Goal: Transaction & Acquisition: Purchase product/service

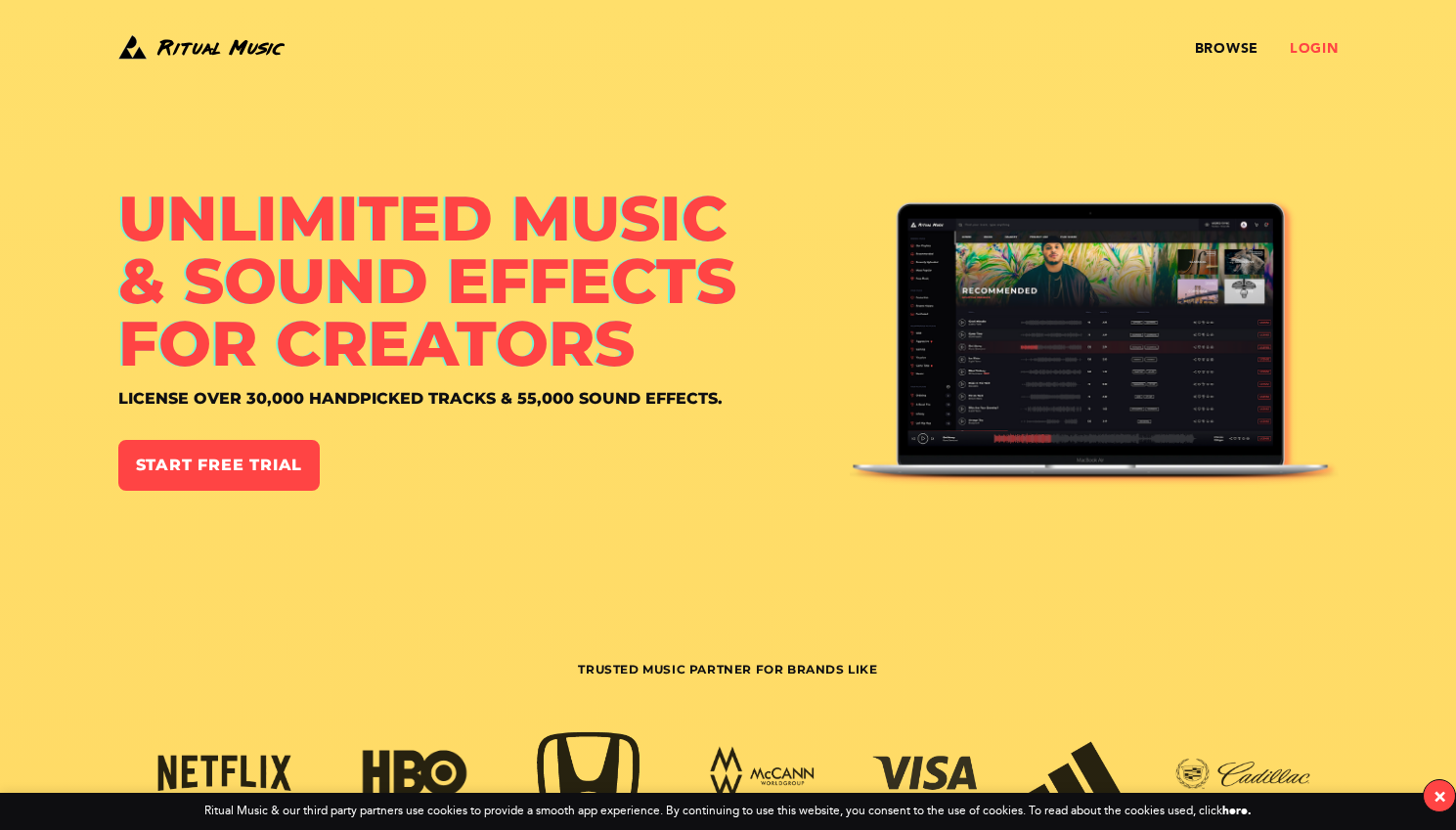
click at [1306, 42] on link "Login" at bounding box center [1314, 49] width 49 height 16
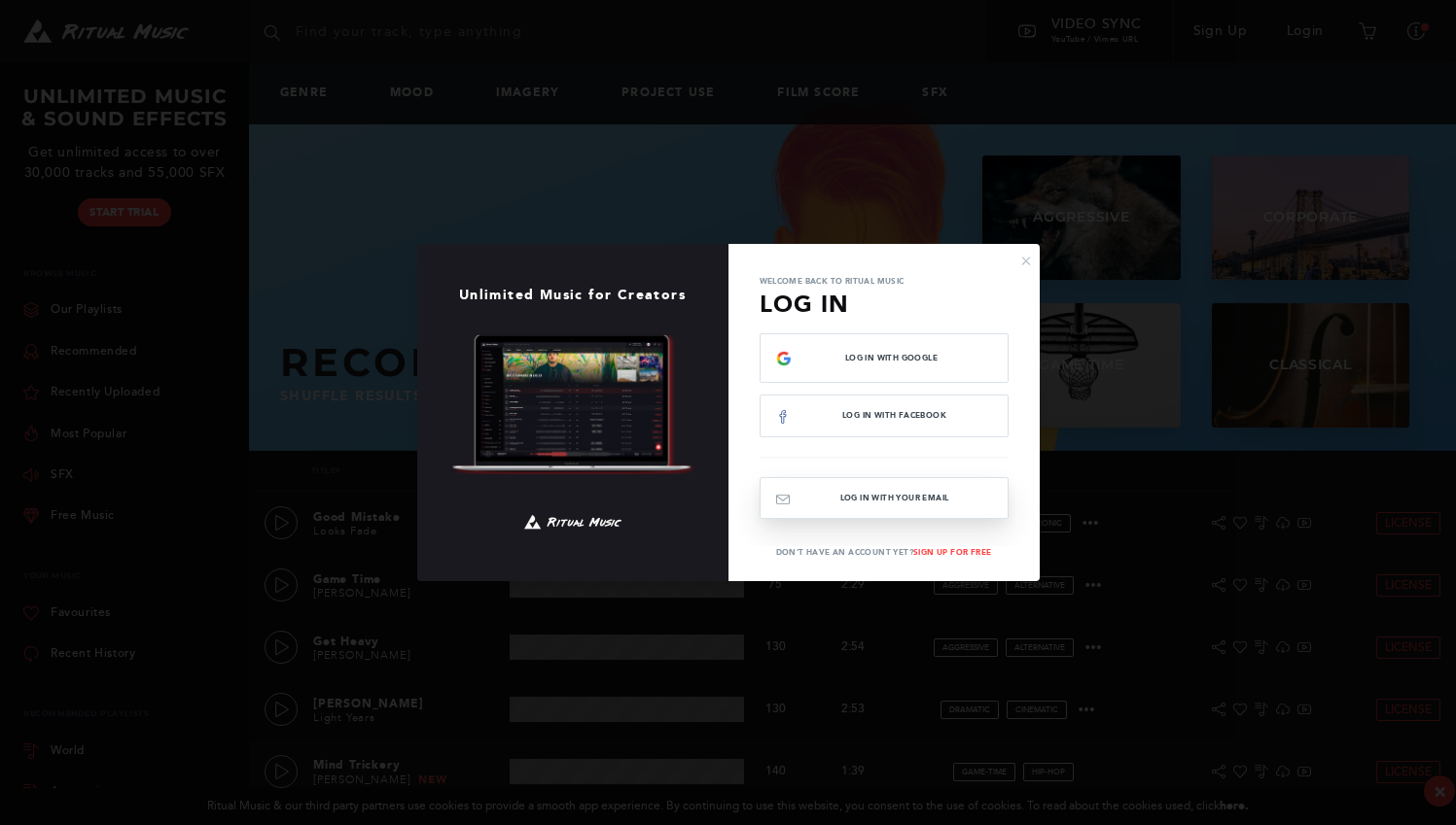
click at [866, 499] on button "Log In with your email" at bounding box center [884, 498] width 249 height 42
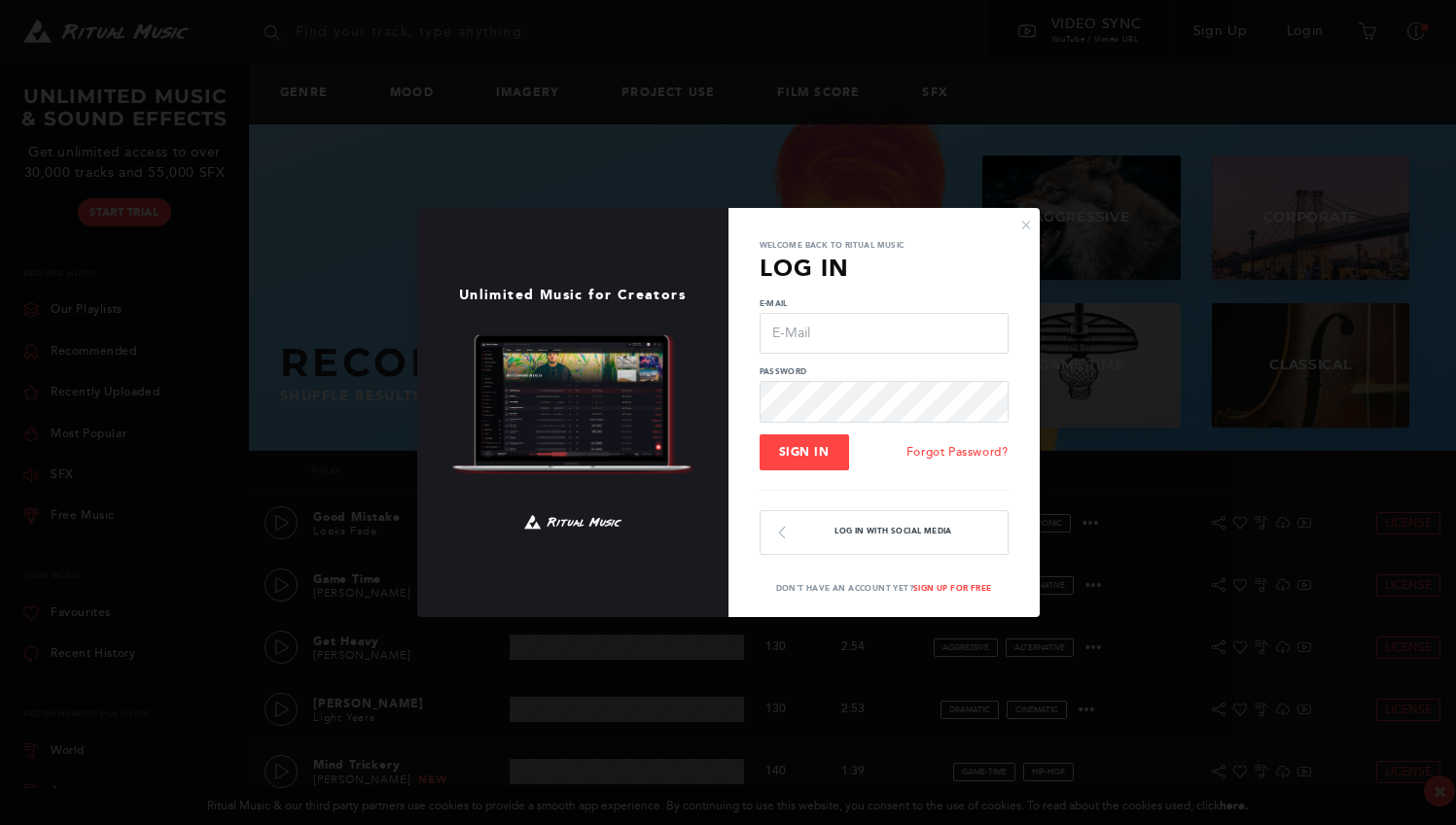
click at [875, 343] on input "E-Mail" at bounding box center [884, 334] width 249 height 41
type input "[PERSON_NAME][EMAIL_ADDRESS][PERSON_NAME][DOMAIN_NAME]"
click at [803, 452] on button "Sign In" at bounding box center [804, 453] width 89 height 37
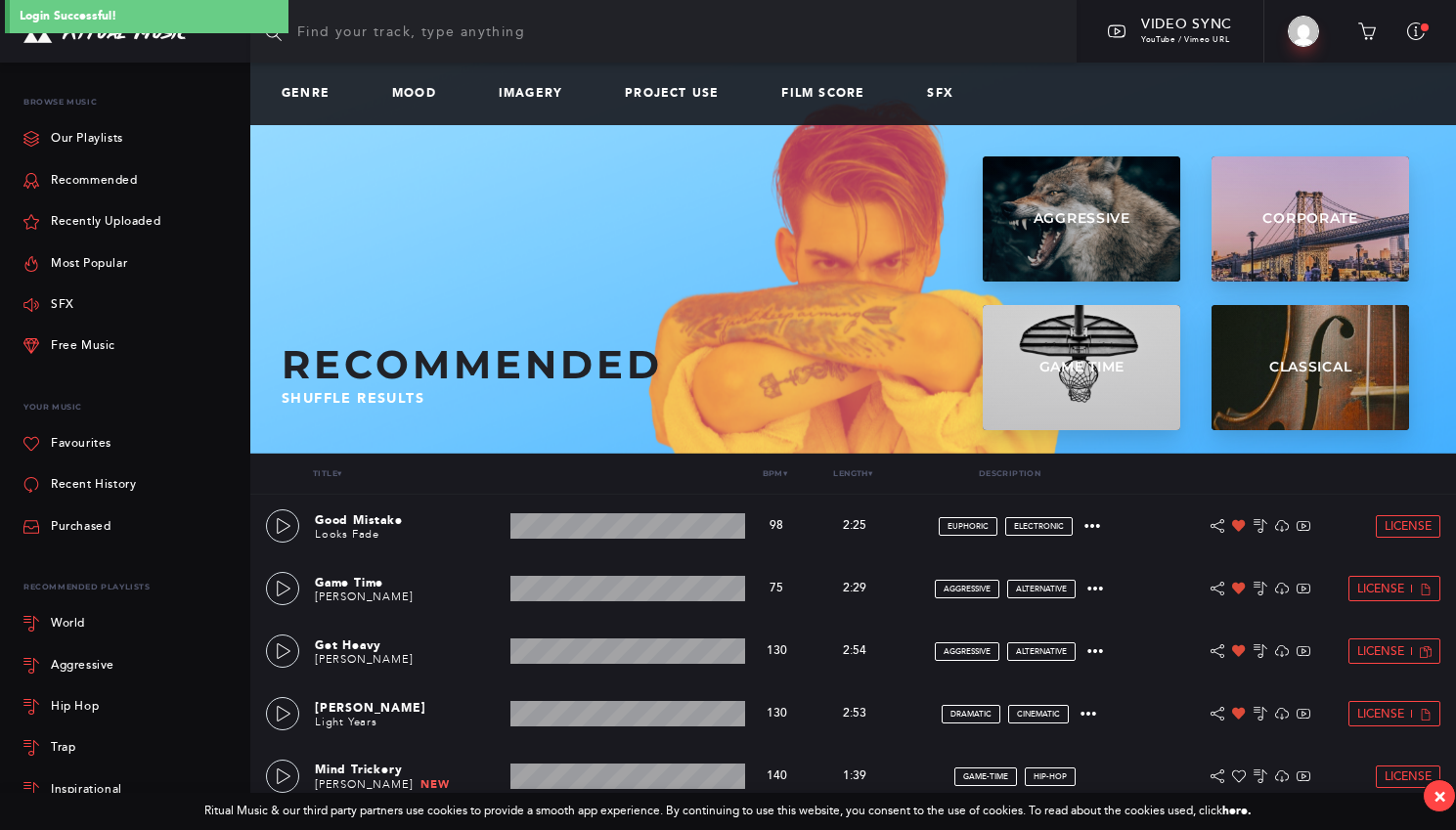
click at [388, 36] on input "text" at bounding box center [663, 32] width 826 height 63
click at [782, 96] on link "Film Score" at bounding box center [831, 94] width 98 height 14
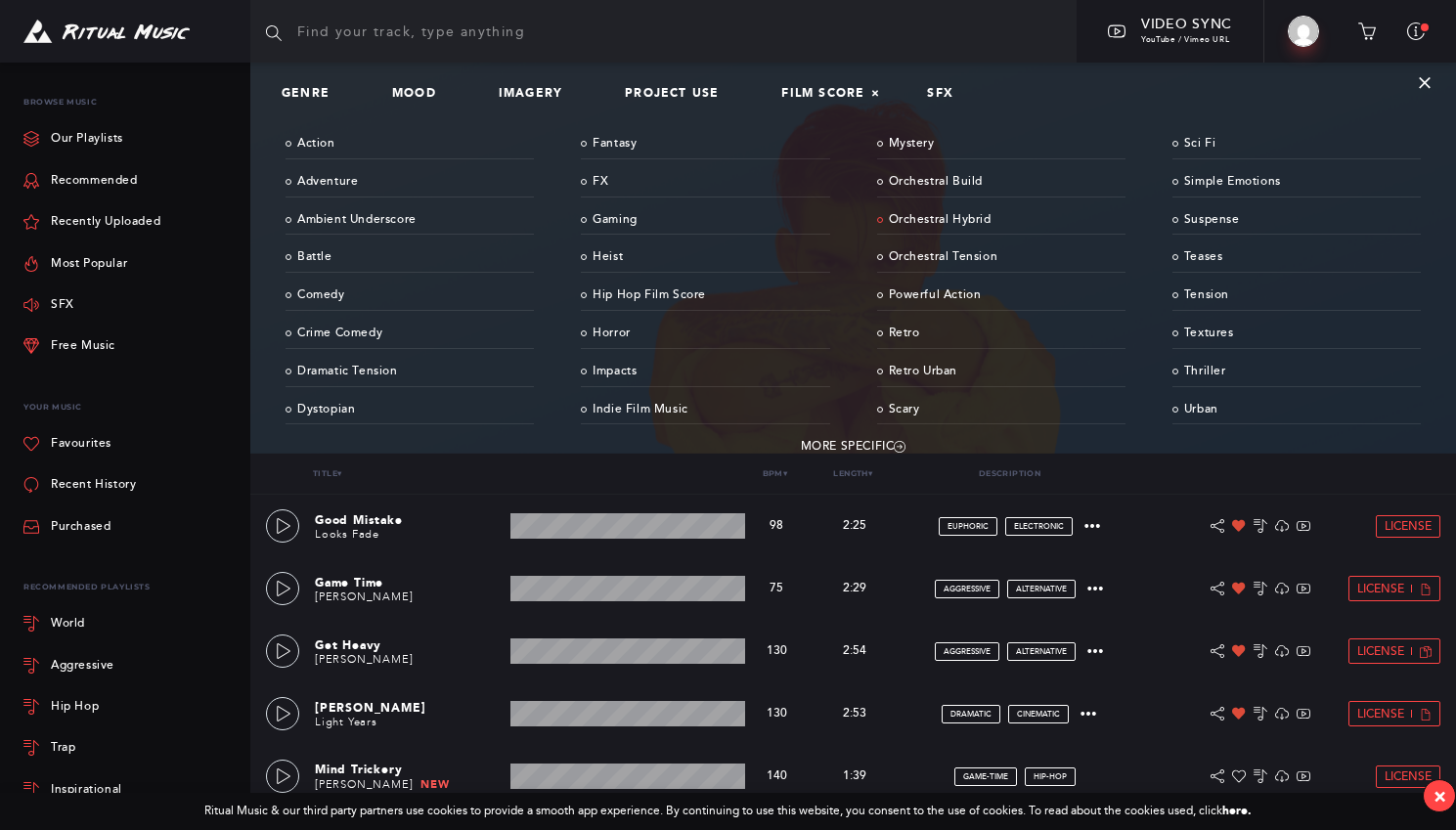
click at [929, 223] on link "Orchestral Hybrid" at bounding box center [1001, 221] width 248 height 31
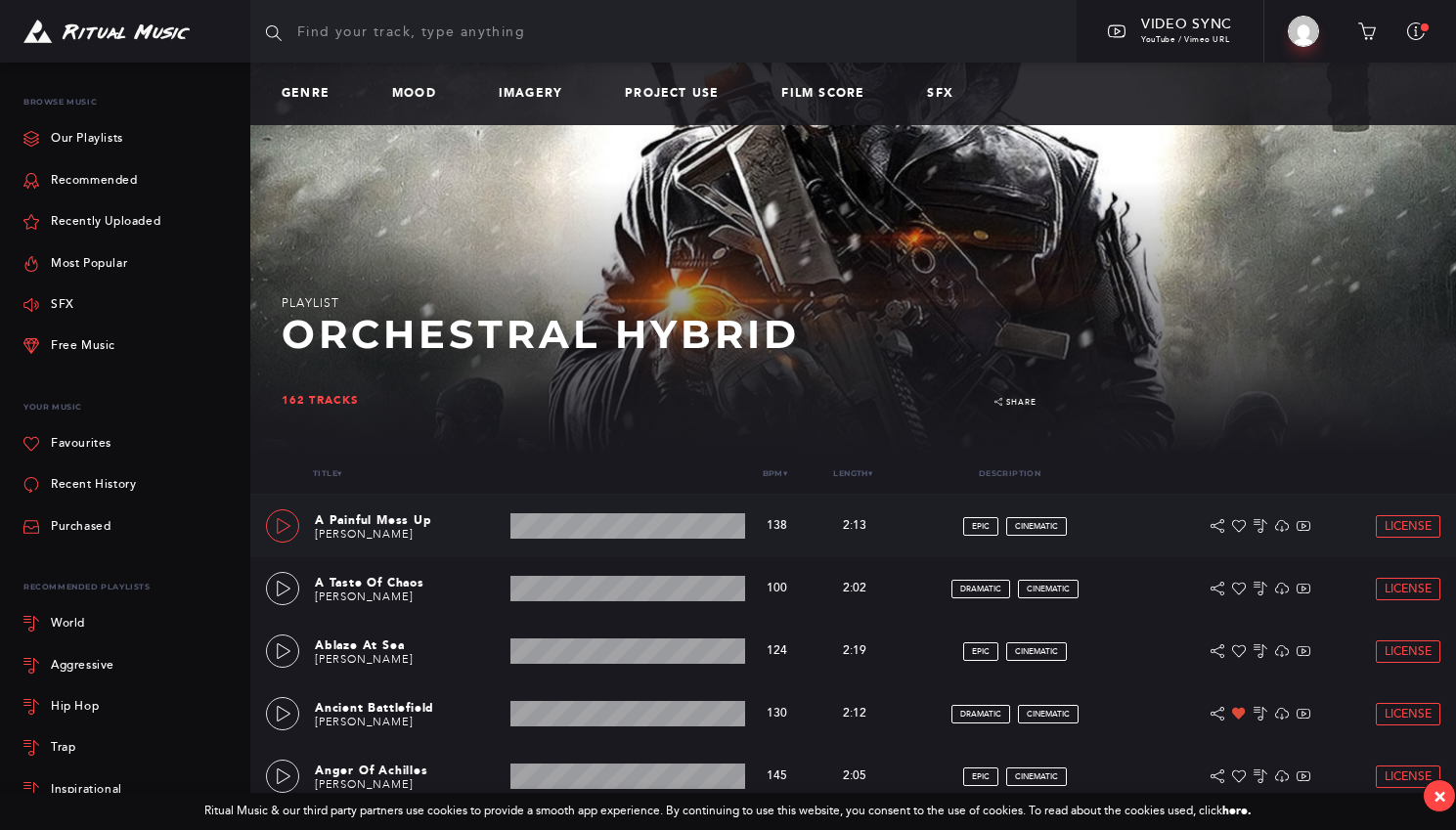
click at [271, 533] on link at bounding box center [283, 527] width 33 height 33
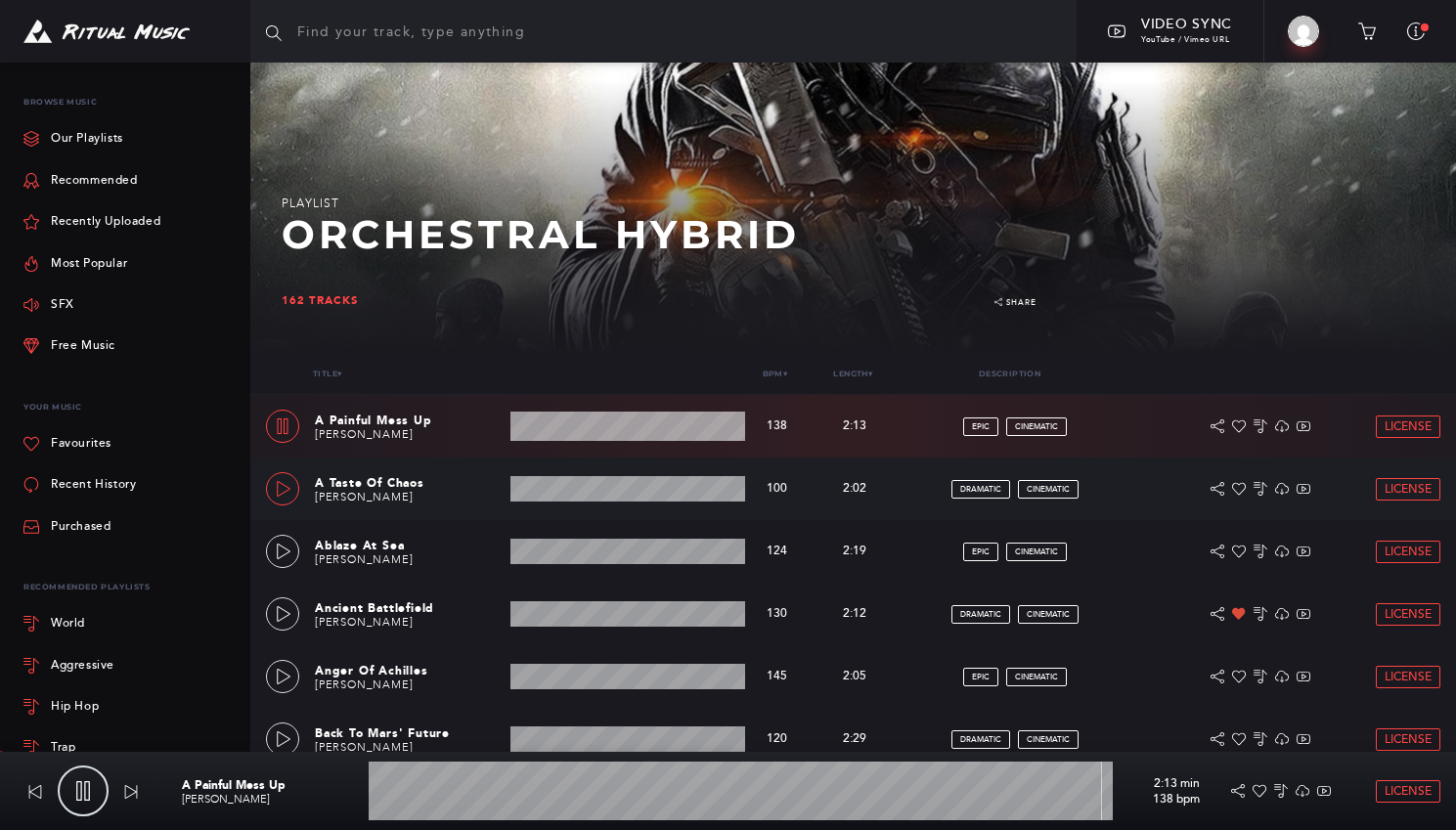
scroll to position [117, 0]
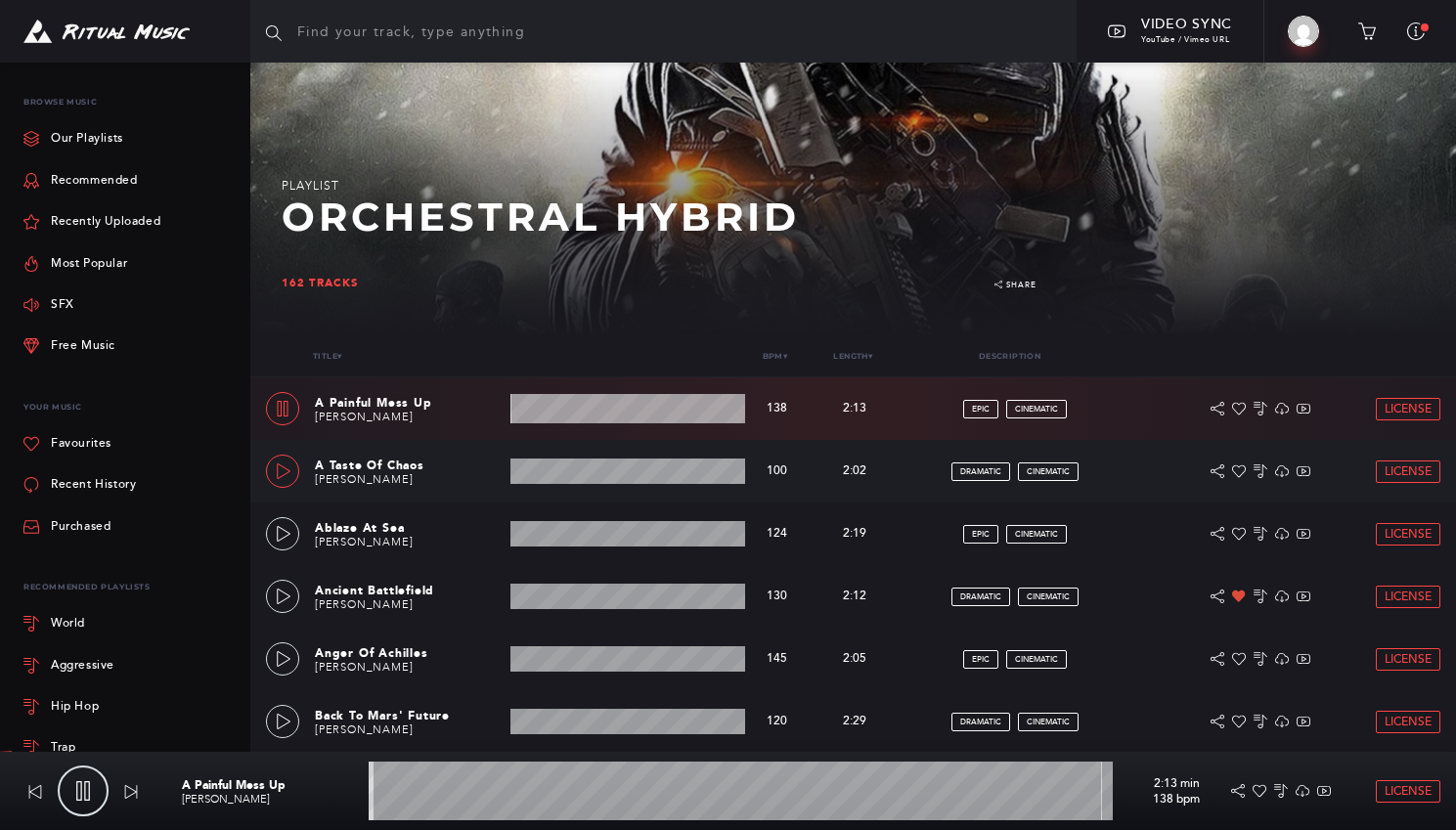
click at [287, 472] on icon at bounding box center [284, 472] width 16 height 16
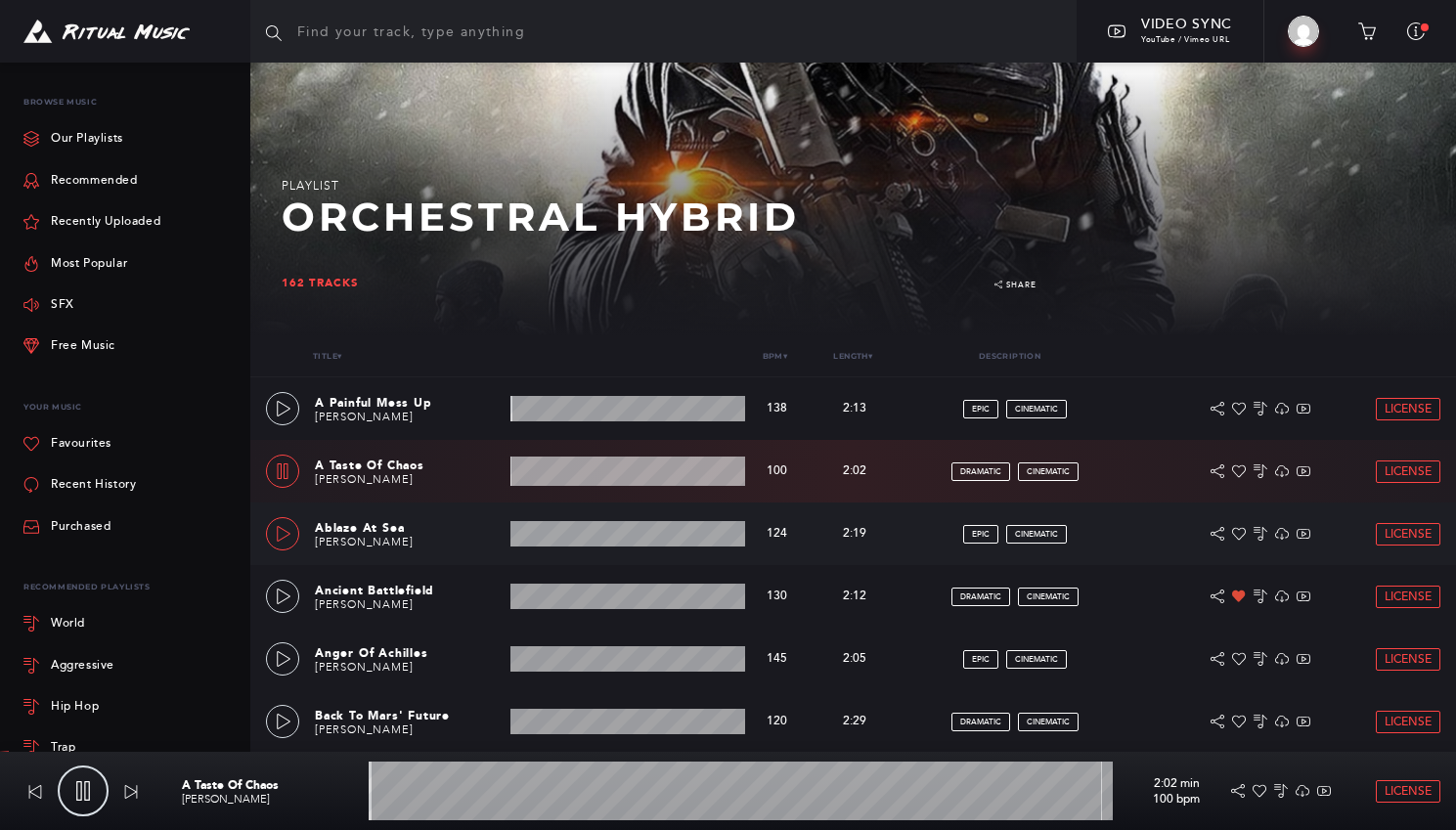
click at [284, 537] on icon at bounding box center [284, 534] width 14 height 16
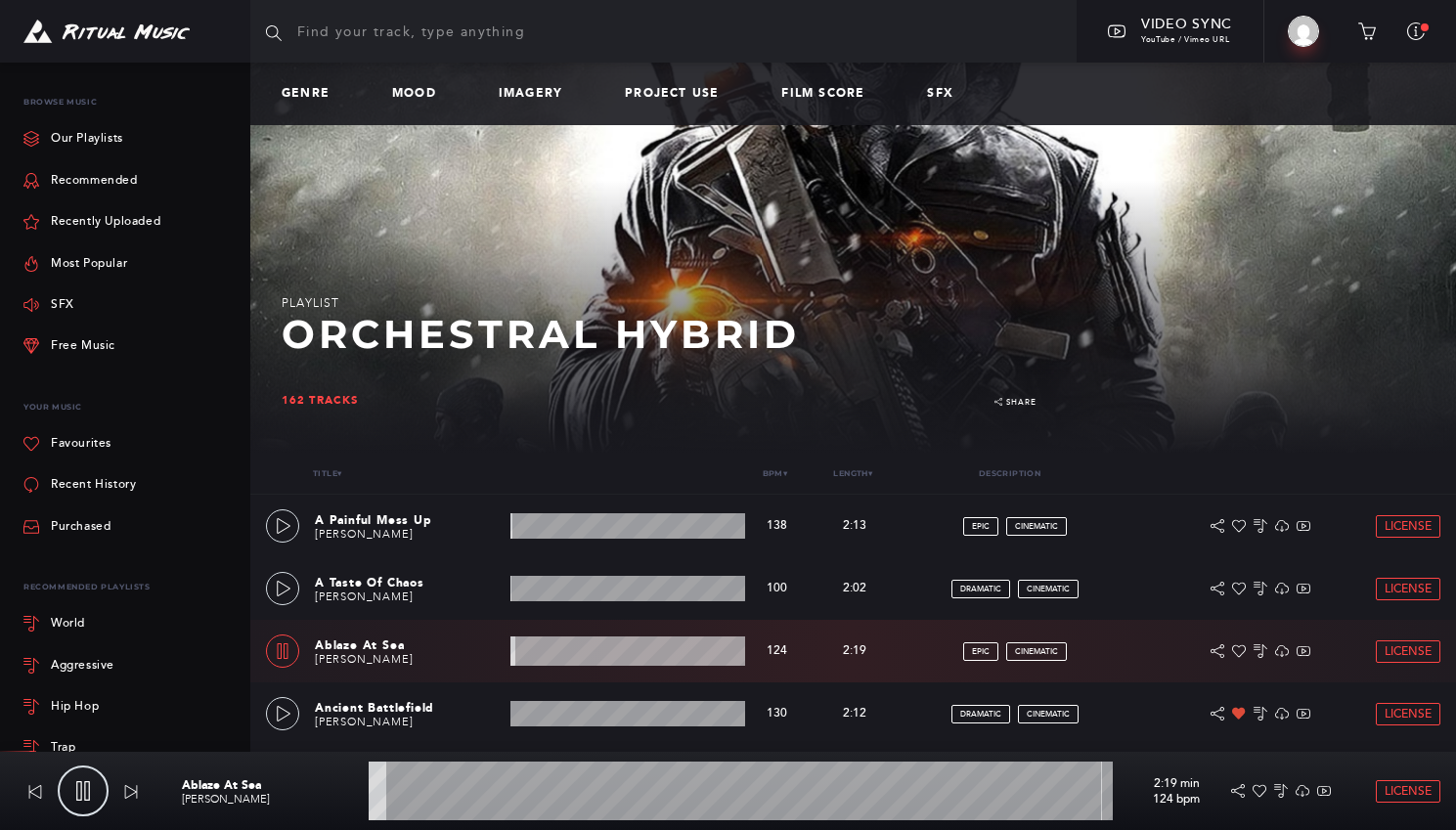
scroll to position [0, 0]
click at [807, 90] on link "Film Score" at bounding box center [831, 94] width 98 height 14
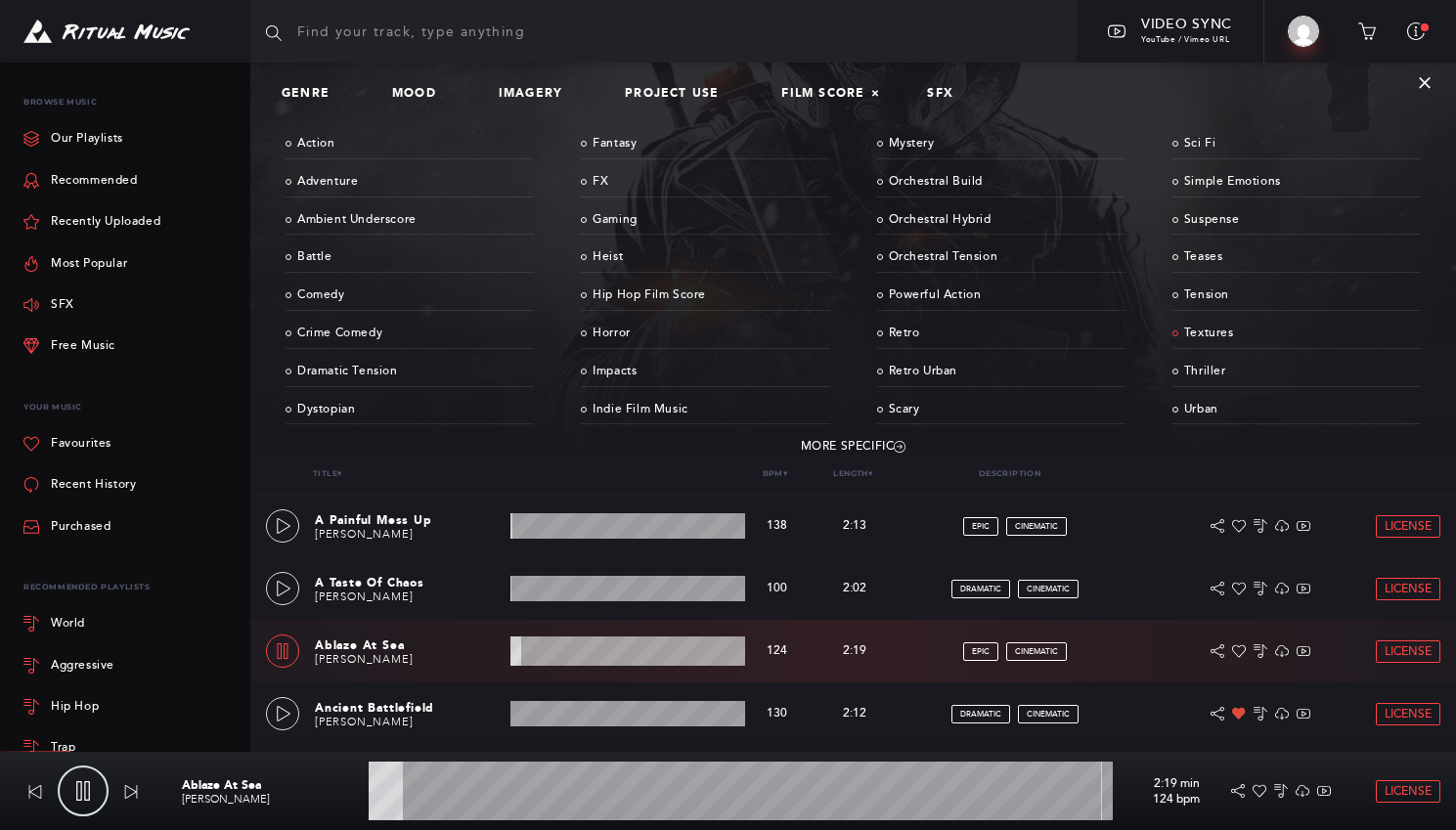
click at [1217, 329] on link "Textures" at bounding box center [1297, 334] width 248 height 31
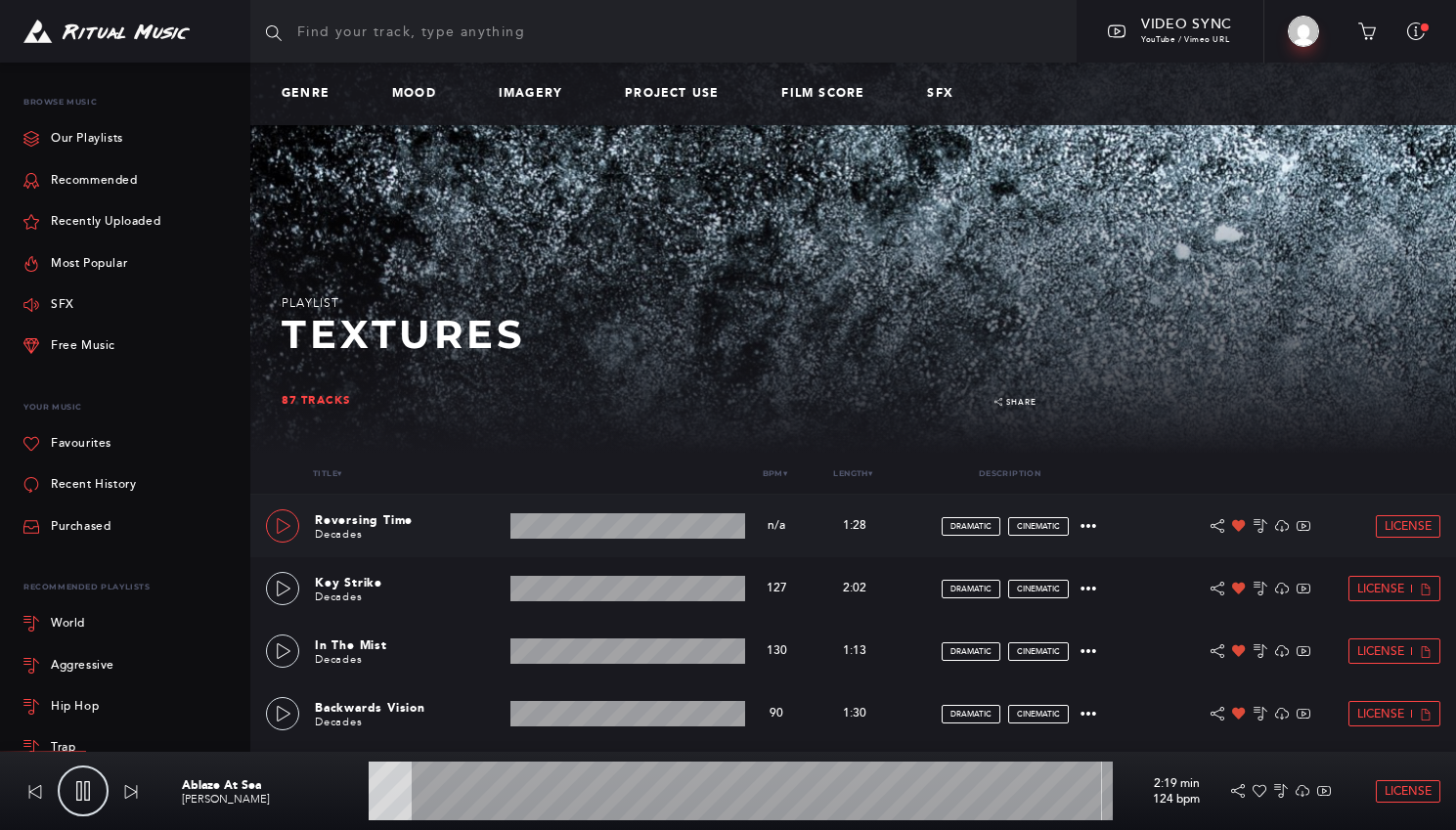
click at [285, 539] on link at bounding box center [283, 527] width 33 height 33
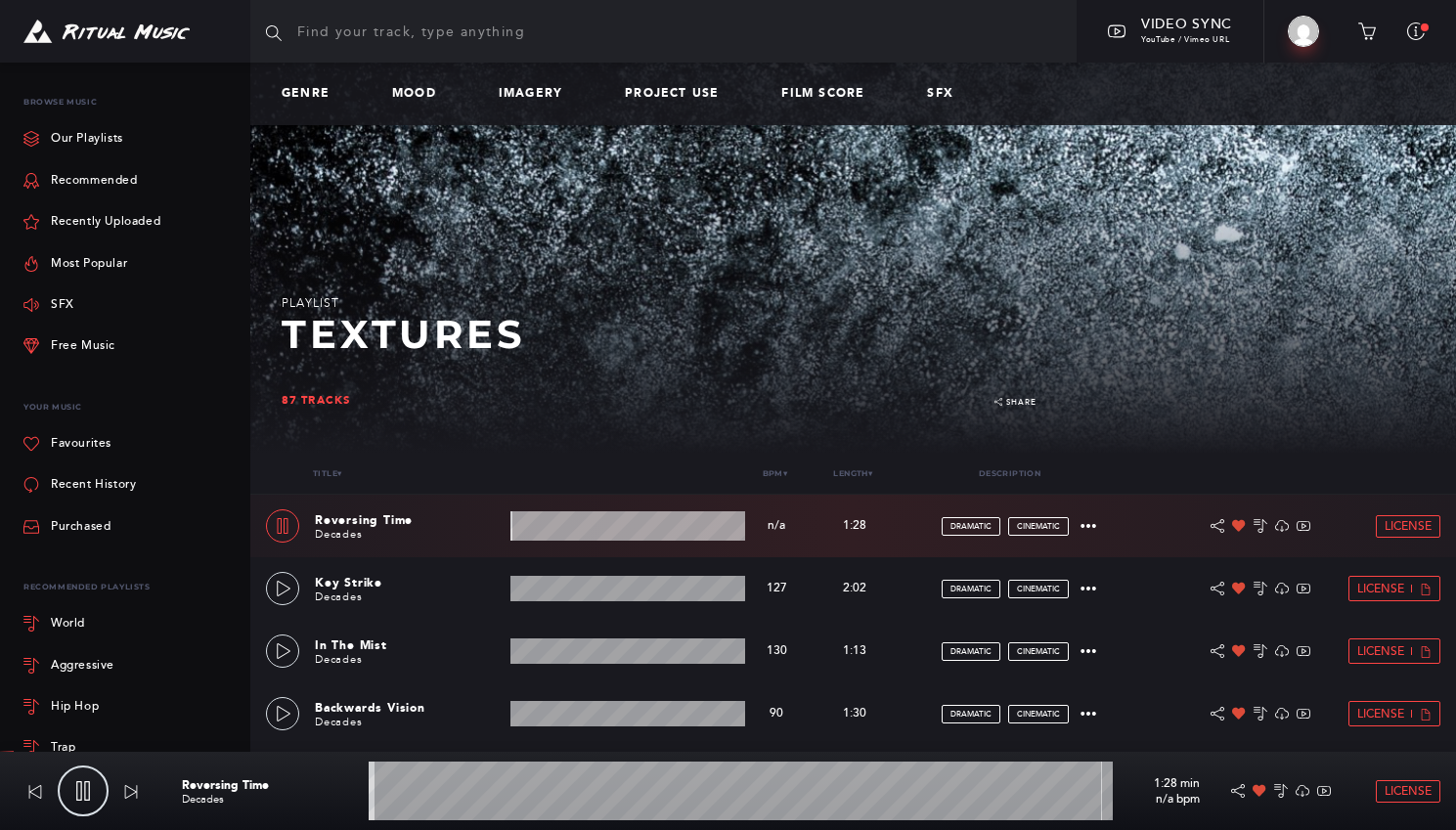
click at [573, 522] on wave at bounding box center [628, 527] width 234 height 30
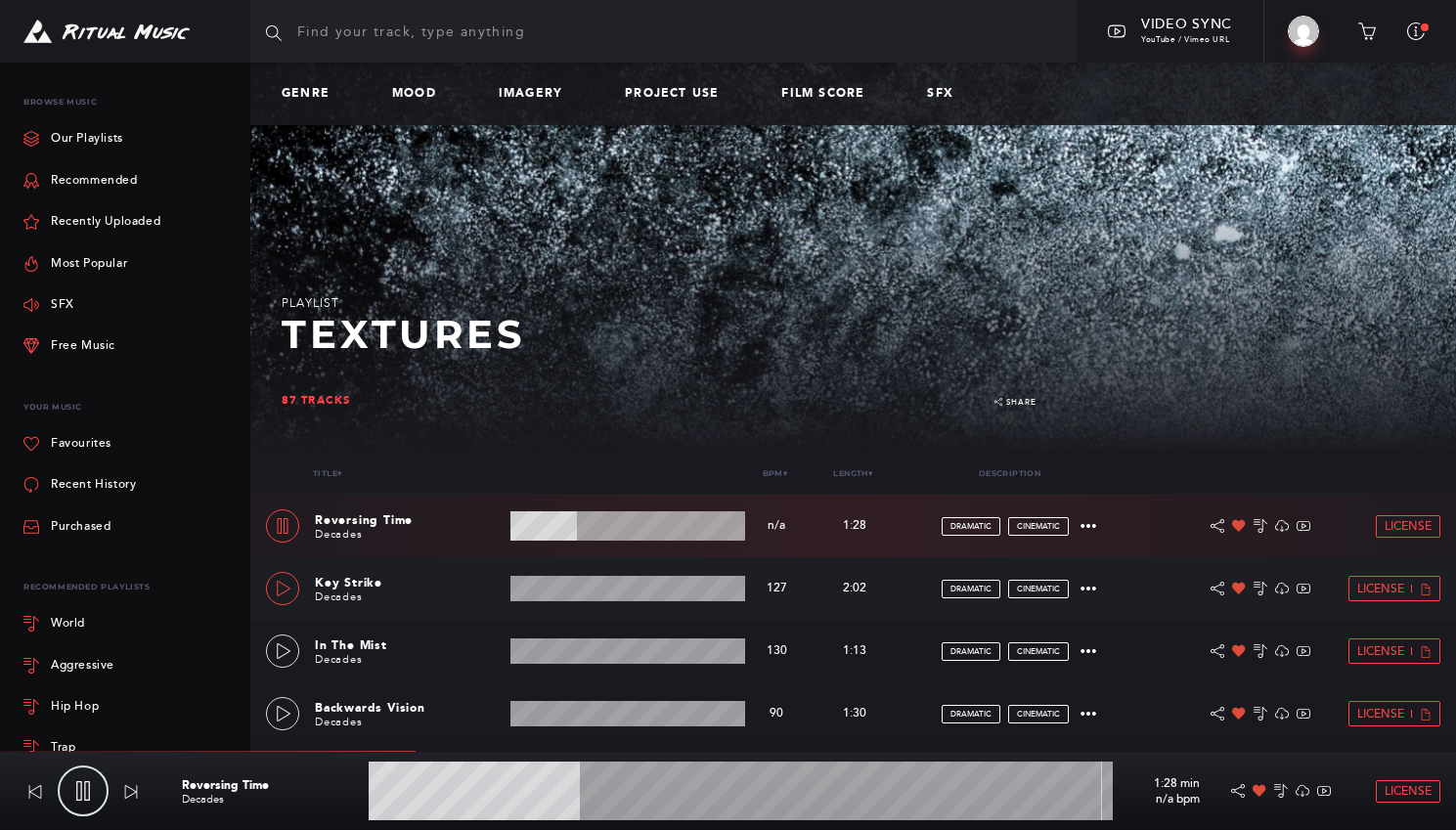
click at [289, 595] on icon at bounding box center [284, 589] width 16 height 16
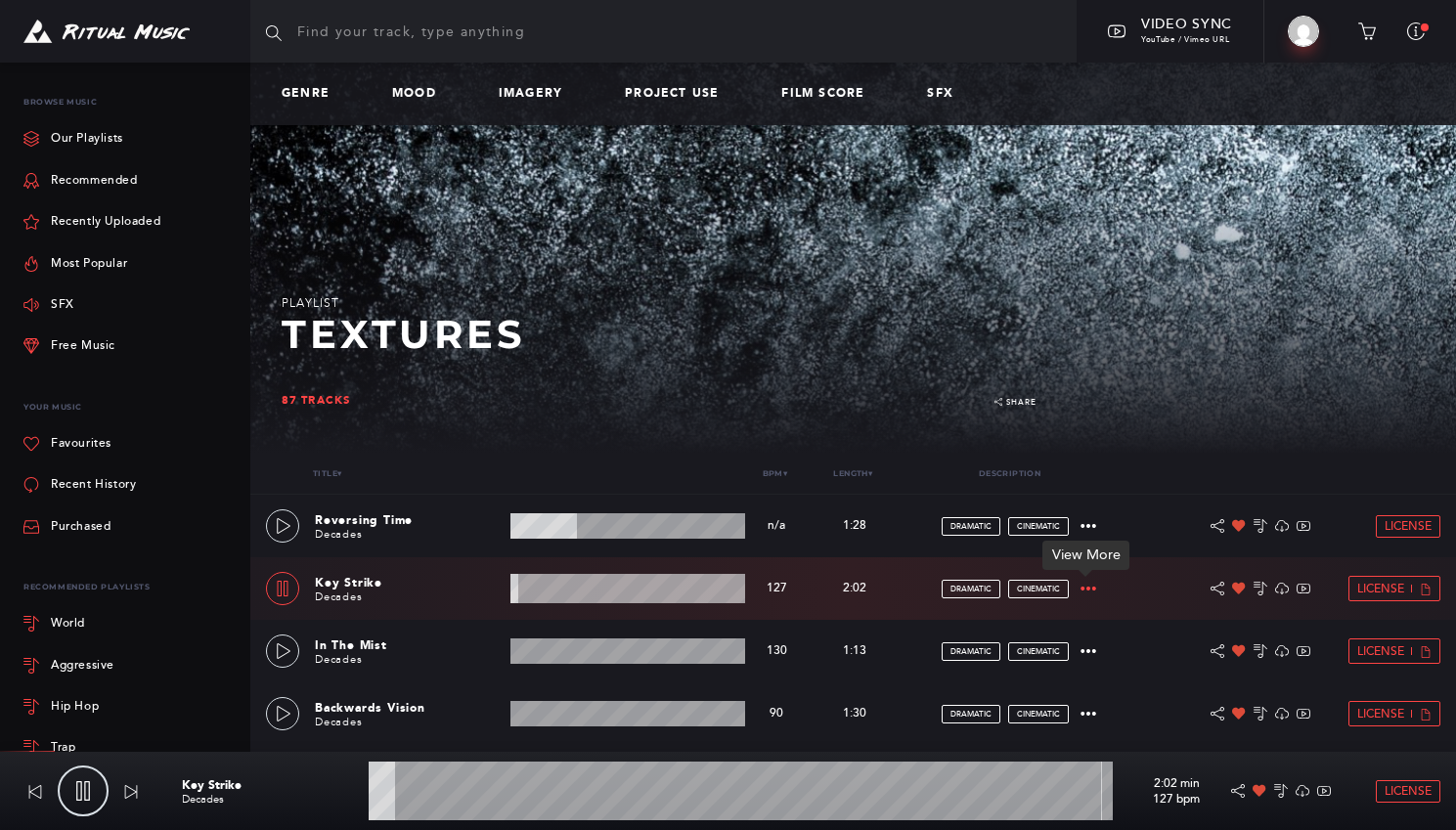
click at [1089, 587] on icon at bounding box center [1089, 589] width 16 height 16
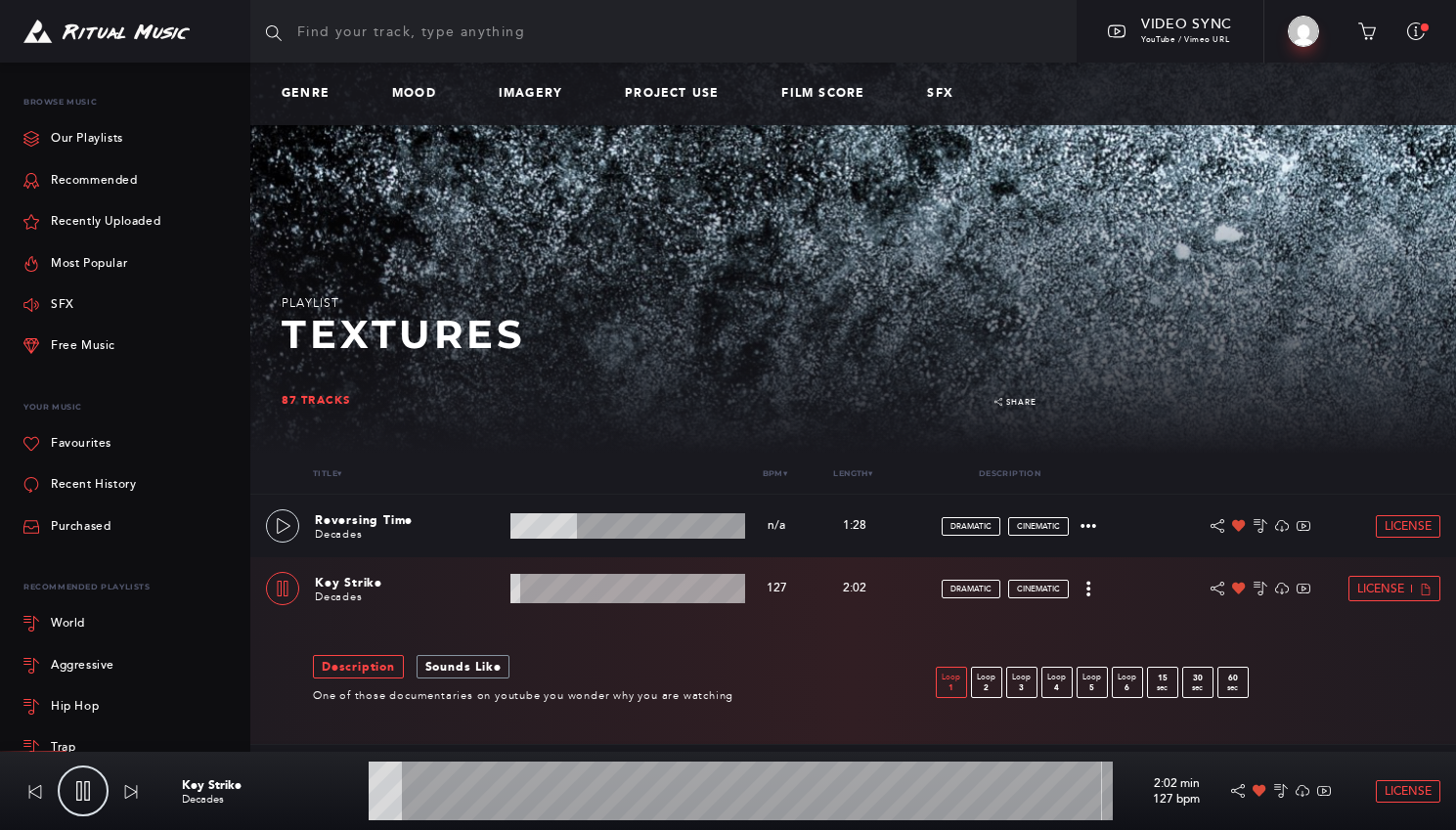
click at [960, 685] on p "1" at bounding box center [952, 687] width 30 height 9
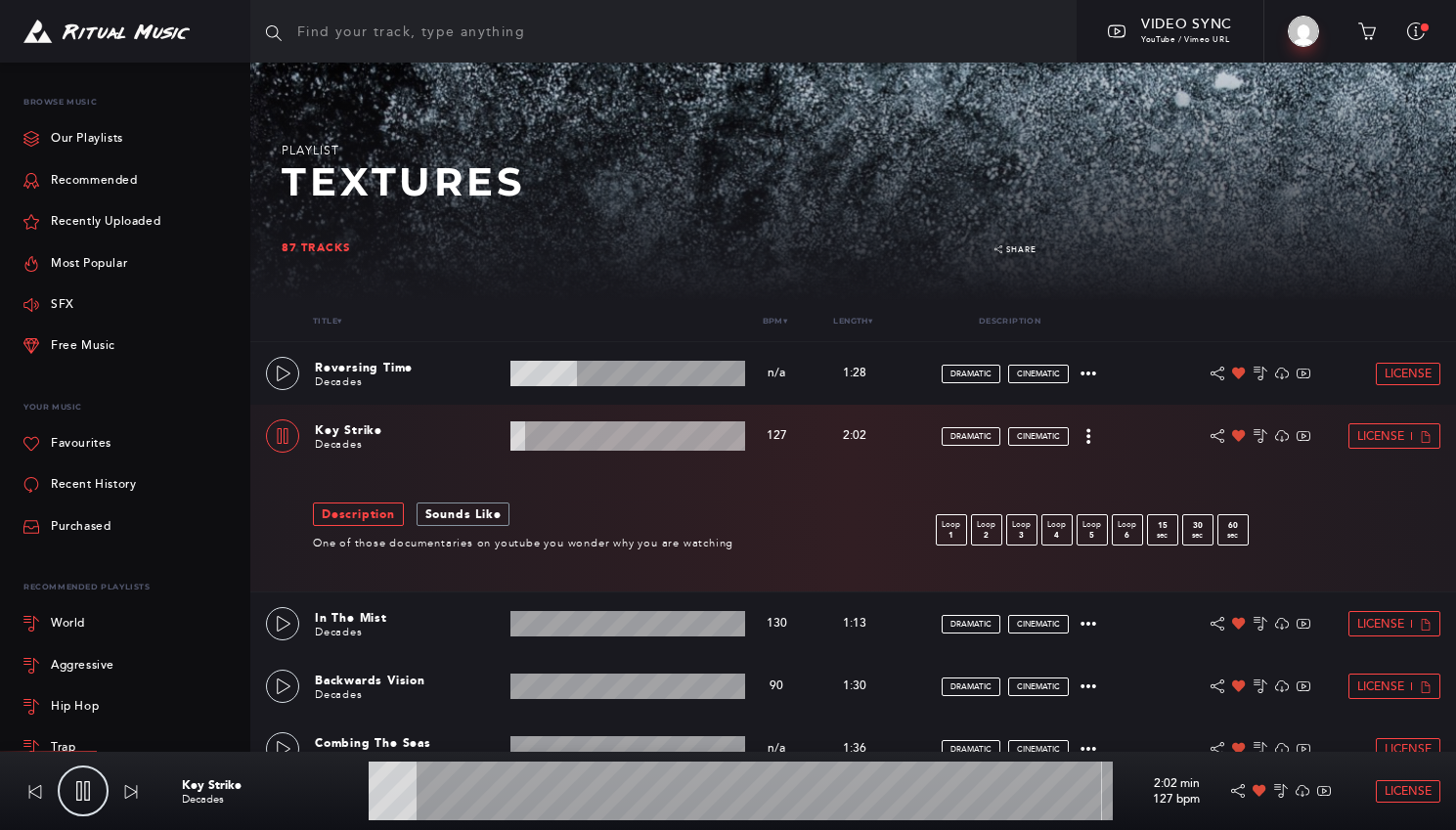
scroll to position [160, 0]
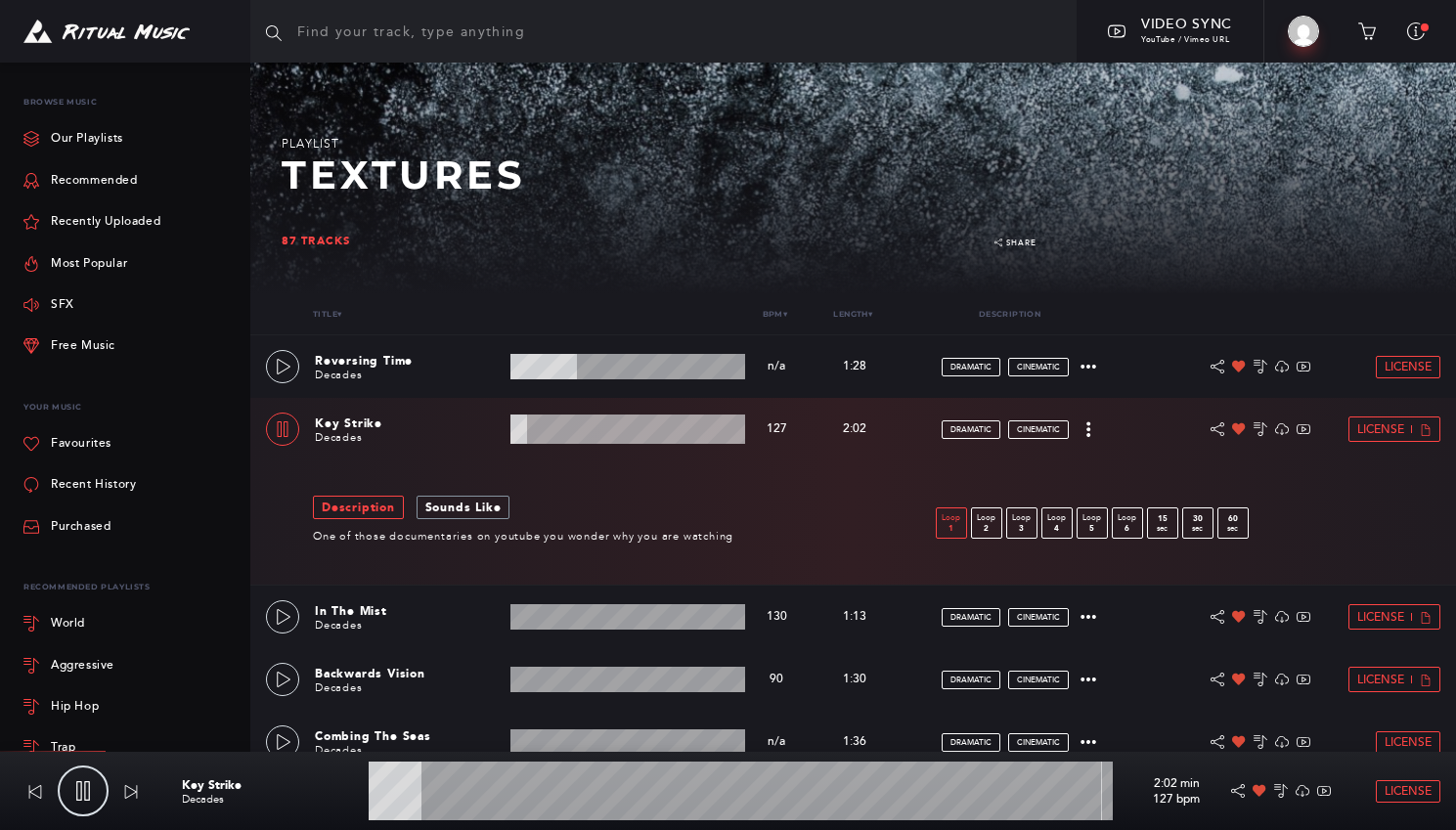
click at [952, 516] on p "Loop" at bounding box center [952, 519] width 30 height 12
click at [990, 525] on p "2" at bounding box center [986, 528] width 30 height 9
click at [611, 440] on wave at bounding box center [628, 429] width 234 height 30
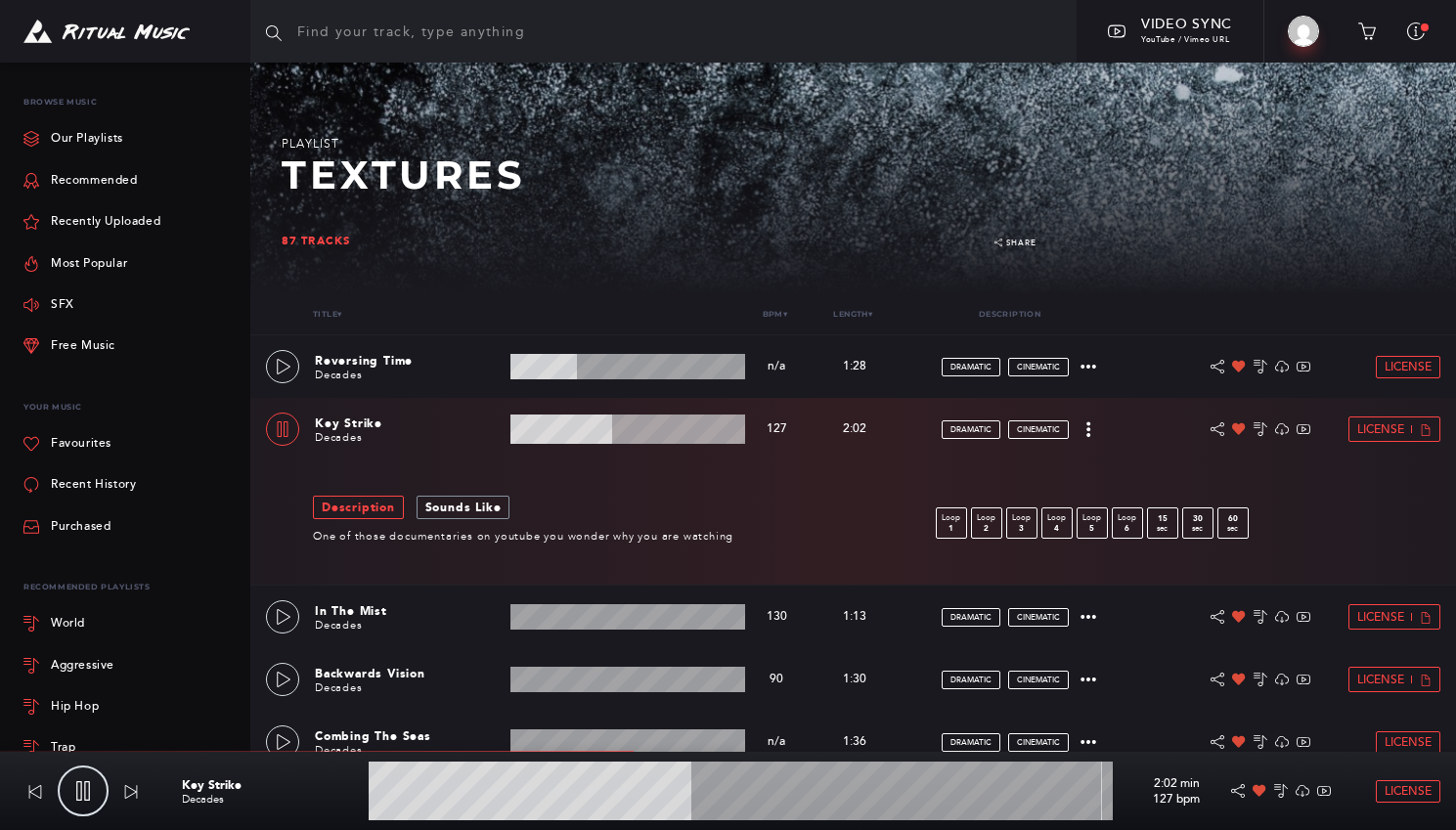
click at [652, 428] on wave at bounding box center [628, 429] width 234 height 30
click at [697, 427] on wave at bounding box center [628, 429] width 234 height 30
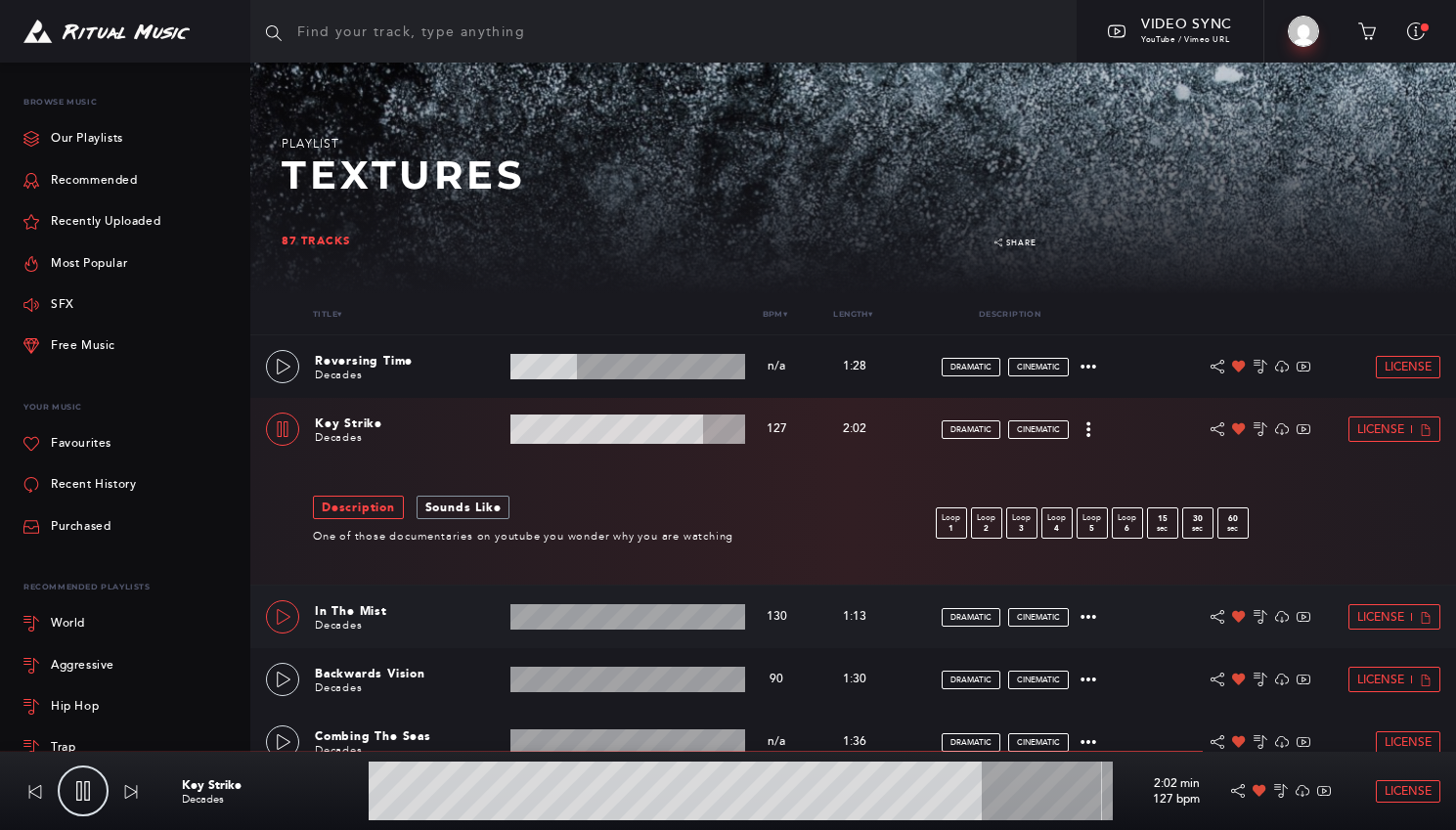
click at [284, 623] on icon at bounding box center [284, 617] width 16 height 16
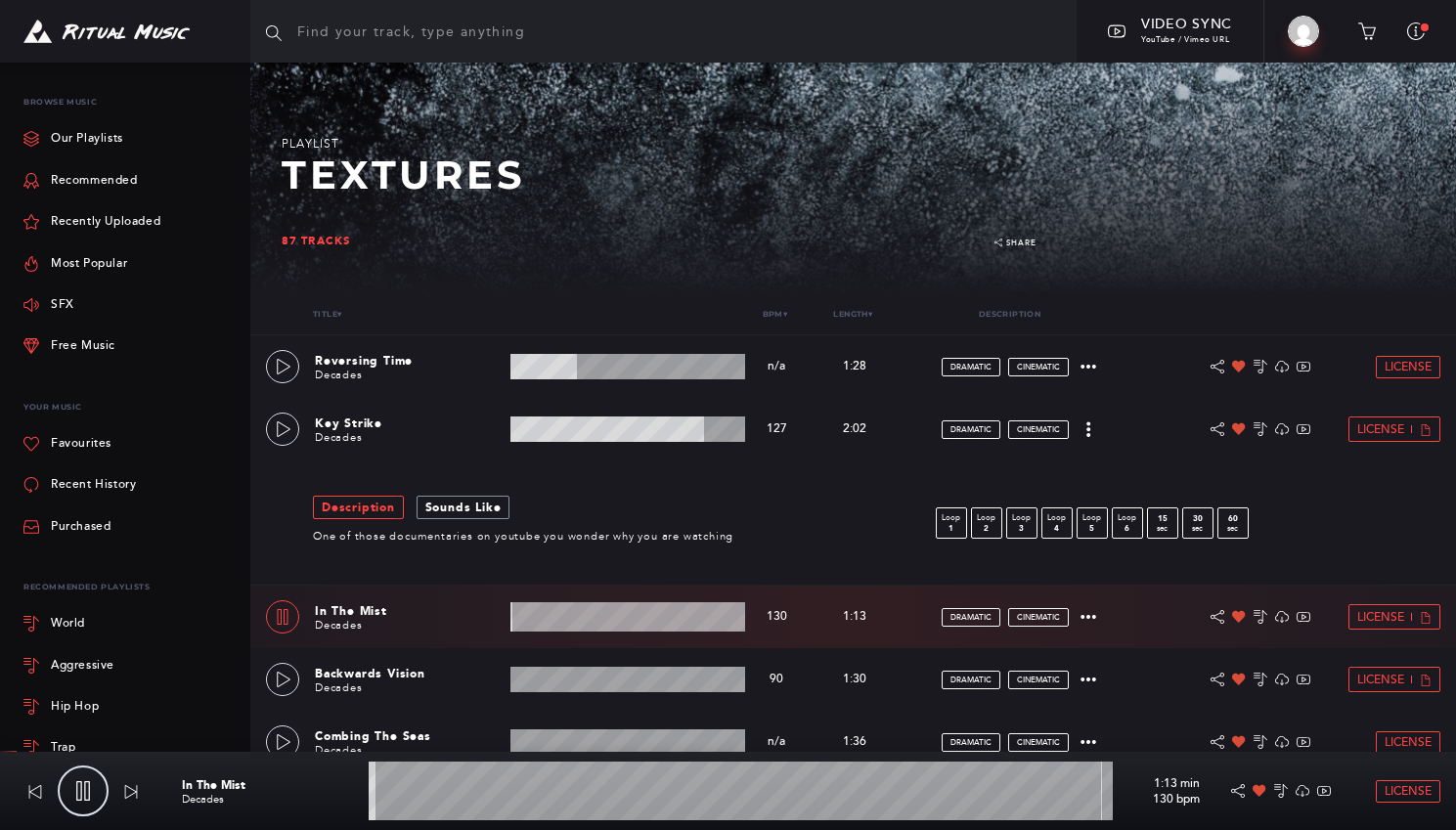
click at [593, 619] on wave at bounding box center [628, 617] width 234 height 30
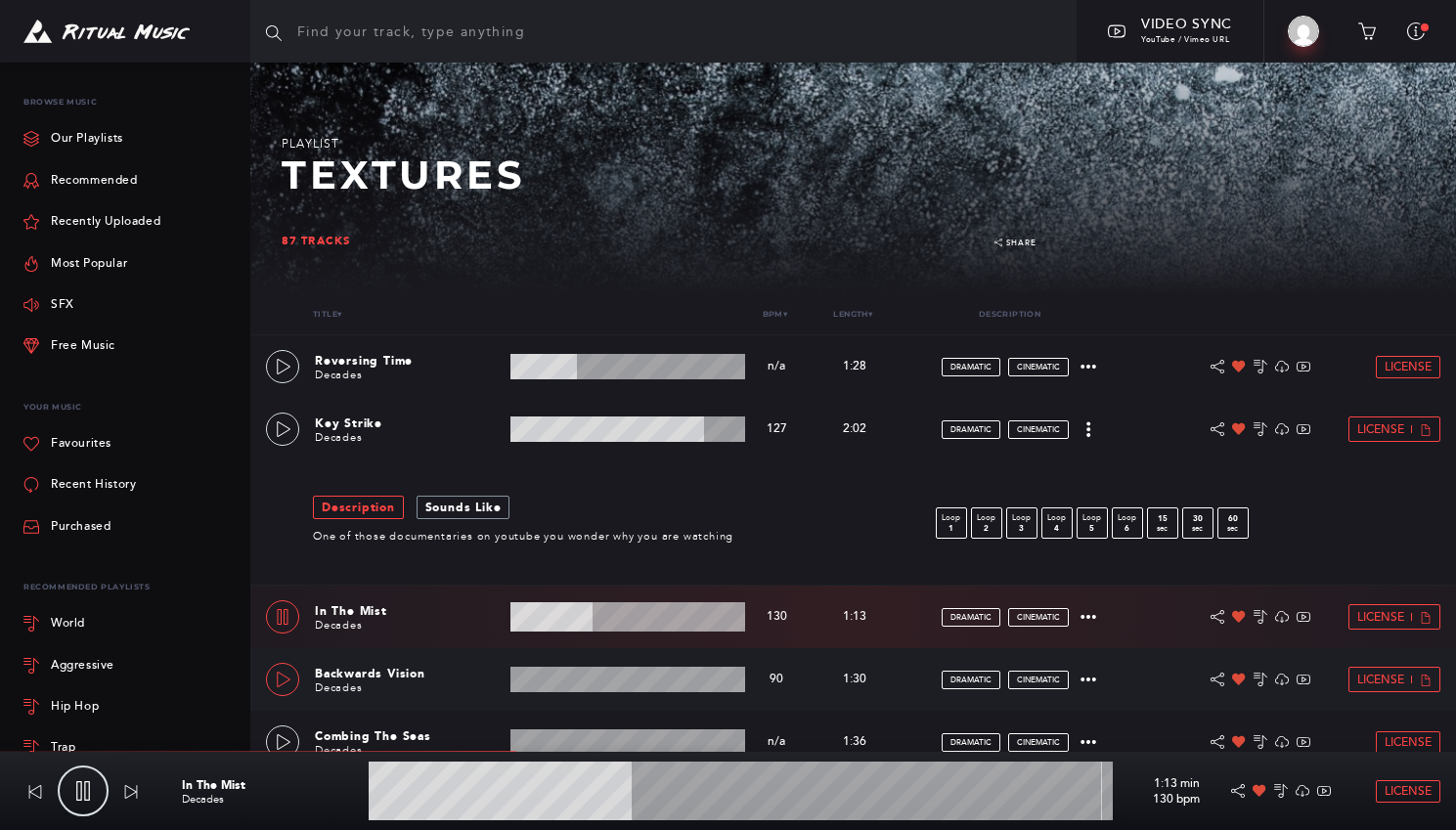
click at [294, 676] on link at bounding box center [283, 680] width 33 height 33
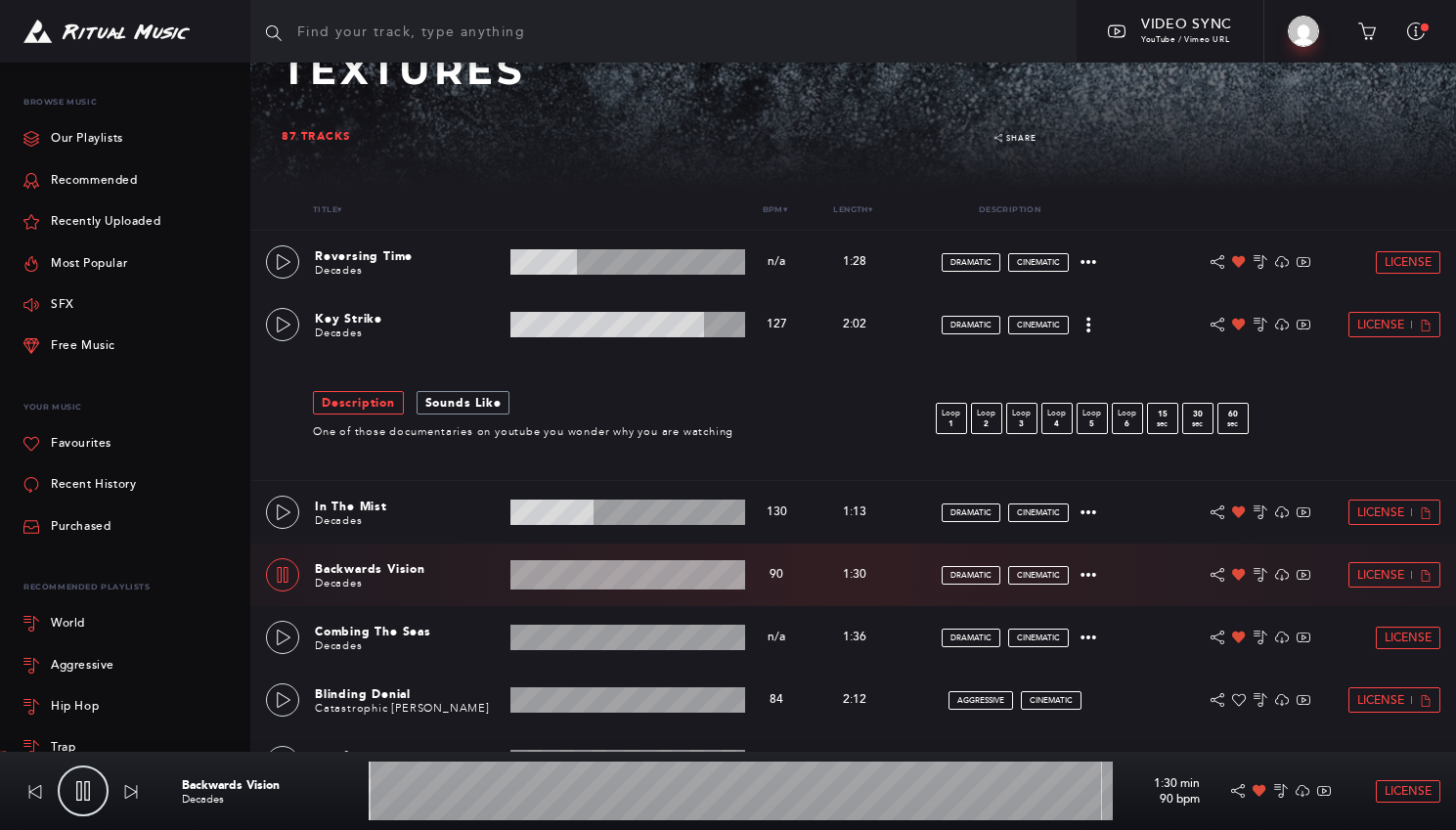
scroll to position [273, 0]
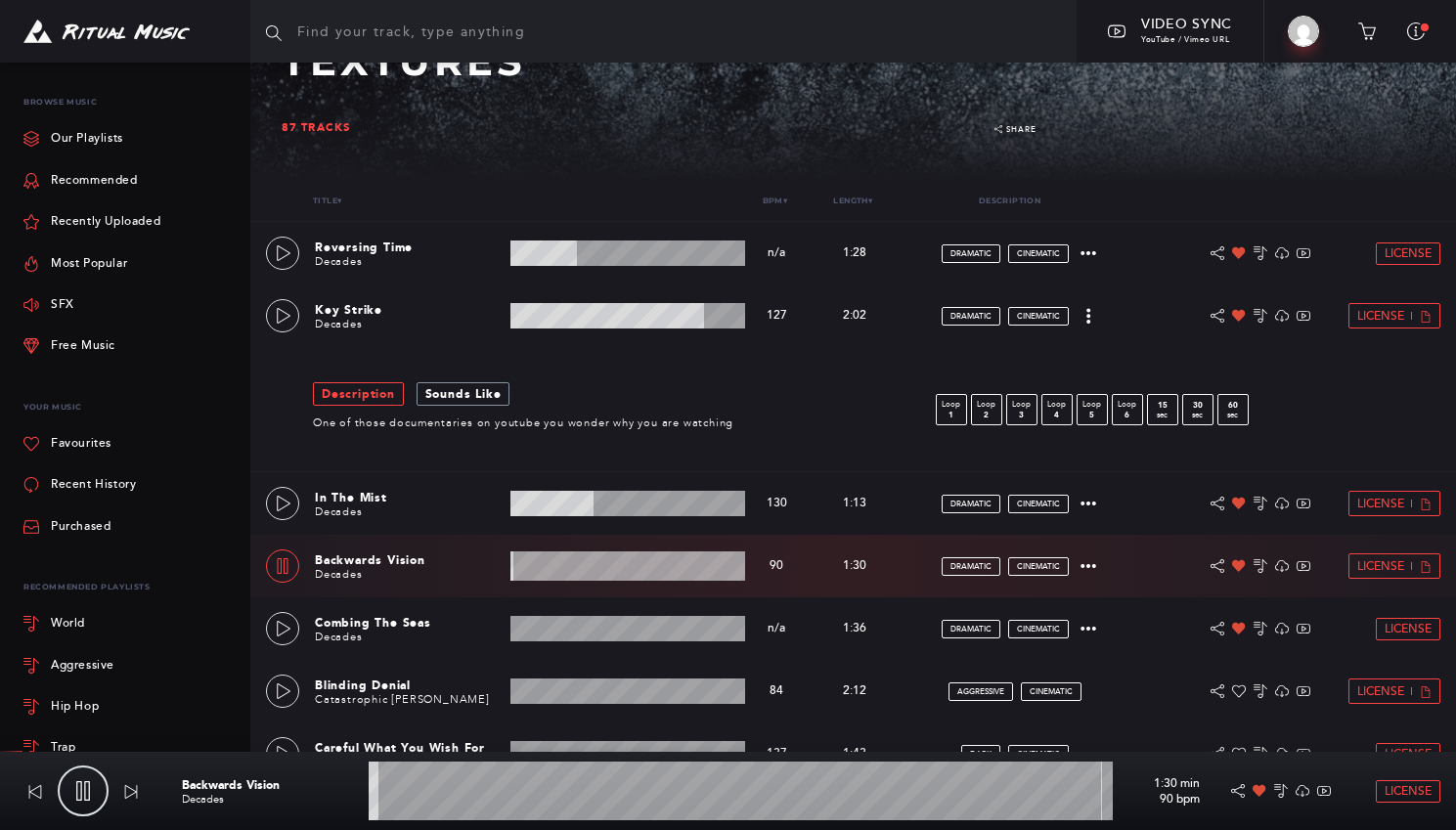
click at [617, 566] on wave at bounding box center [628, 566] width 234 height 30
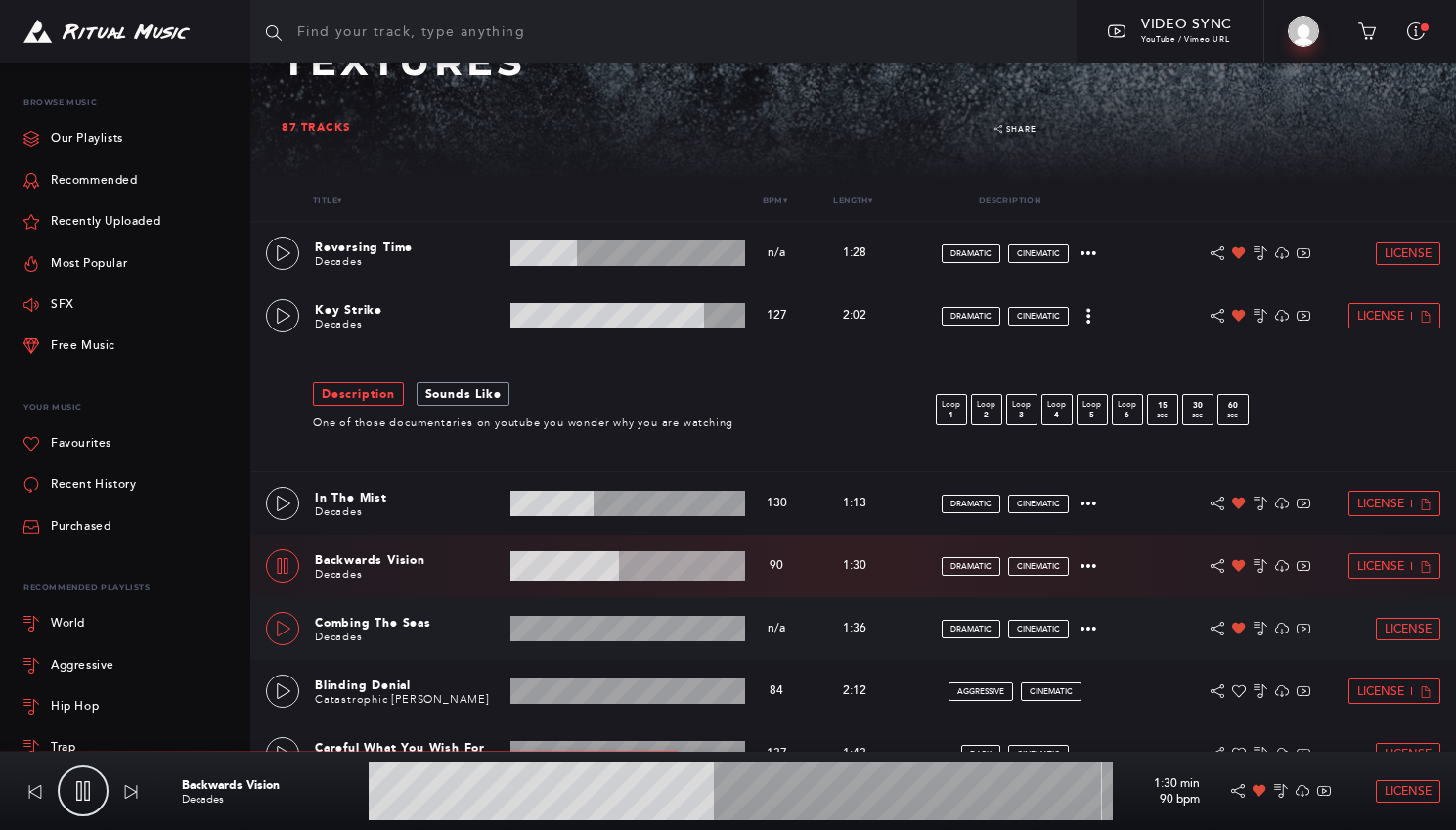
click at [280, 632] on icon at bounding box center [284, 629] width 16 height 16
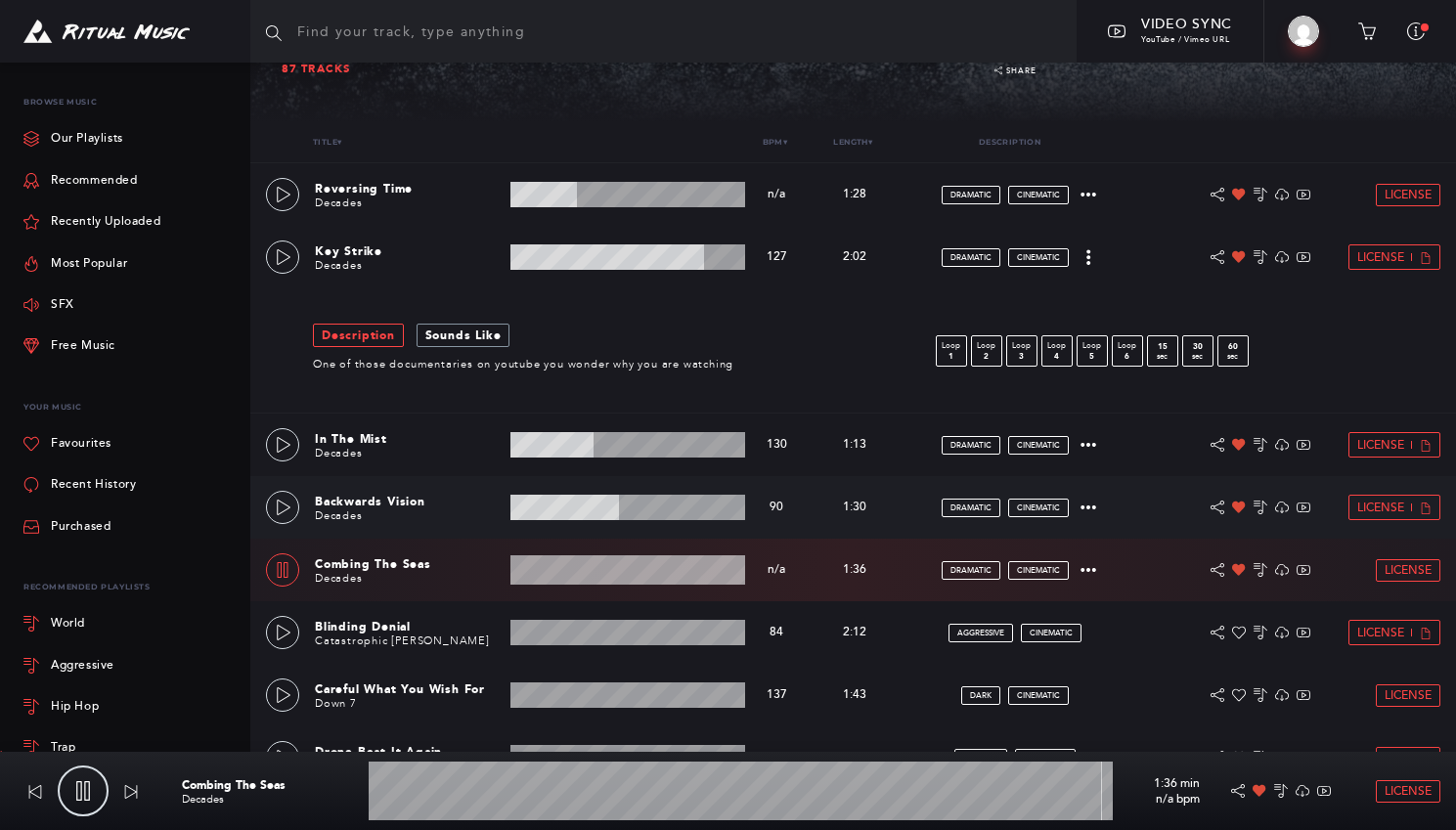
scroll to position [339, 0]
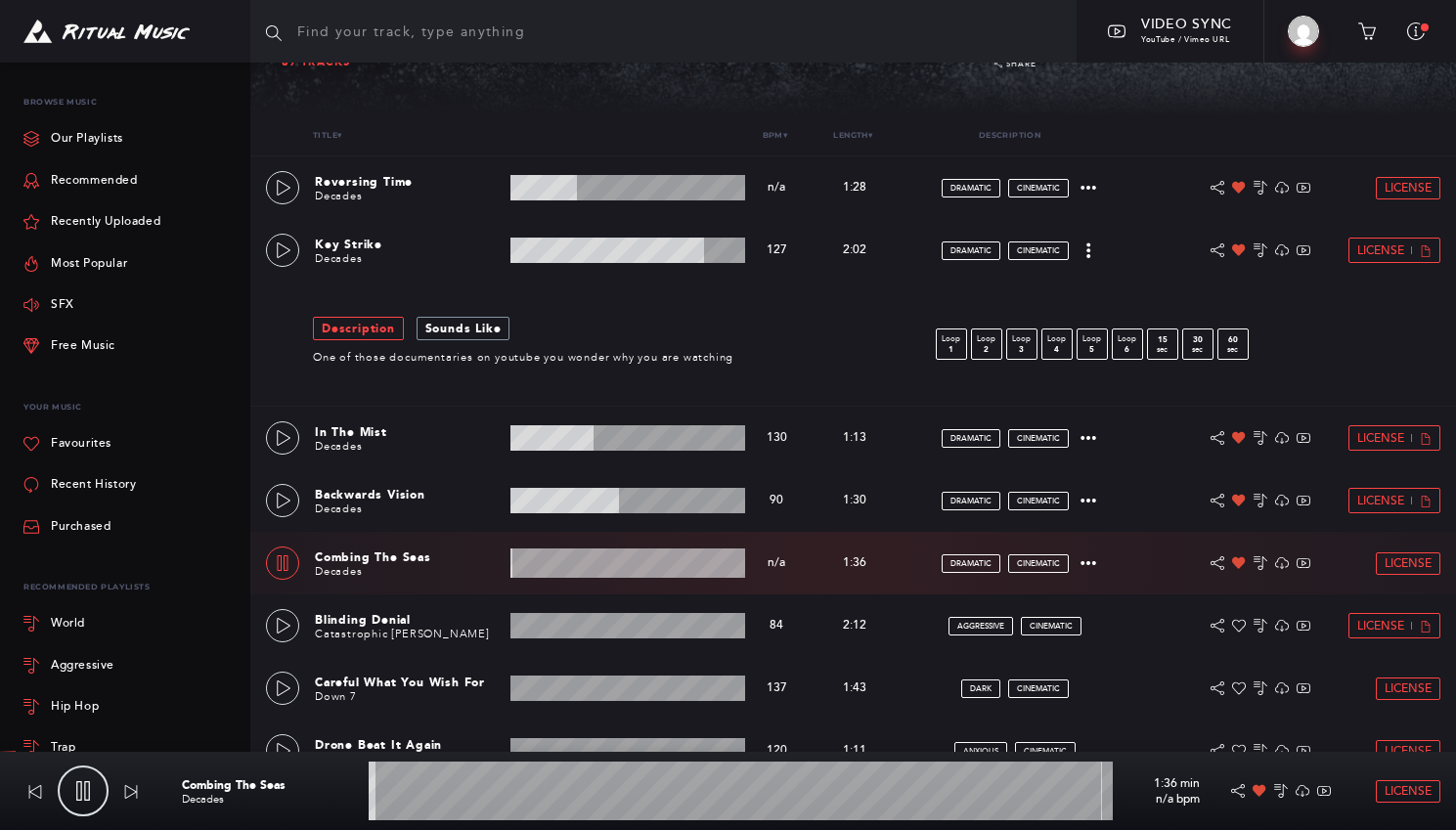
click at [595, 564] on wave at bounding box center [628, 563] width 234 height 30
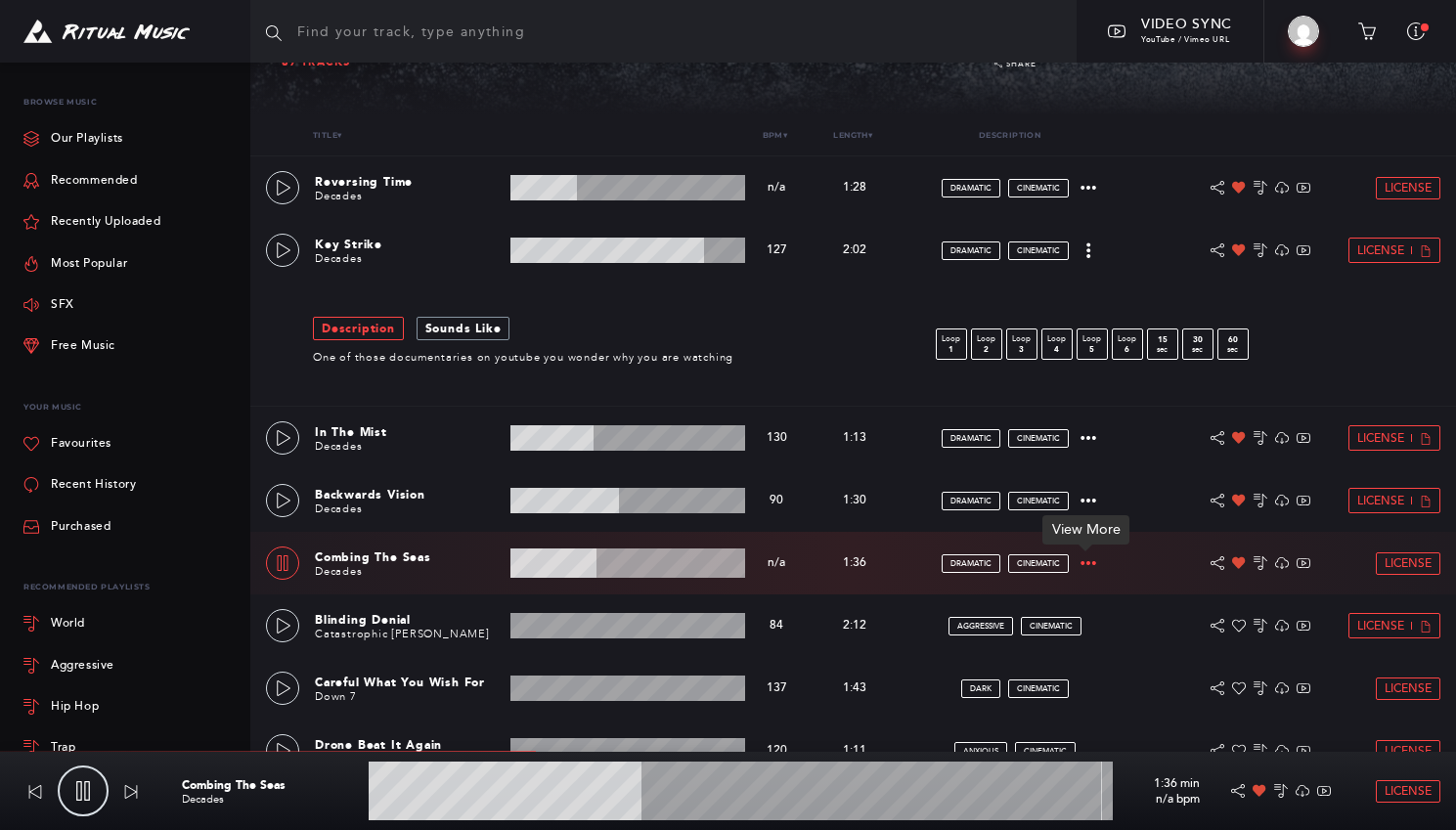
click at [1083, 562] on icon at bounding box center [1090, 563] width 16 height 4
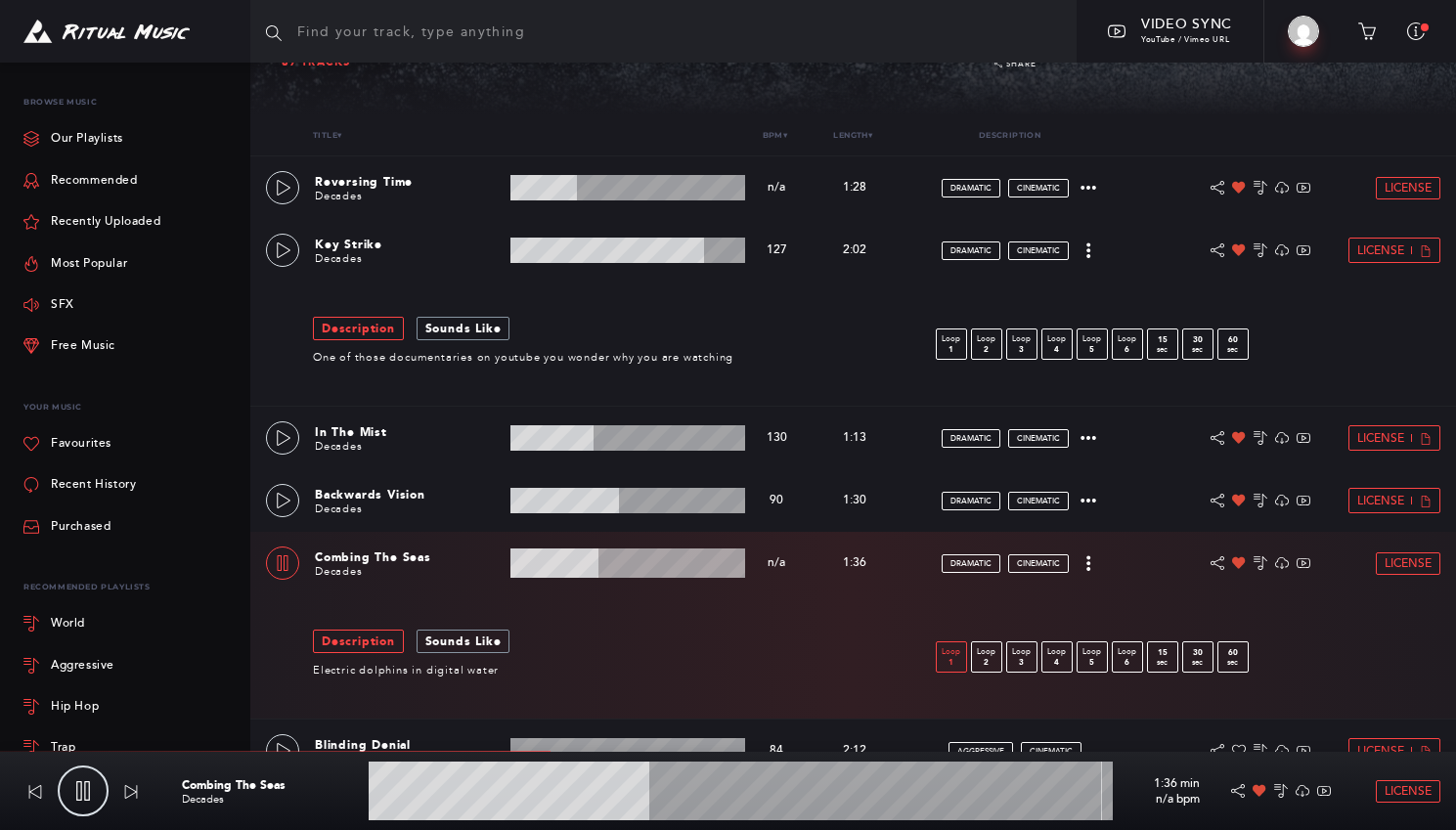
click at [950, 650] on p "Loop" at bounding box center [952, 653] width 30 height 12
click at [991, 657] on p "Loop" at bounding box center [986, 653] width 30 height 12
click at [1037, 658] on link "Loop 3" at bounding box center [1022, 658] width 32 height 32
click at [1052, 656] on p "Loop" at bounding box center [1057, 653] width 30 height 12
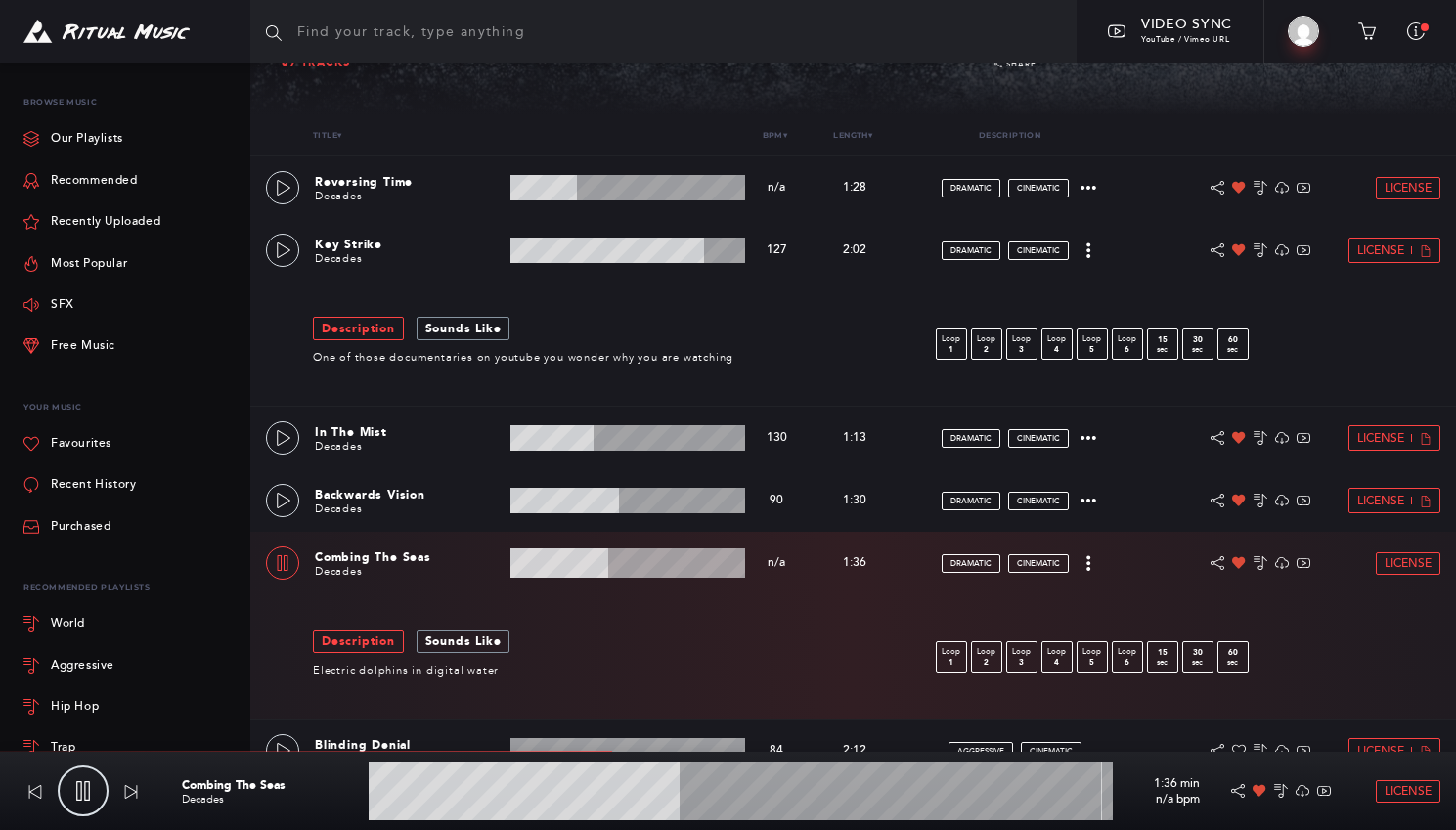
click at [665, 565] on wave at bounding box center [628, 563] width 234 height 30
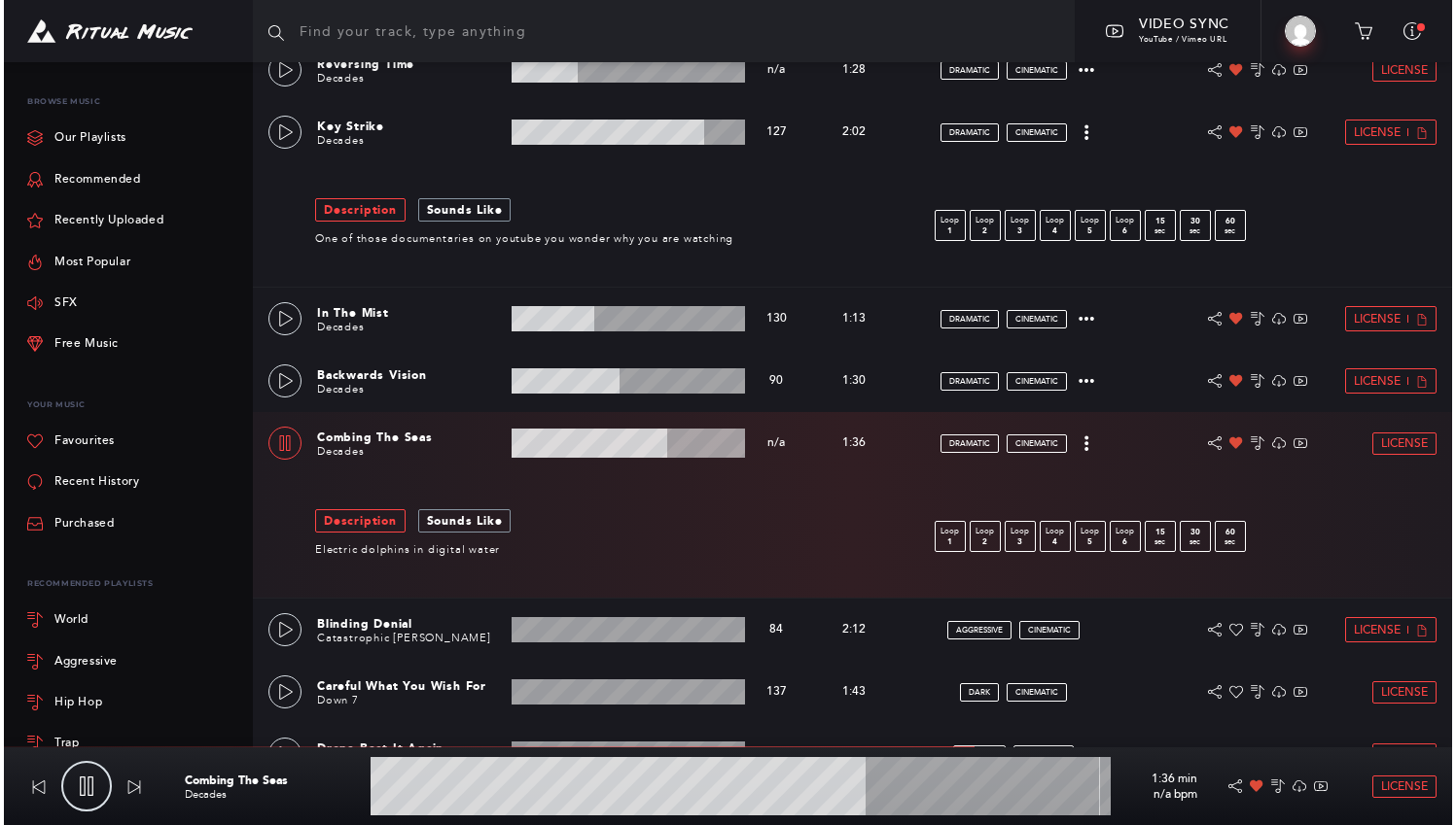
scroll to position [456, 0]
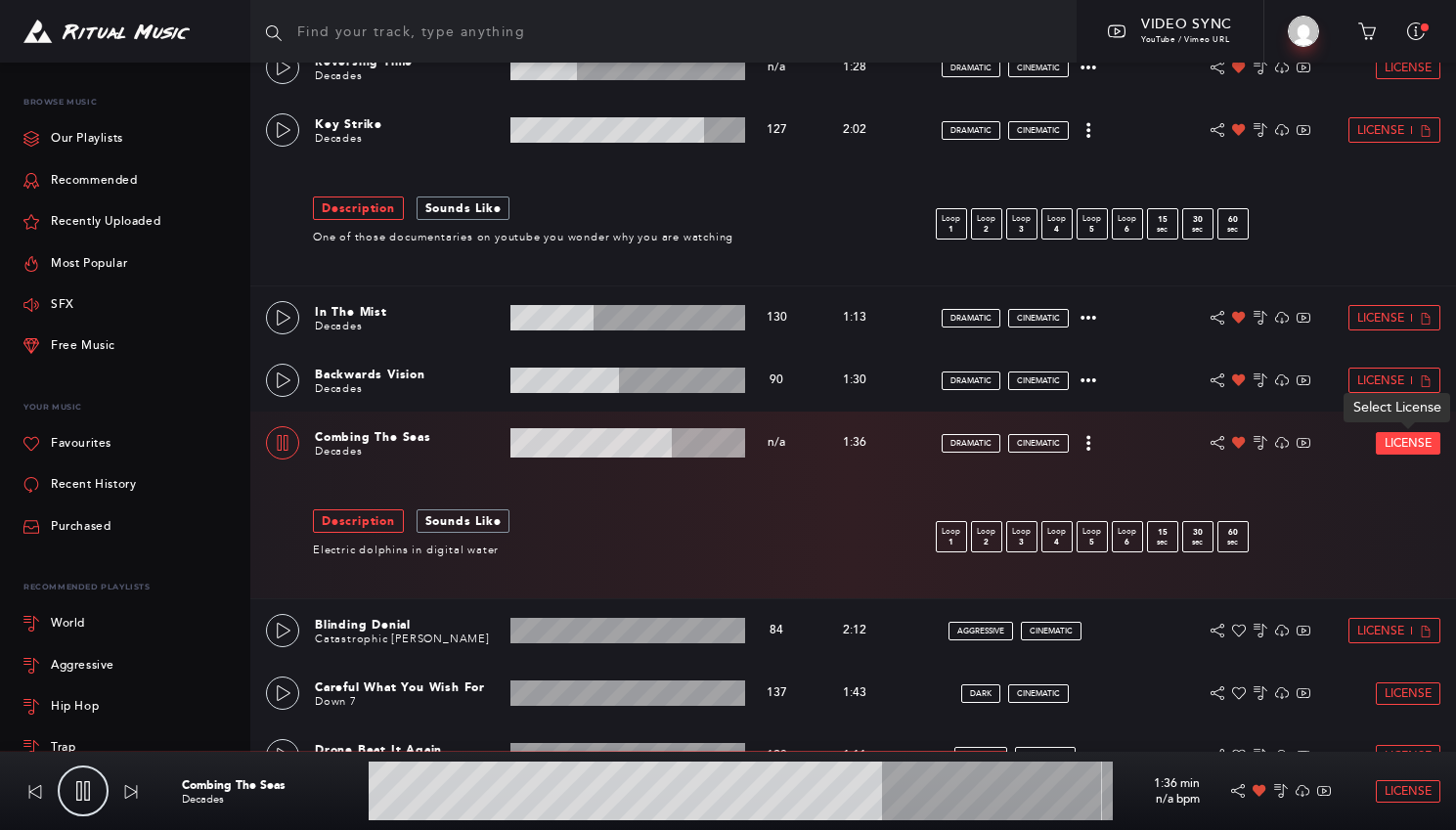
click at [1396, 442] on span "License" at bounding box center [1409, 443] width 47 height 13
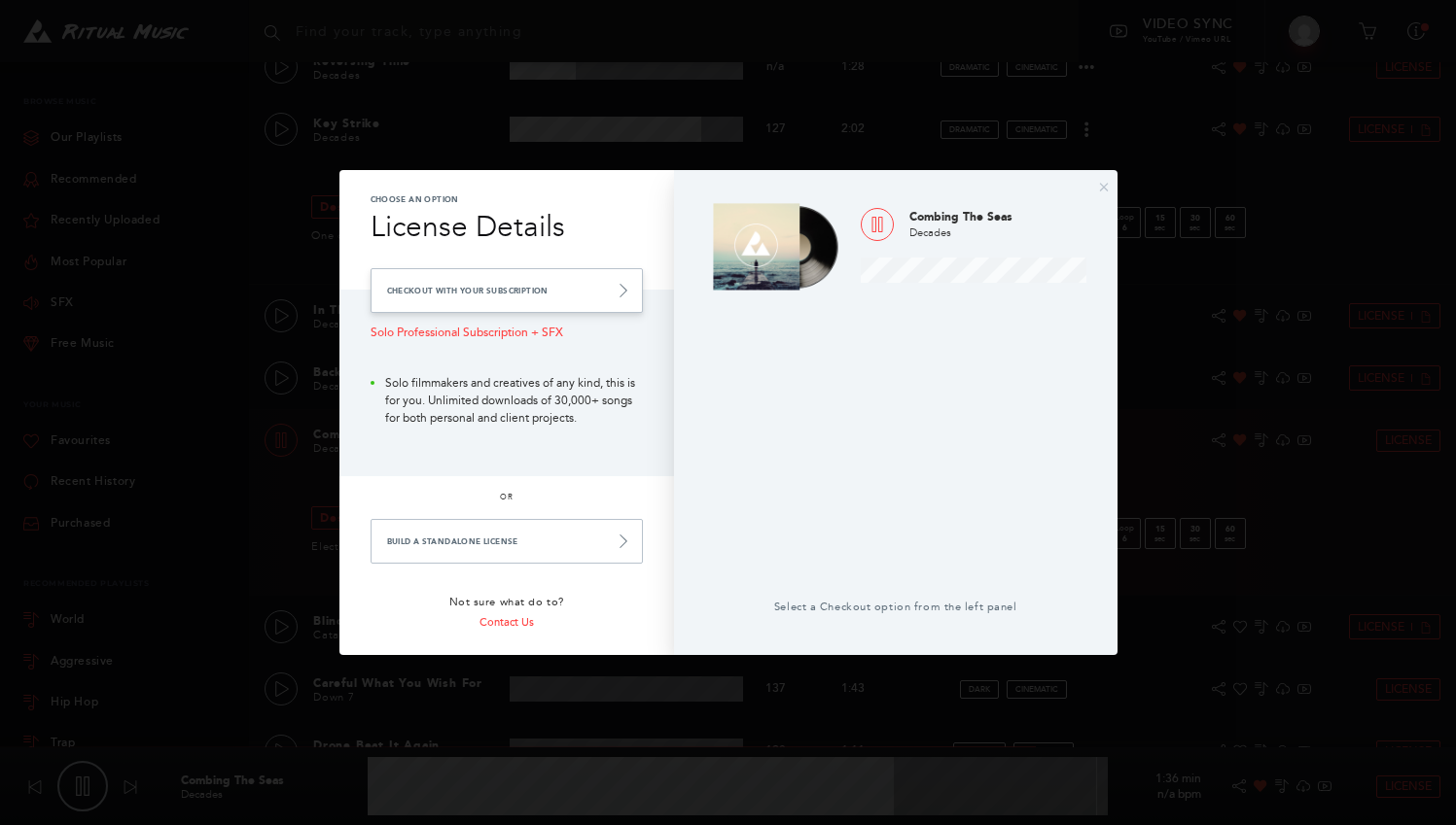
click at [515, 285] on link "Checkout with your Subscription" at bounding box center [506, 291] width 272 height 45
click at [514, 293] on link "Checkout with your Subscription" at bounding box center [506, 291] width 272 height 45
type input "87.05"
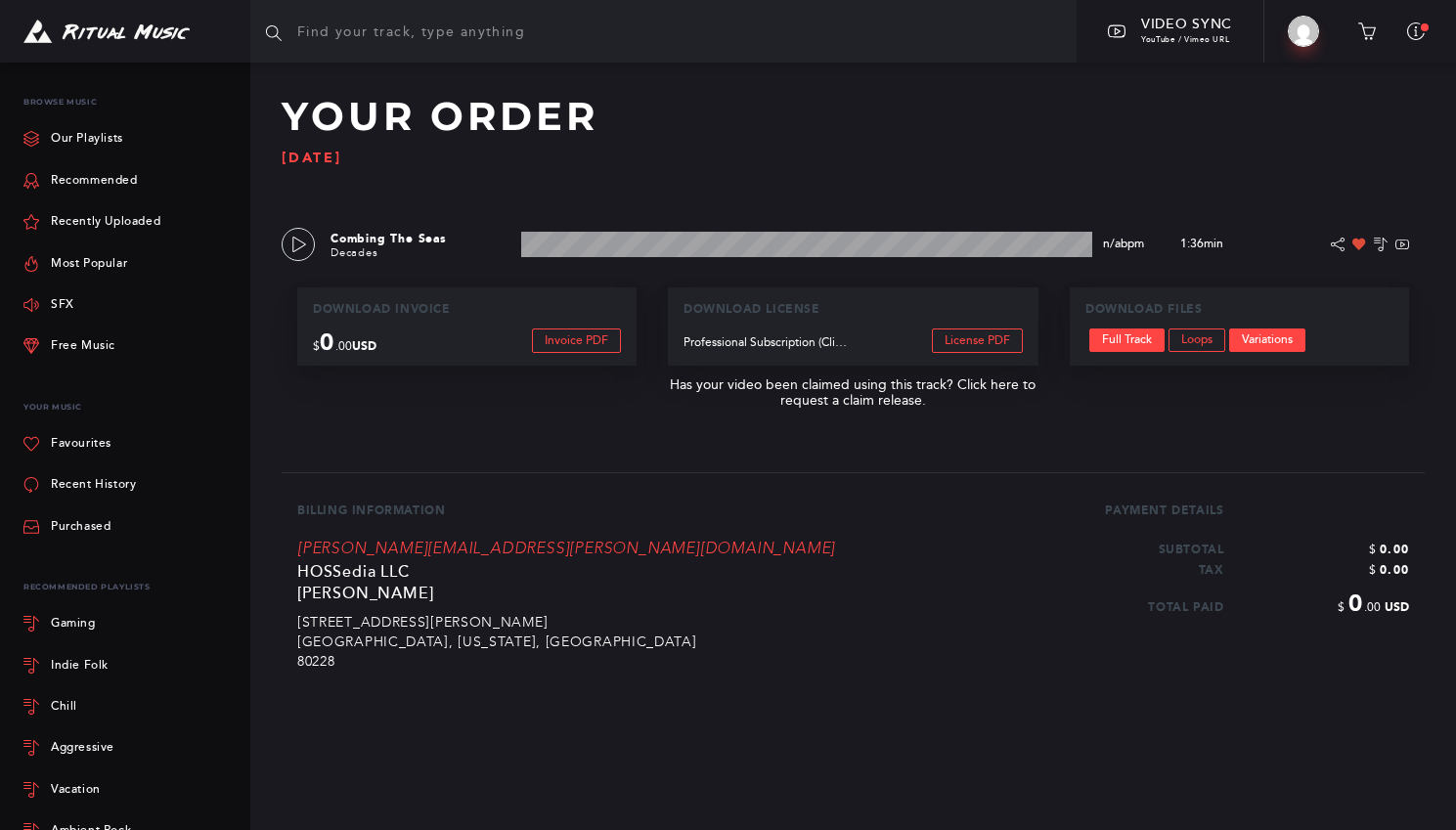
click at [1249, 339] on link "Variations" at bounding box center [1267, 341] width 76 height 24
click at [1197, 347] on link "Loops" at bounding box center [1197, 341] width 57 height 24
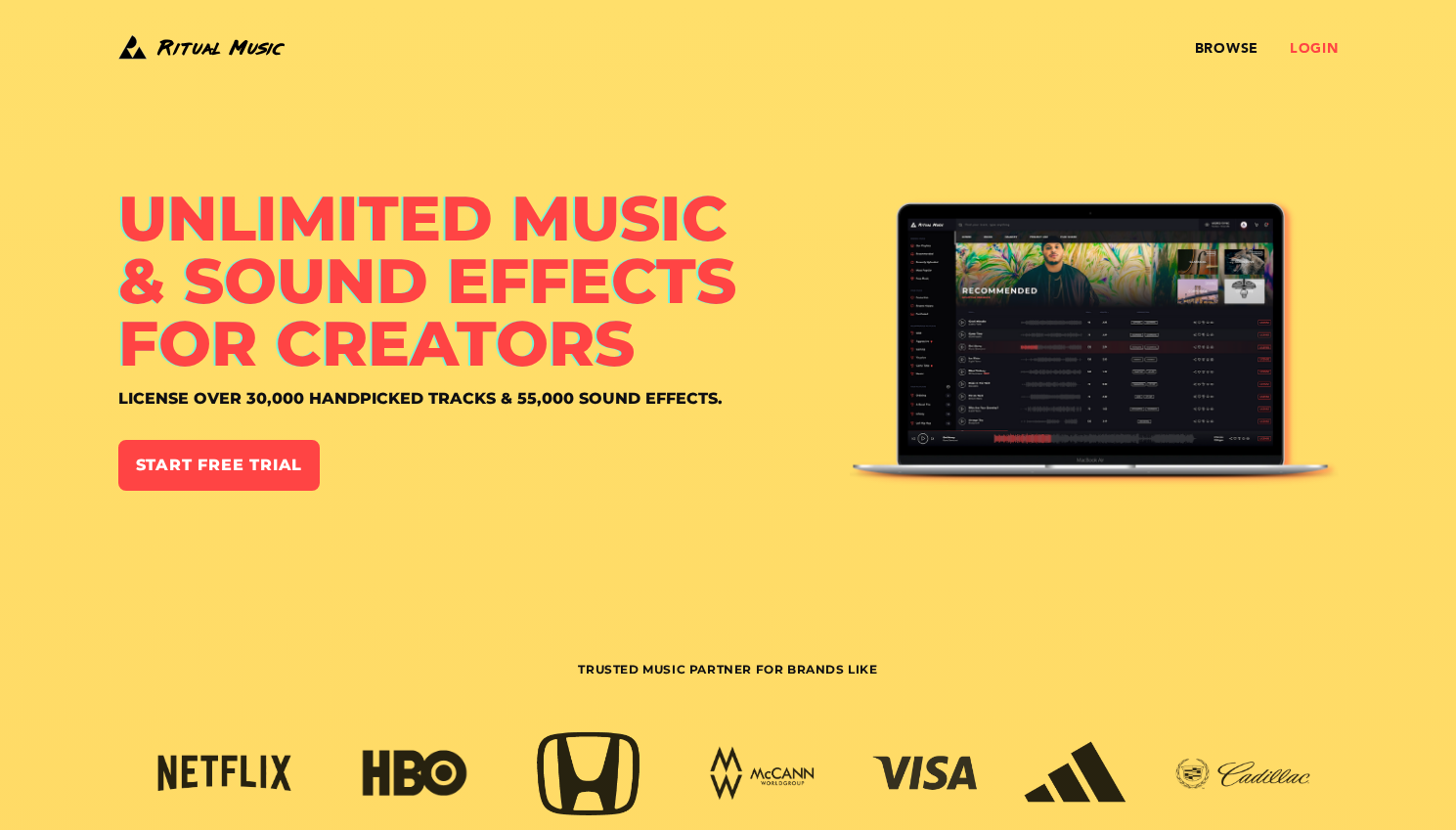
click at [1309, 48] on link "Login" at bounding box center [1314, 49] width 49 height 16
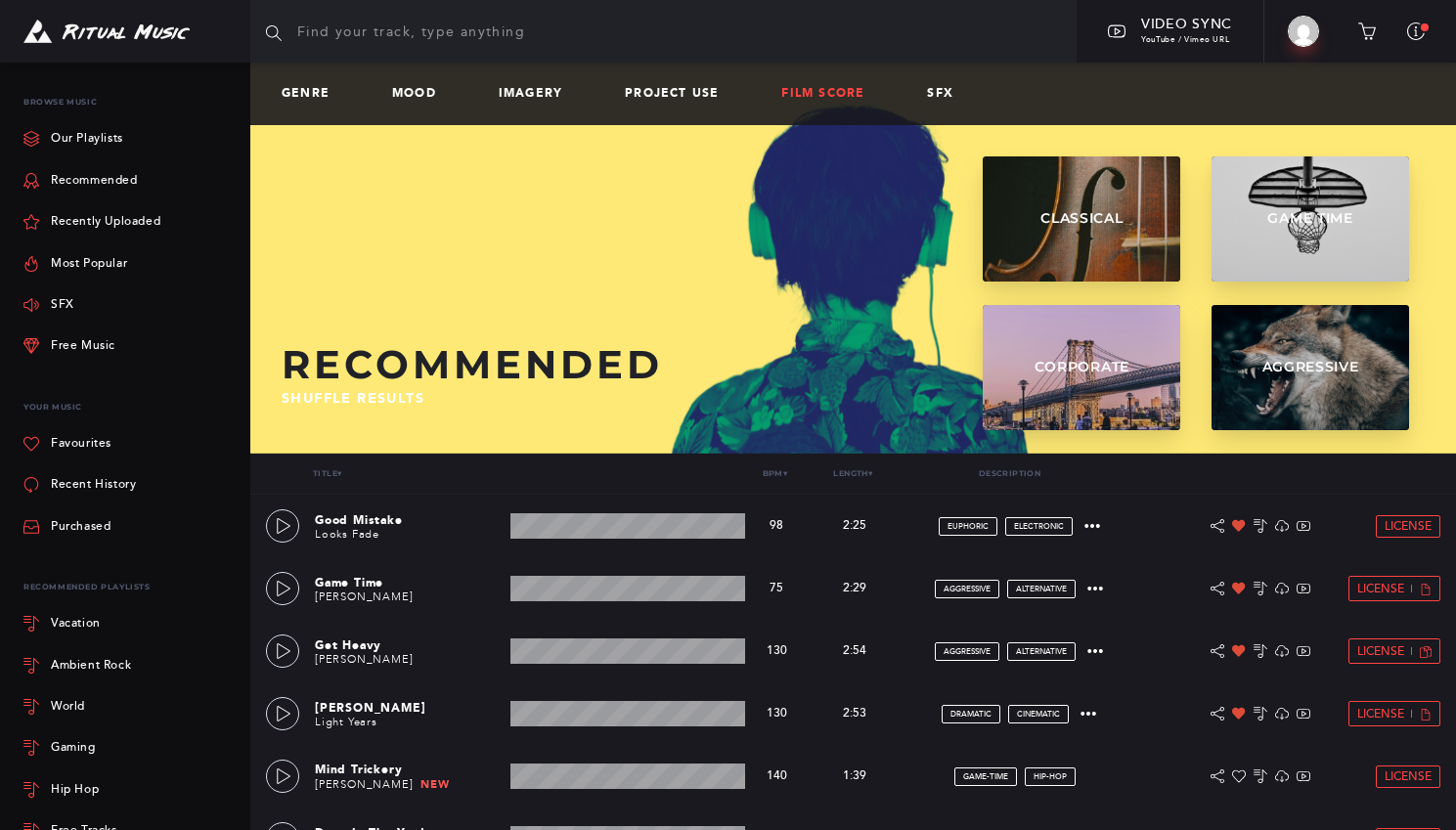
click at [837, 97] on link "Film Score" at bounding box center [831, 94] width 98 height 14
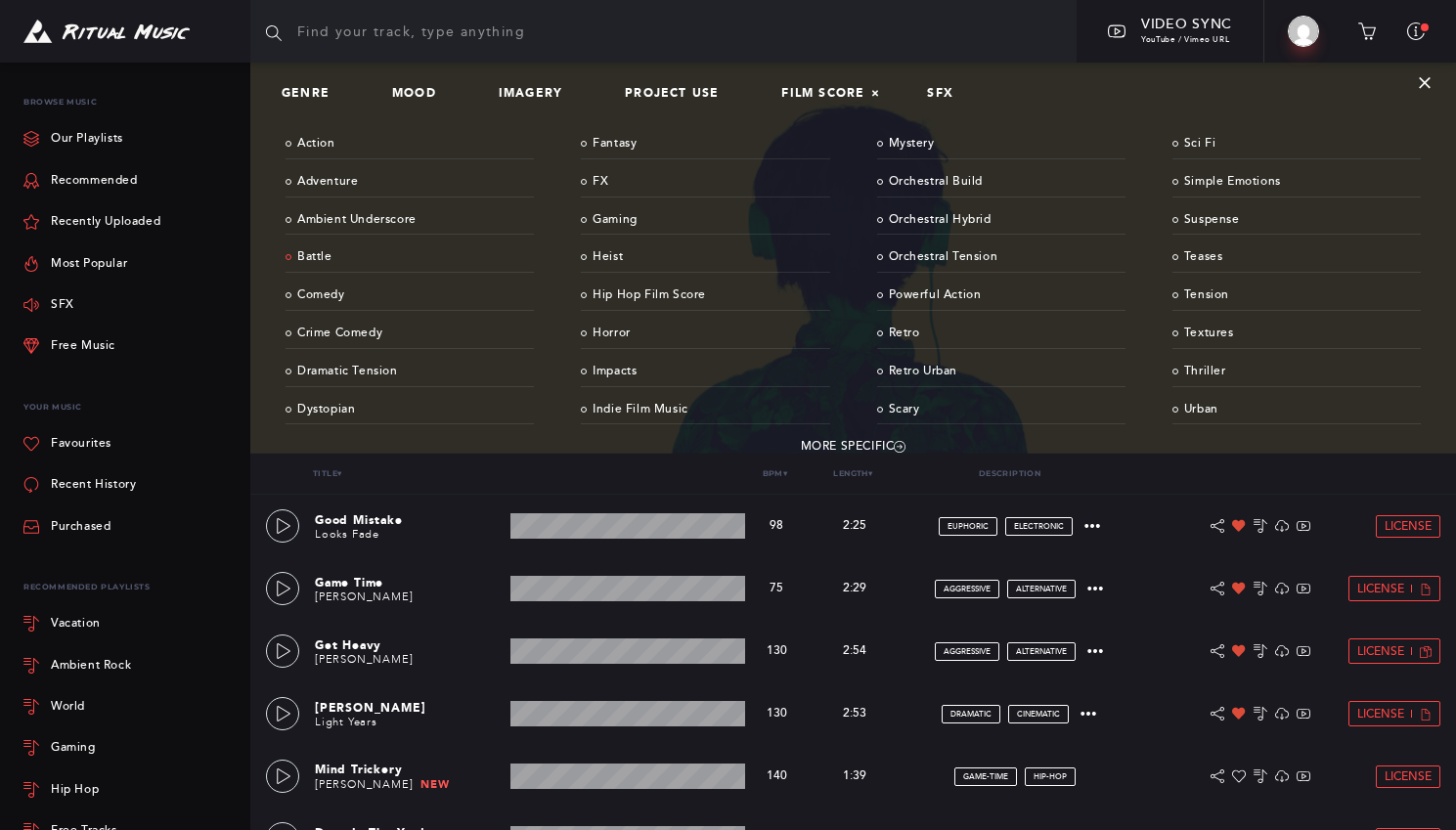
scroll to position [13, 0]
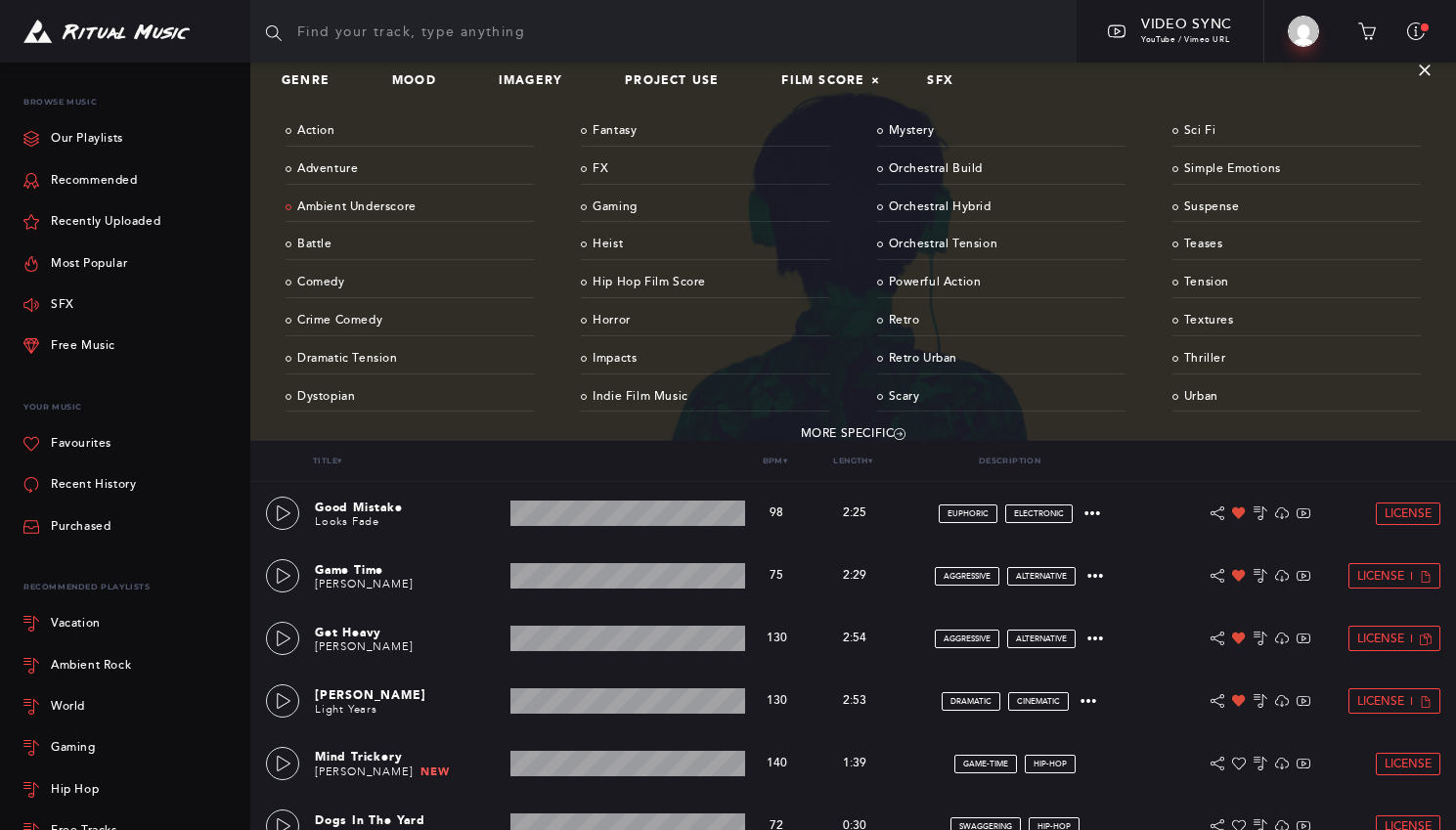
click at [334, 206] on link "Ambient Underscore" at bounding box center [410, 208] width 248 height 31
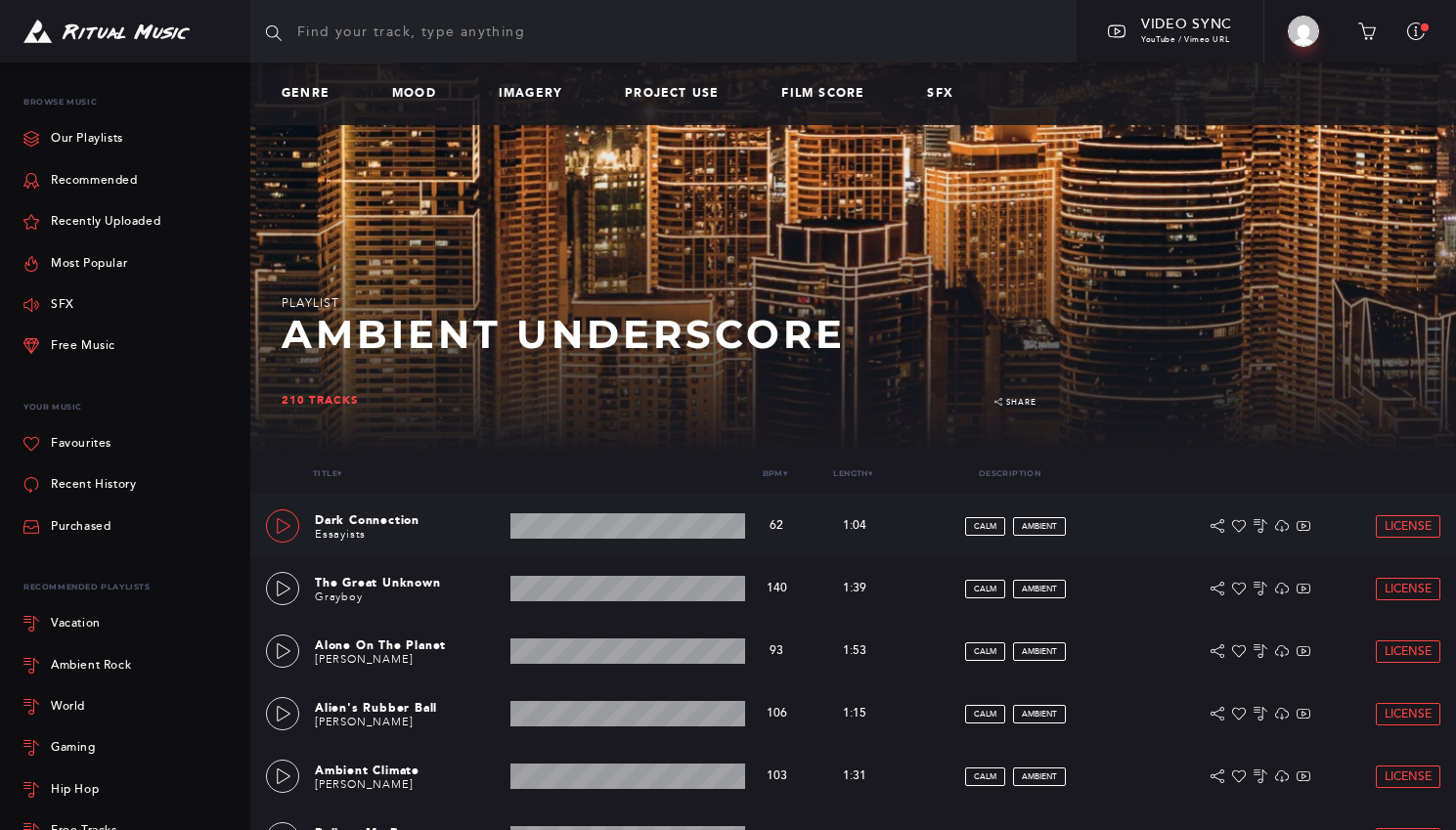
click at [293, 522] on link at bounding box center [283, 527] width 33 height 33
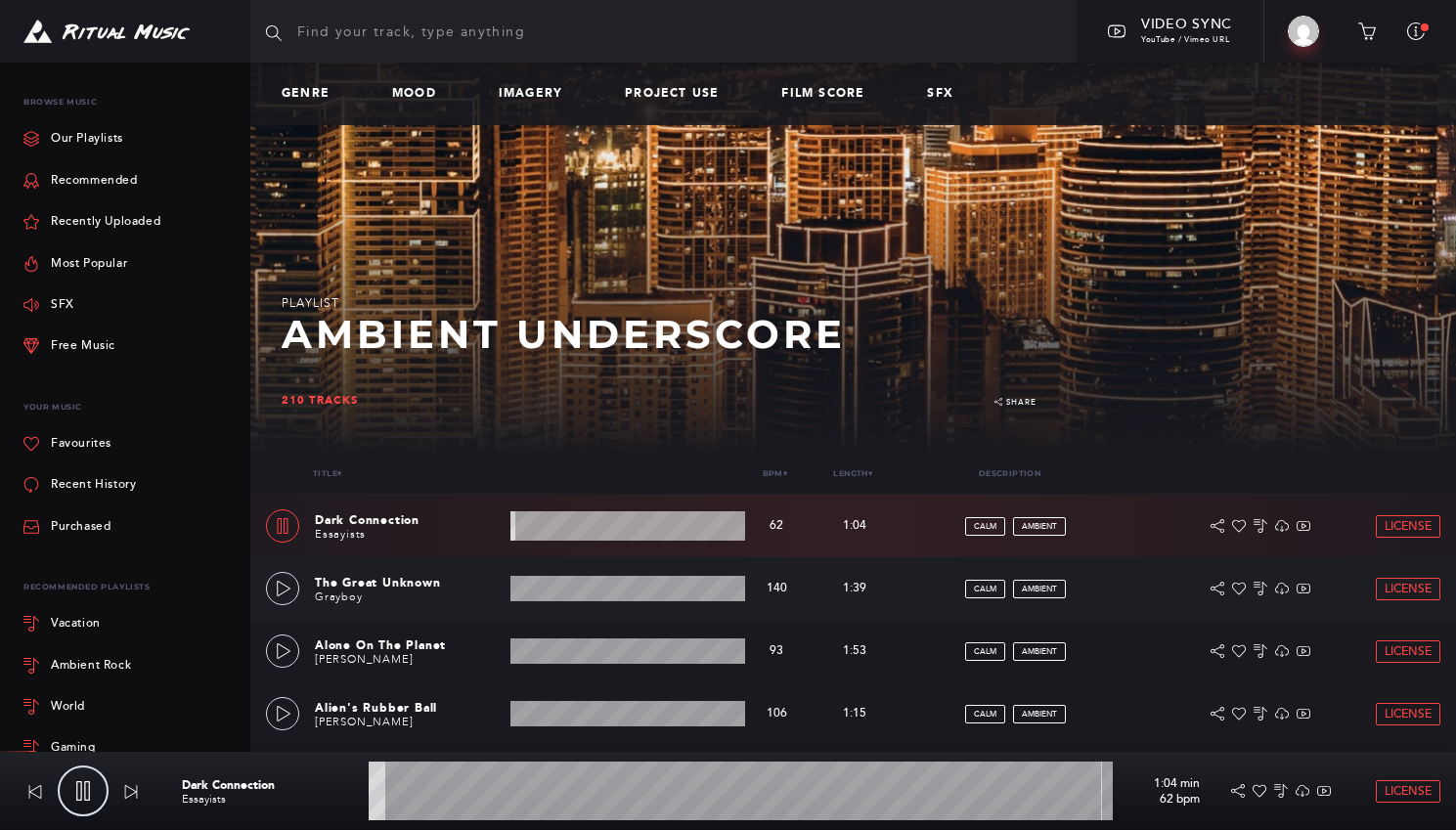
scroll to position [7, 0]
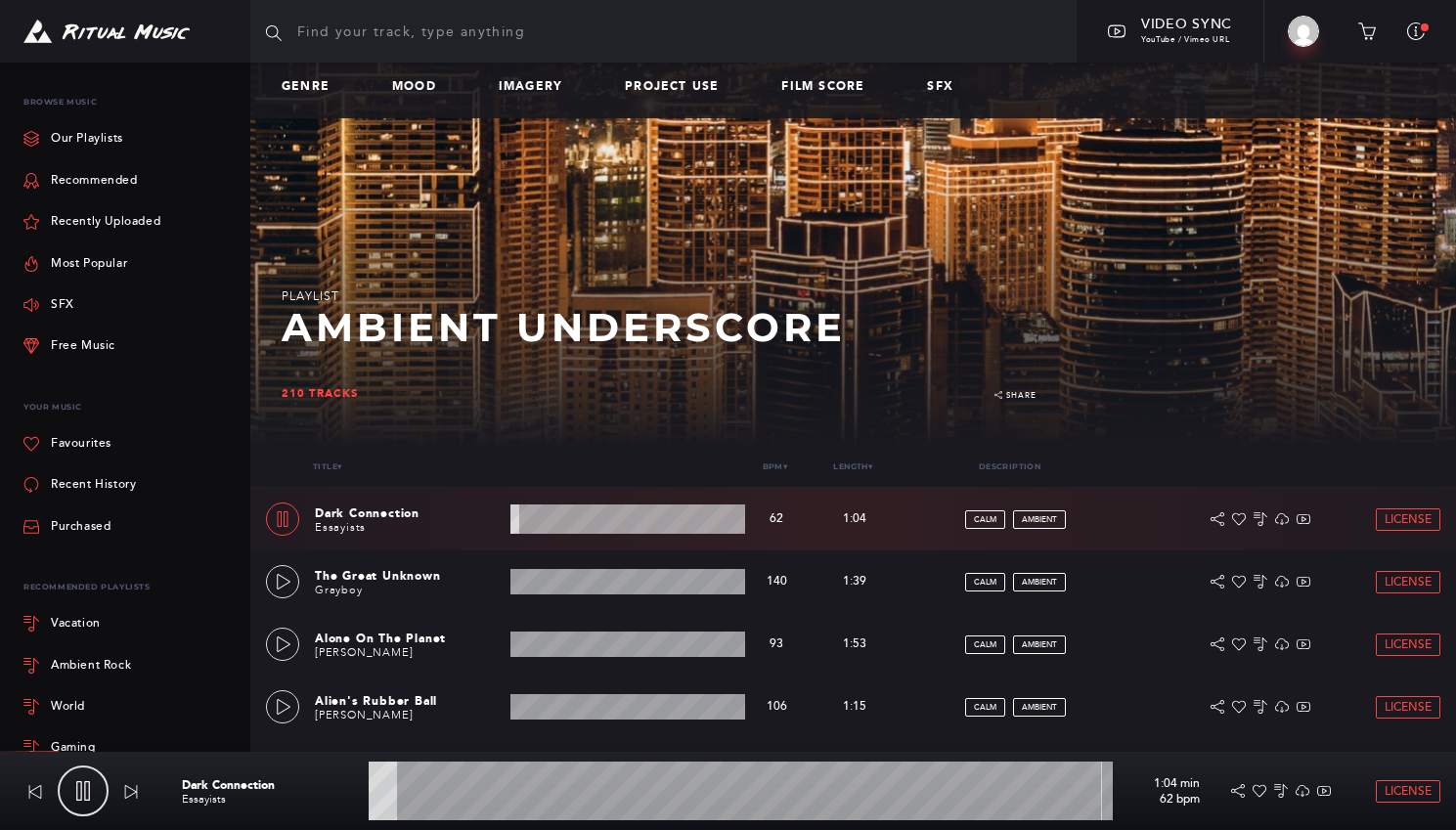
click at [622, 518] on wave at bounding box center [628, 520] width 234 height 30
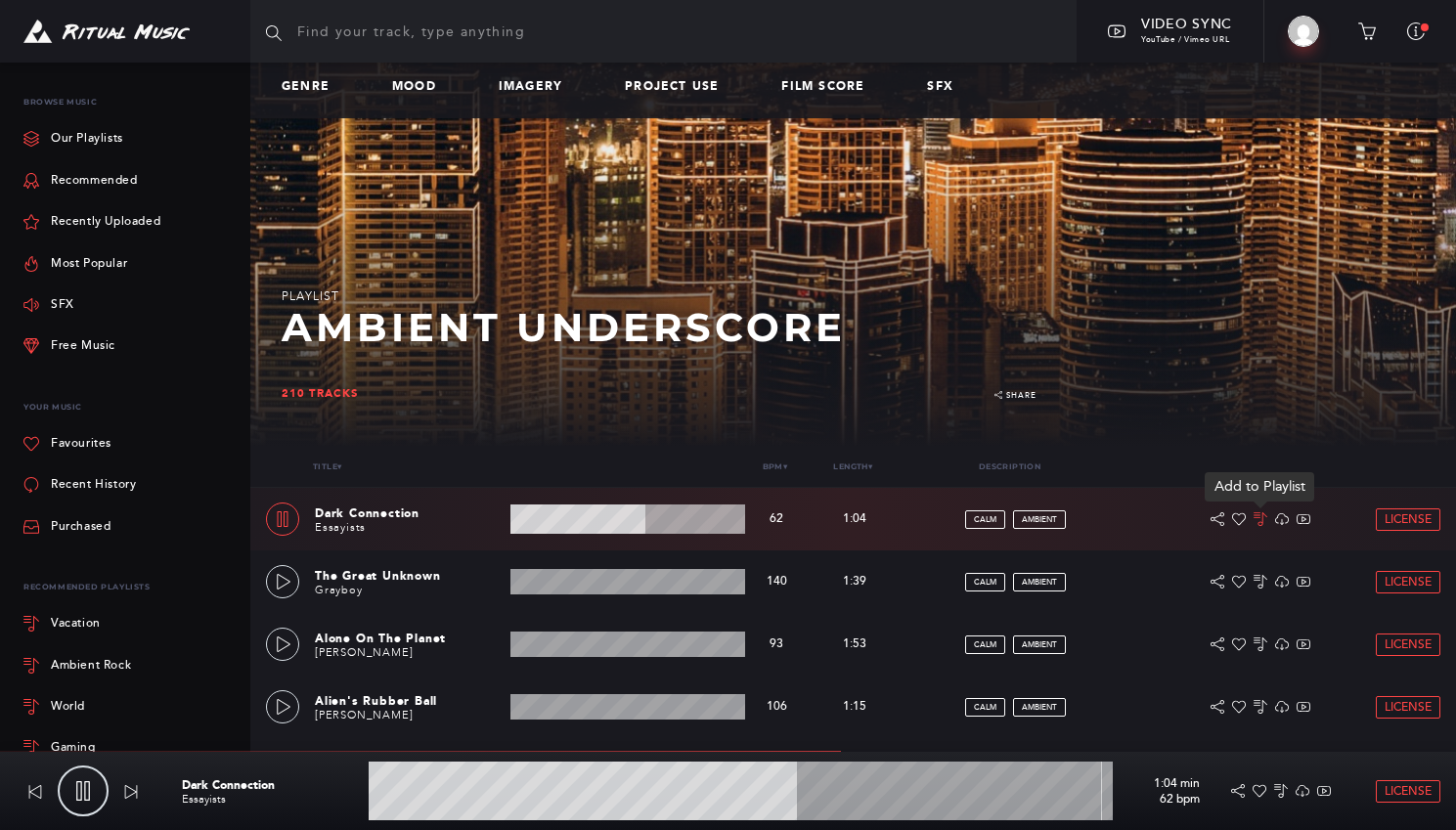
click at [1261, 516] on icon at bounding box center [1260, 520] width 14 height 14
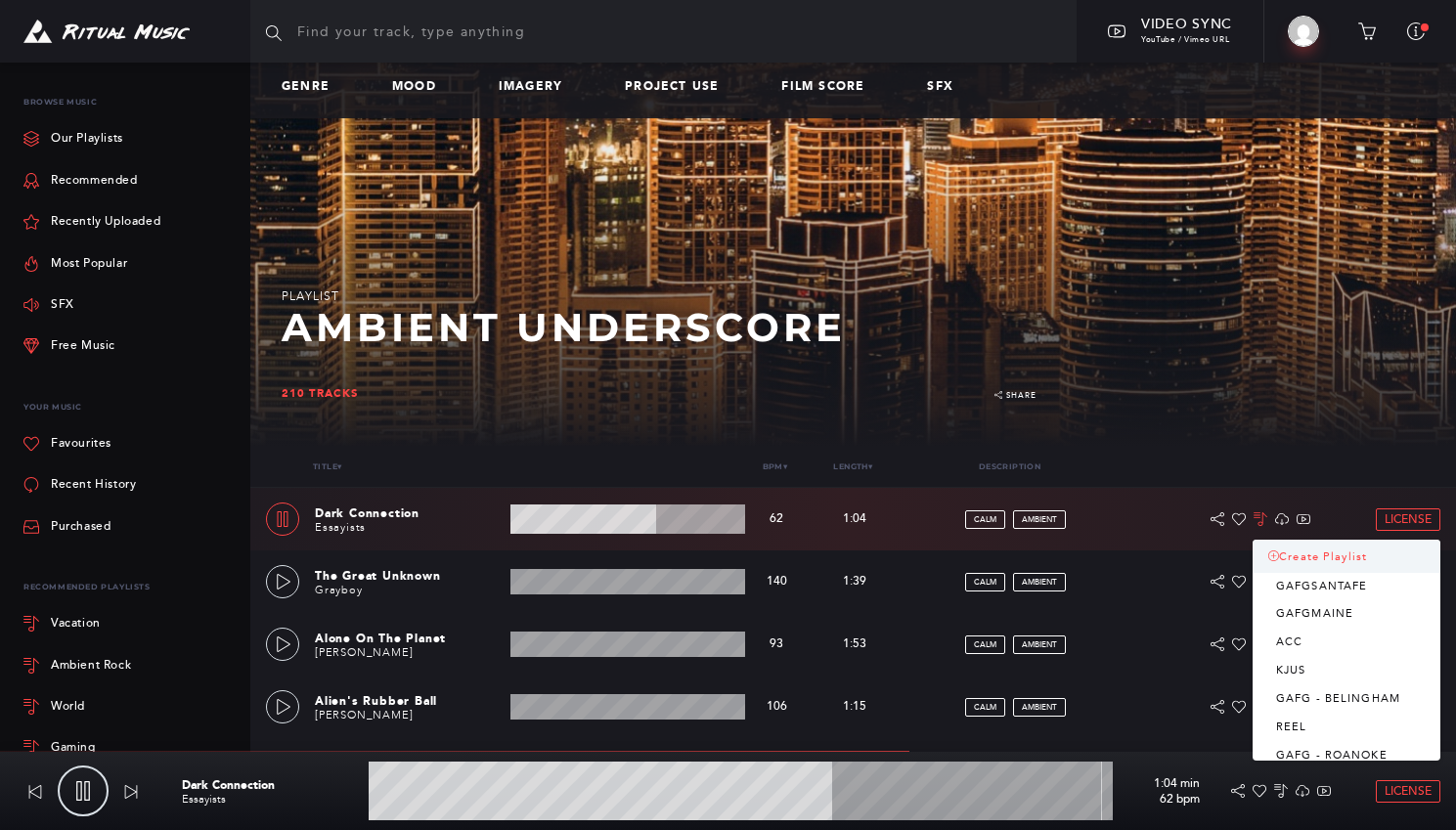
click at [1271, 548] on link "Create Playlist" at bounding box center [1347, 556] width 188 height 33
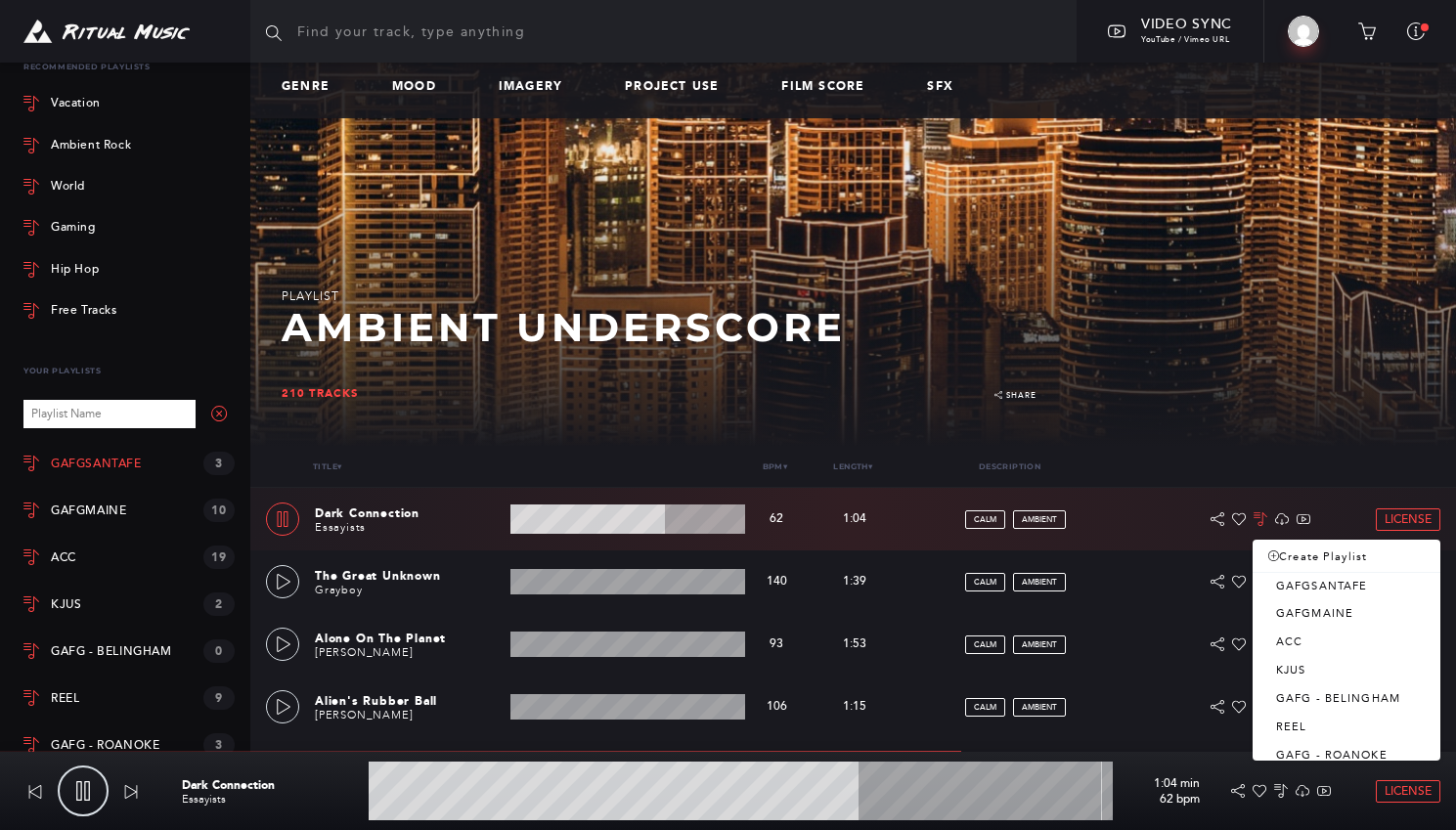
type input "66.2"
type input "I"
type input "66.43"
type input "IC"
type input "66.77"
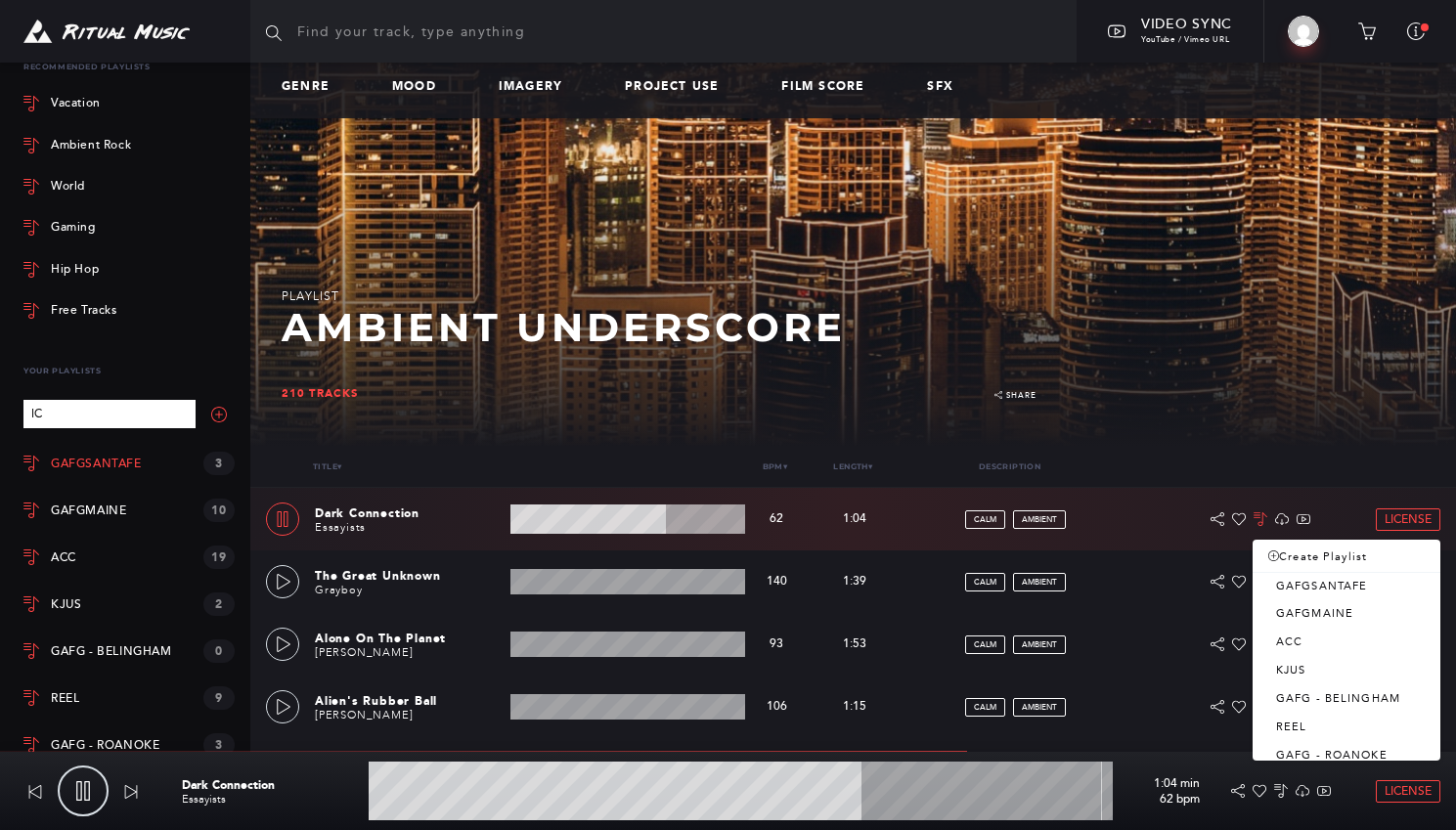
type input "ICE"
type input "67.5"
type input "ICEL"
type input "67.63"
type input "[PERSON_NAME]"
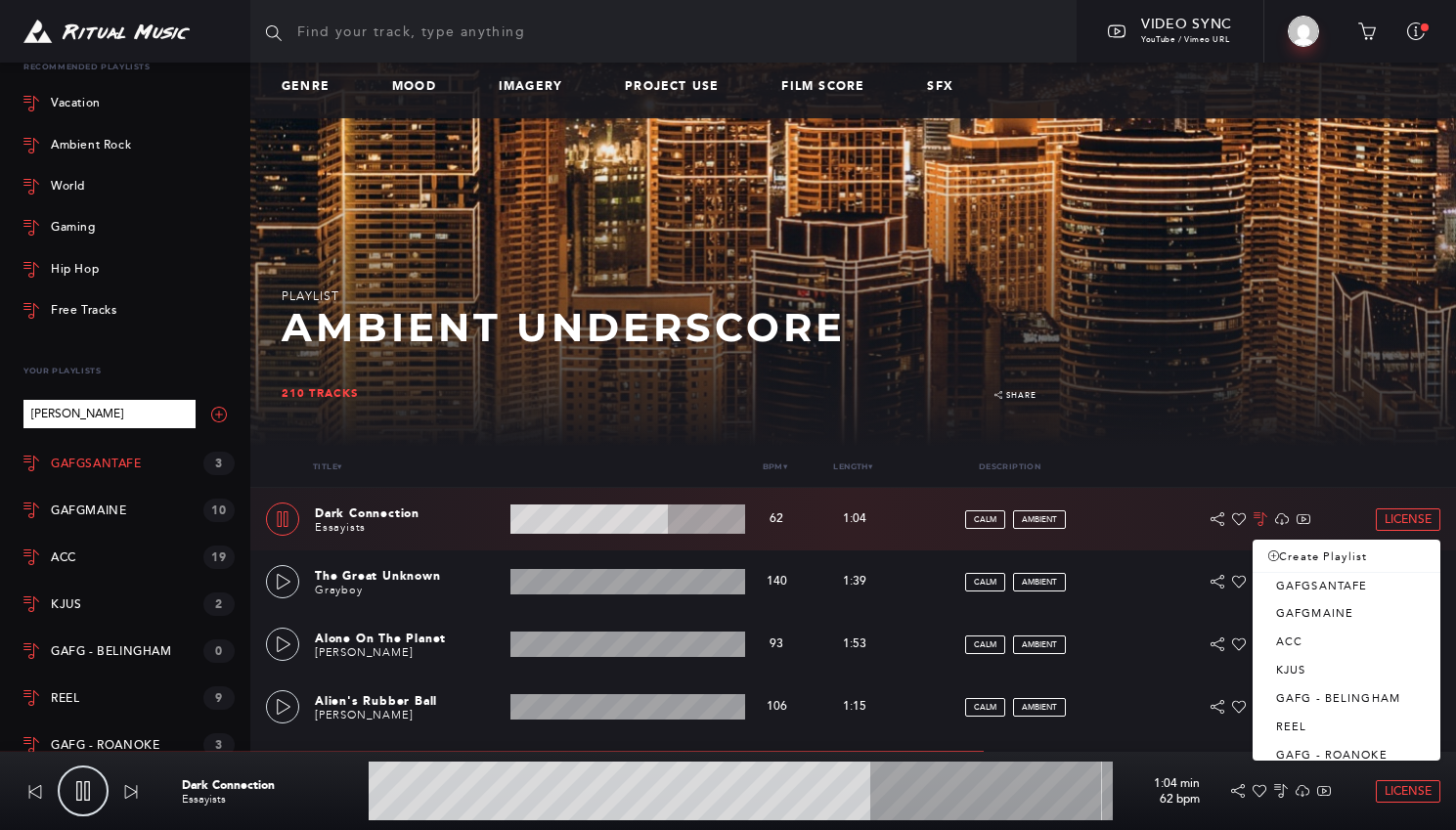
type input "67.86"
type input "ICELAN"
type input "68.02"
type input "[GEOGRAPHIC_DATA]"
type input "68.49"
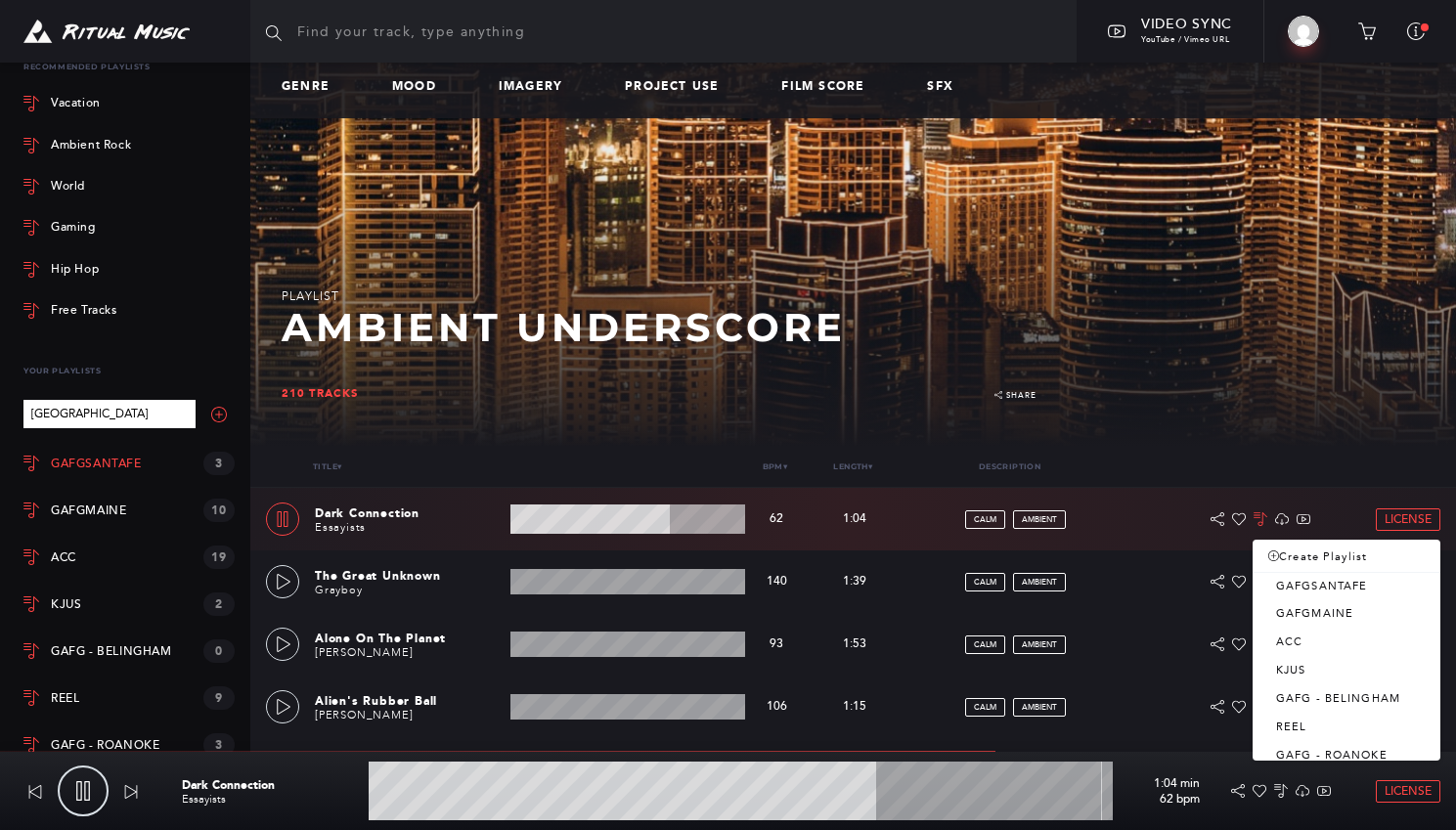
type input "[GEOGRAPHIC_DATA]"
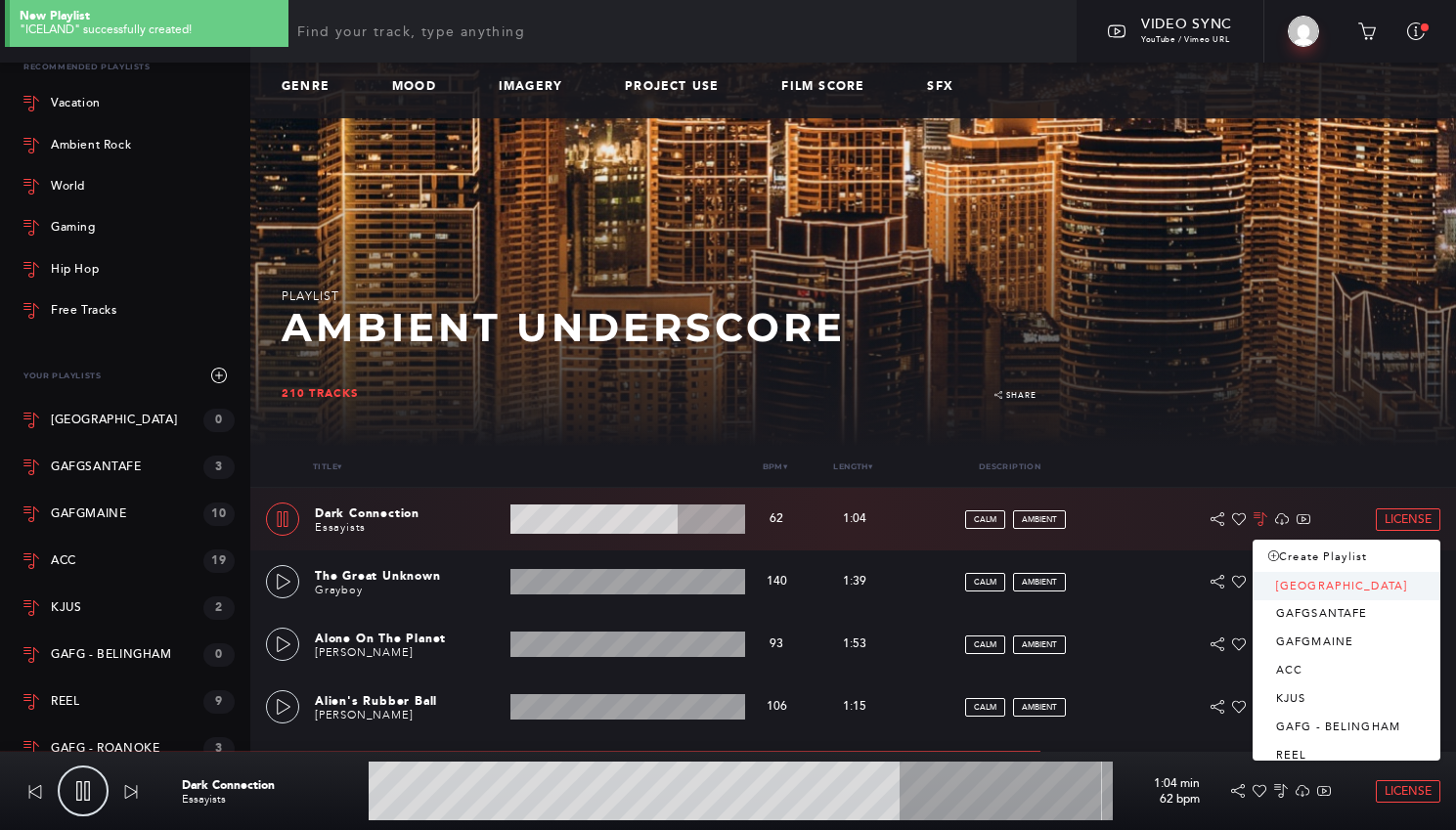
click at [1286, 589] on link "[GEOGRAPHIC_DATA]" at bounding box center [1347, 587] width 188 height 29
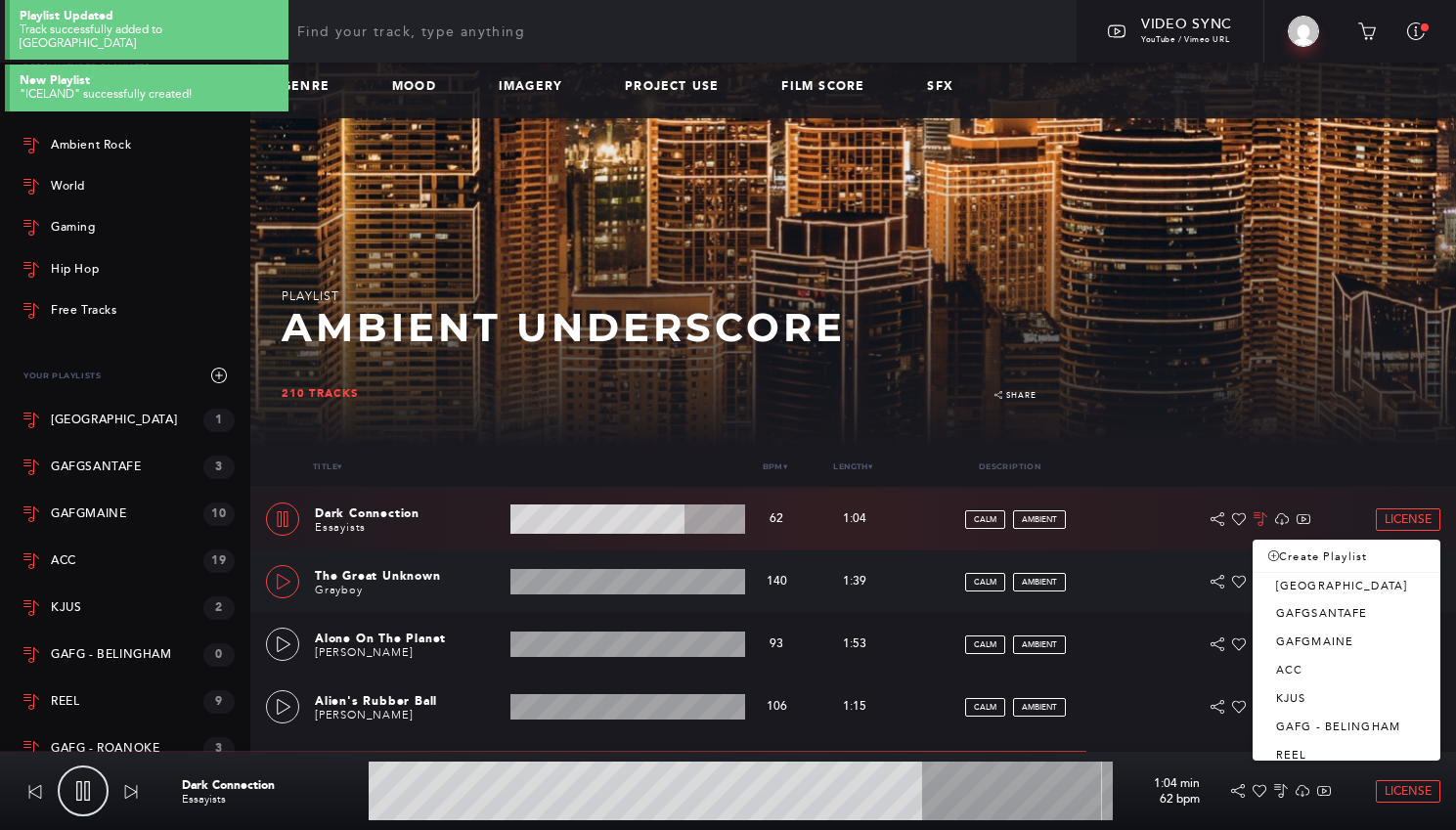
click at [279, 588] on icon at bounding box center [284, 582] width 16 height 16
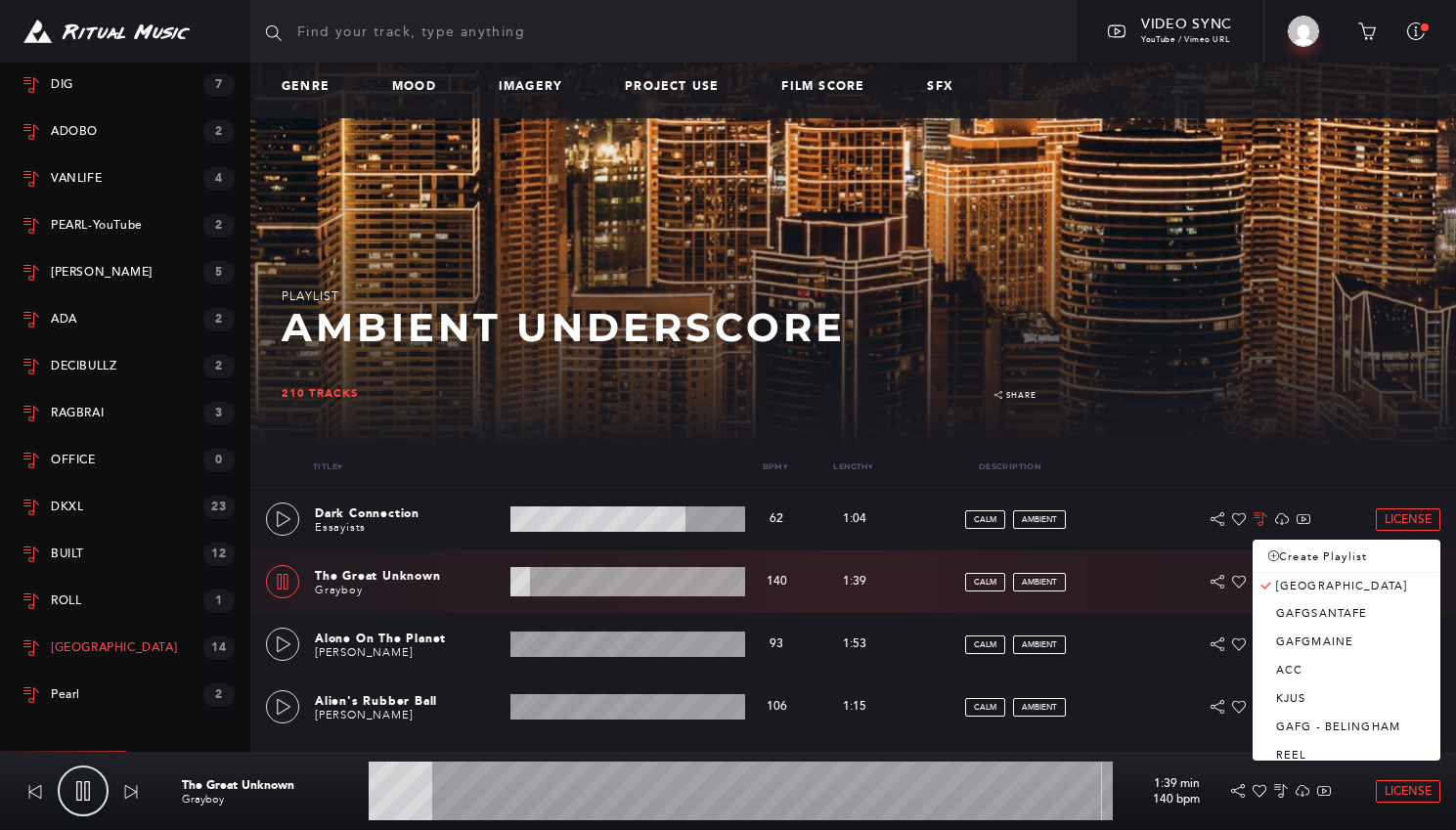
scroll to position [2169, 0]
click at [76, 643] on div "[GEOGRAPHIC_DATA]" at bounding box center [114, 650] width 126 height 14
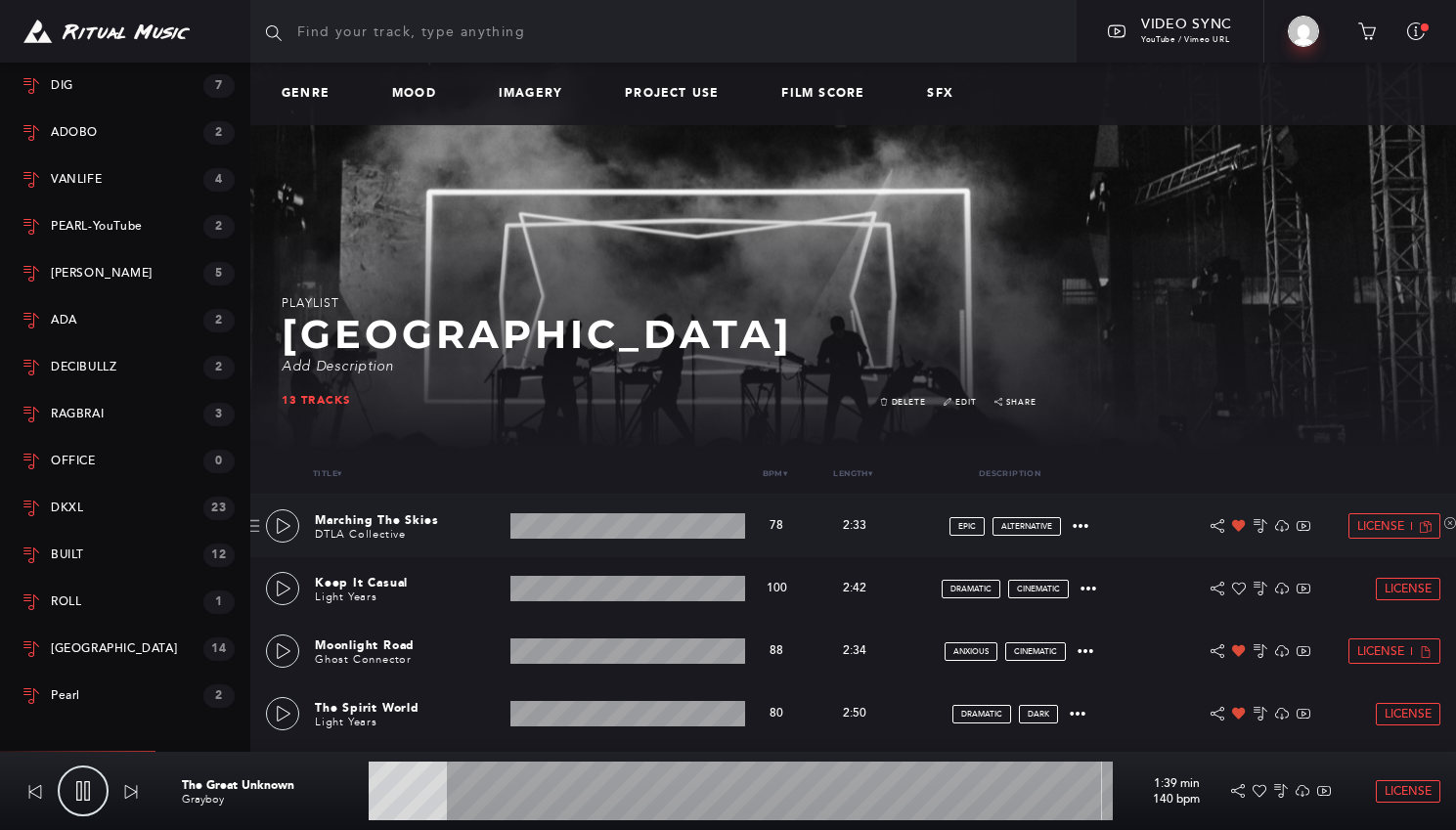
click at [299, 534] on div "Marching The Skies DTLA Collective 2:33 min 78 bpm 78 bpm 2:33 min epic alterna…" at bounding box center [853, 527] width 1174 height 63
click at [281, 526] on icon at bounding box center [284, 526] width 16 height 16
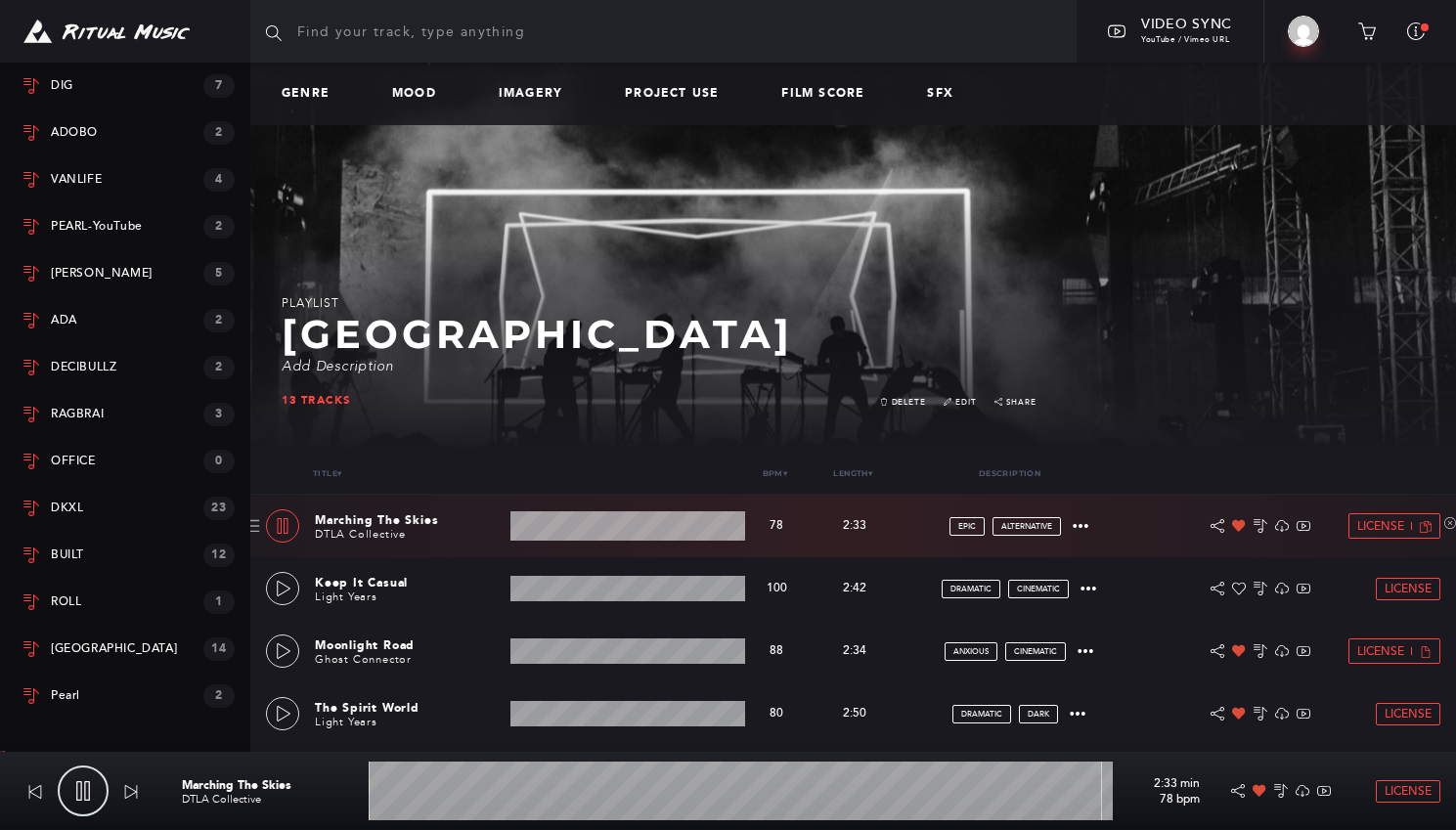
click at [565, 519] on wave at bounding box center [628, 527] width 234 height 30
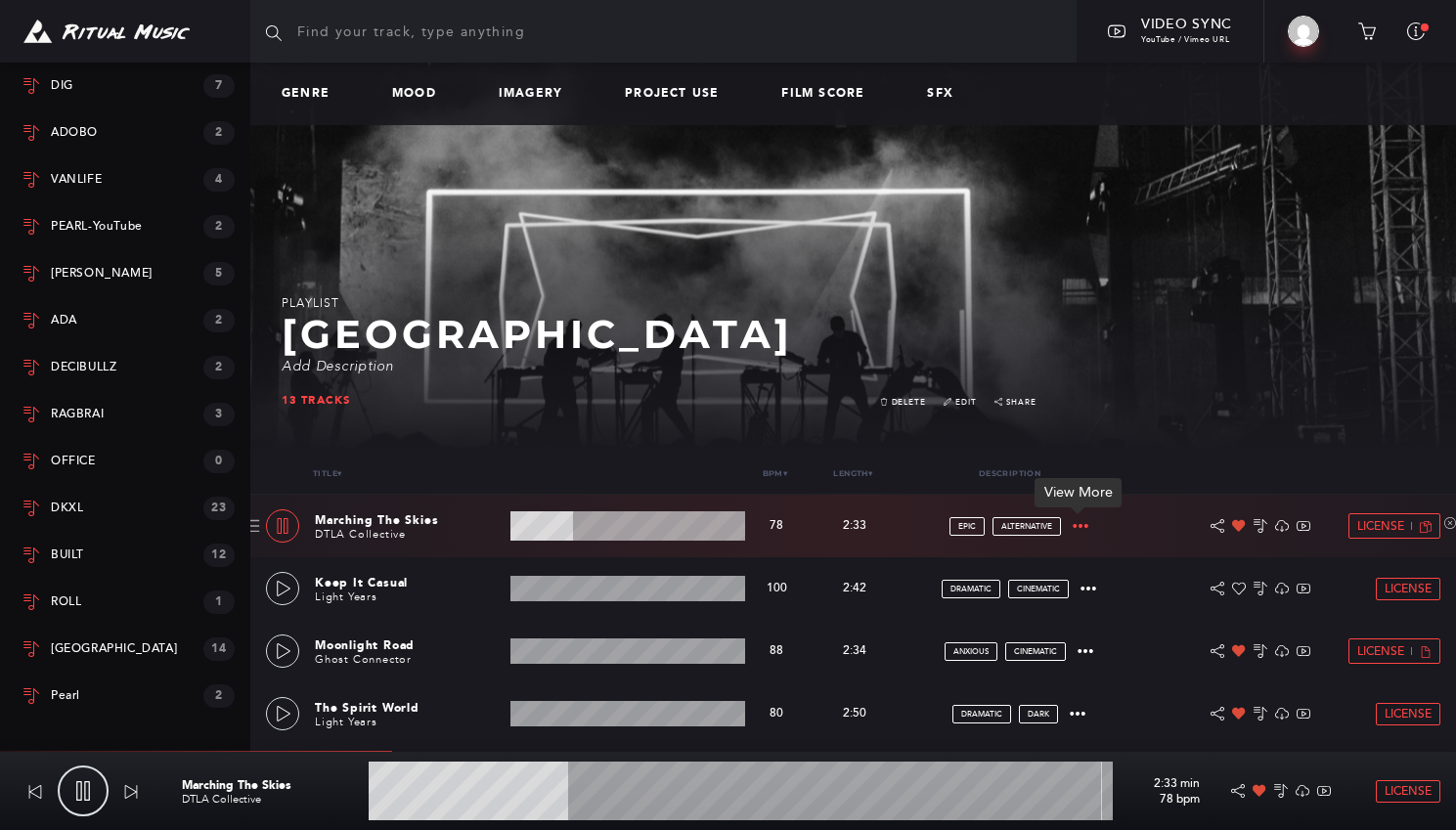
click at [1080, 532] on icon at bounding box center [1081, 526] width 16 height 16
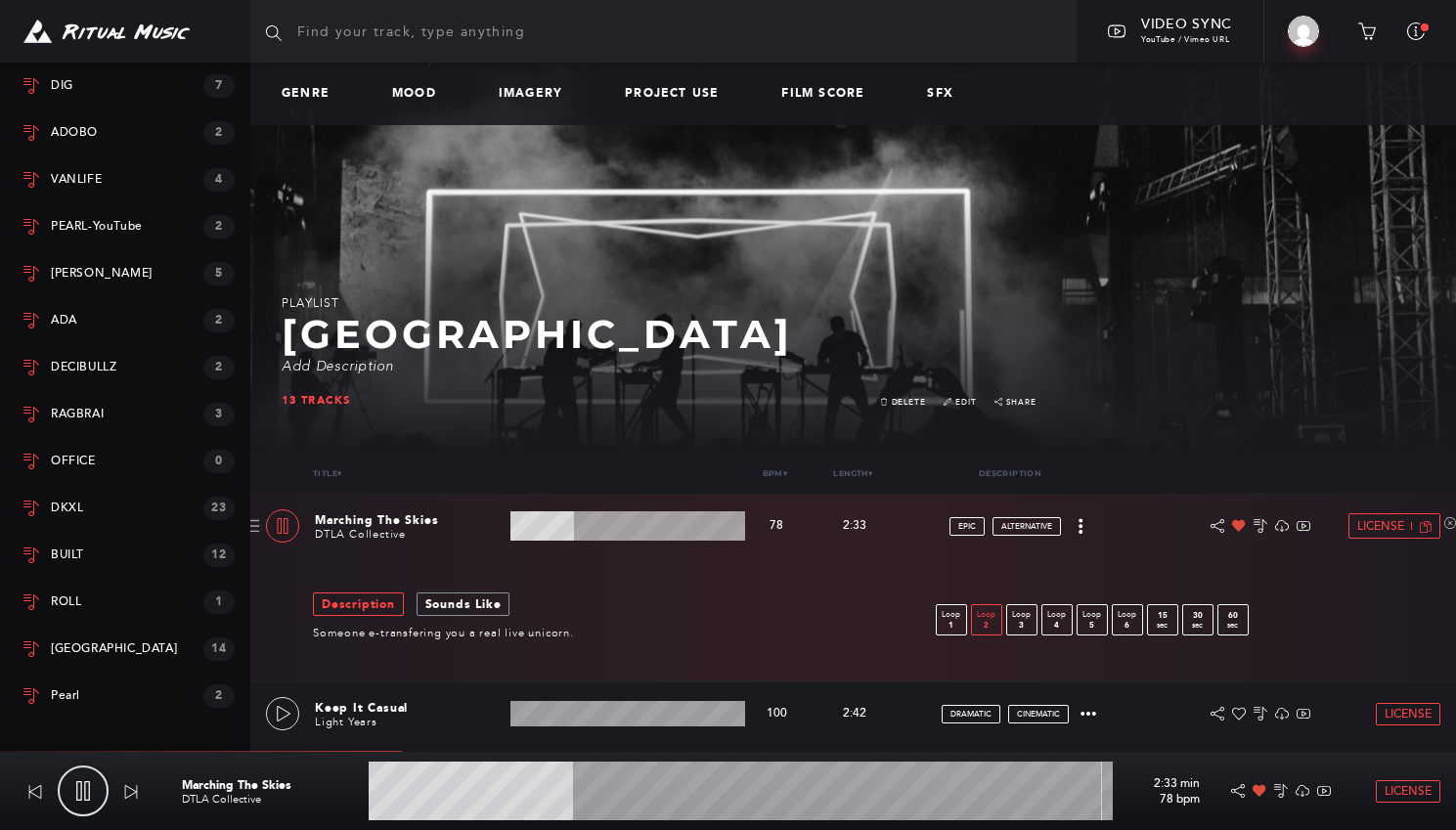
click at [989, 621] on p "2" at bounding box center [986, 625] width 30 height 9
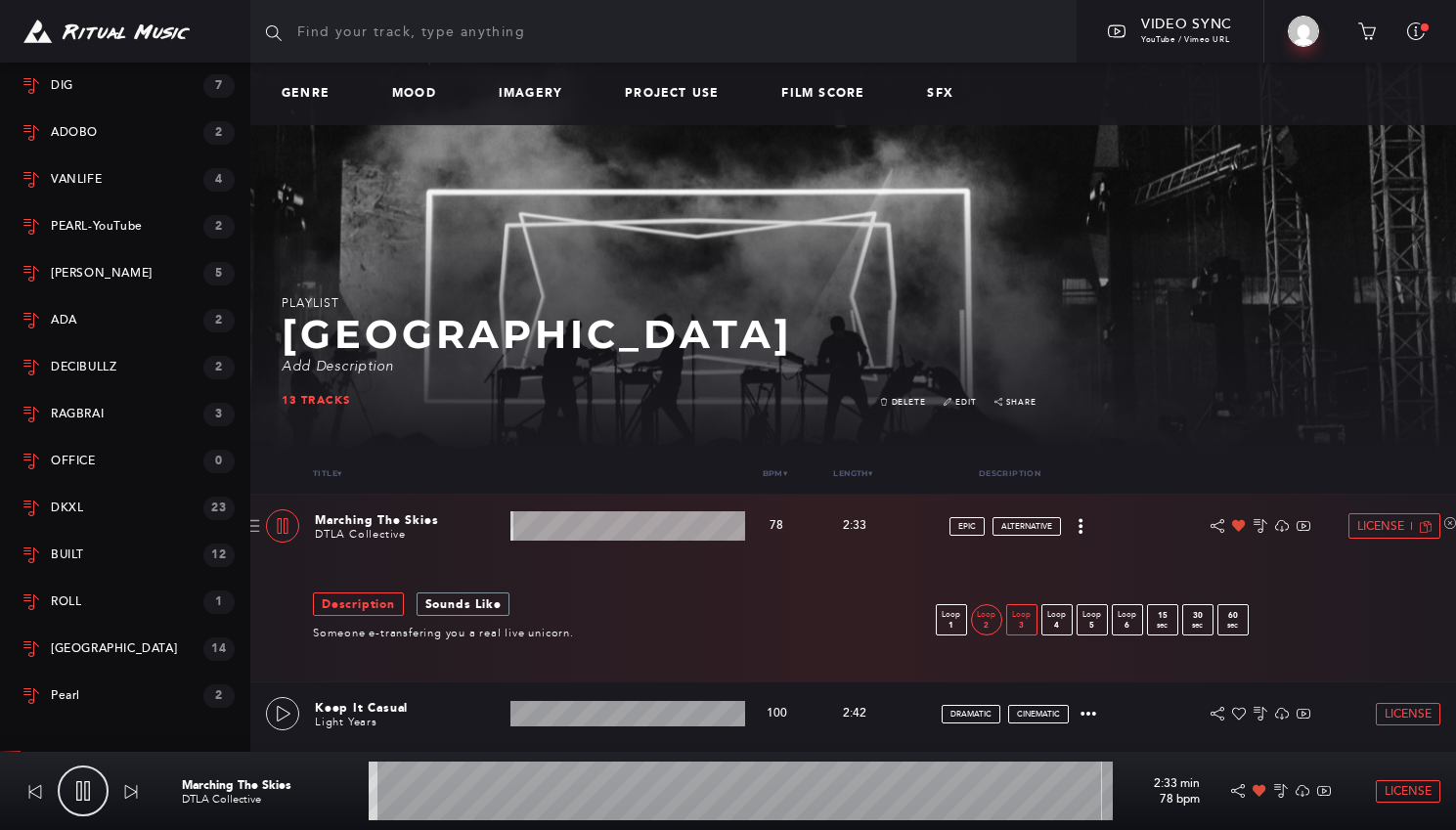
click at [1026, 621] on p "3" at bounding box center [1022, 625] width 30 height 9
click at [1061, 623] on p "4" at bounding box center [1057, 625] width 30 height 9
click at [954, 626] on p "1" at bounding box center [952, 625] width 30 height 9
click at [1124, 622] on p "6" at bounding box center [1127, 625] width 30 height 9
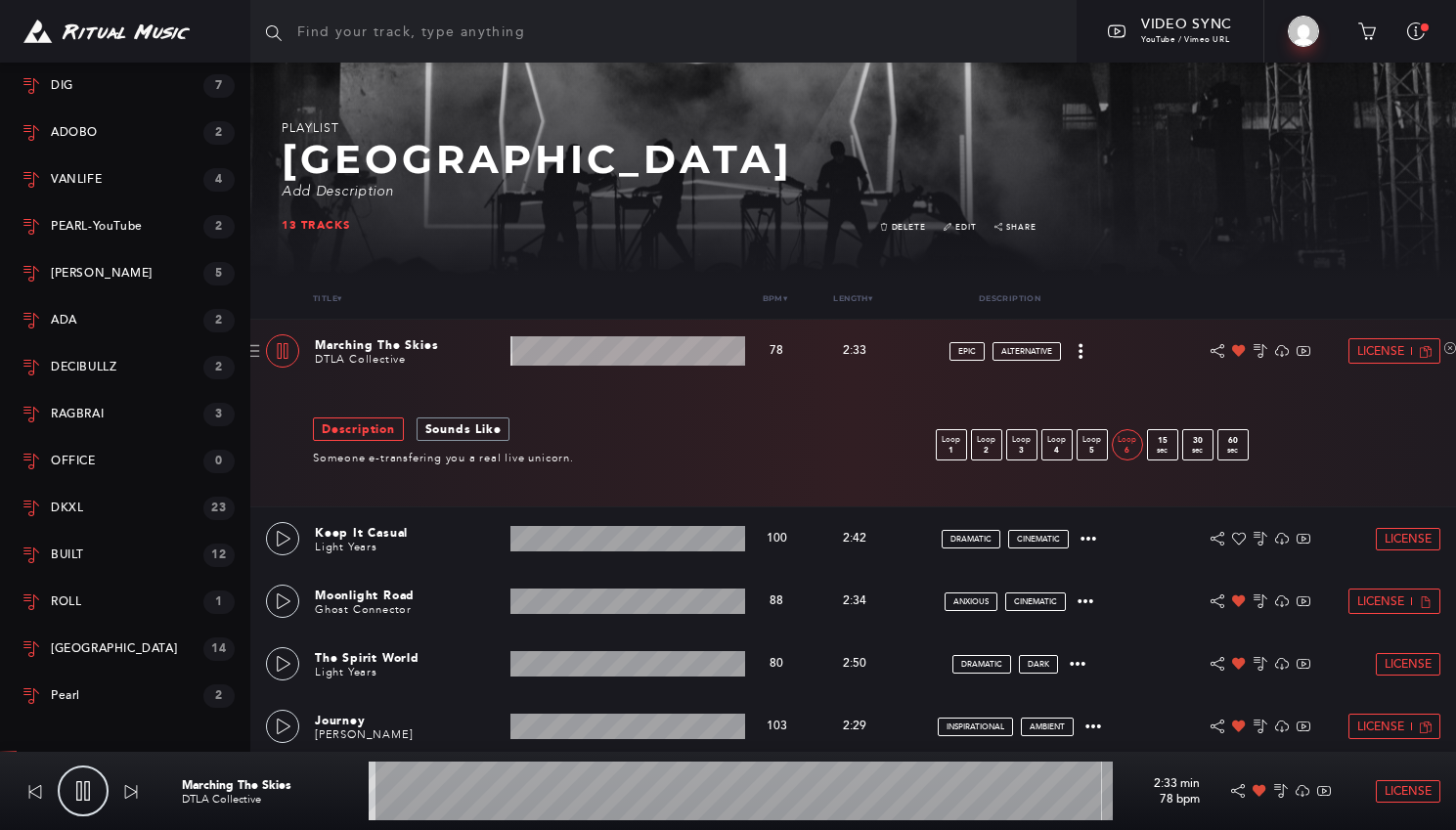
scroll to position [187, 0]
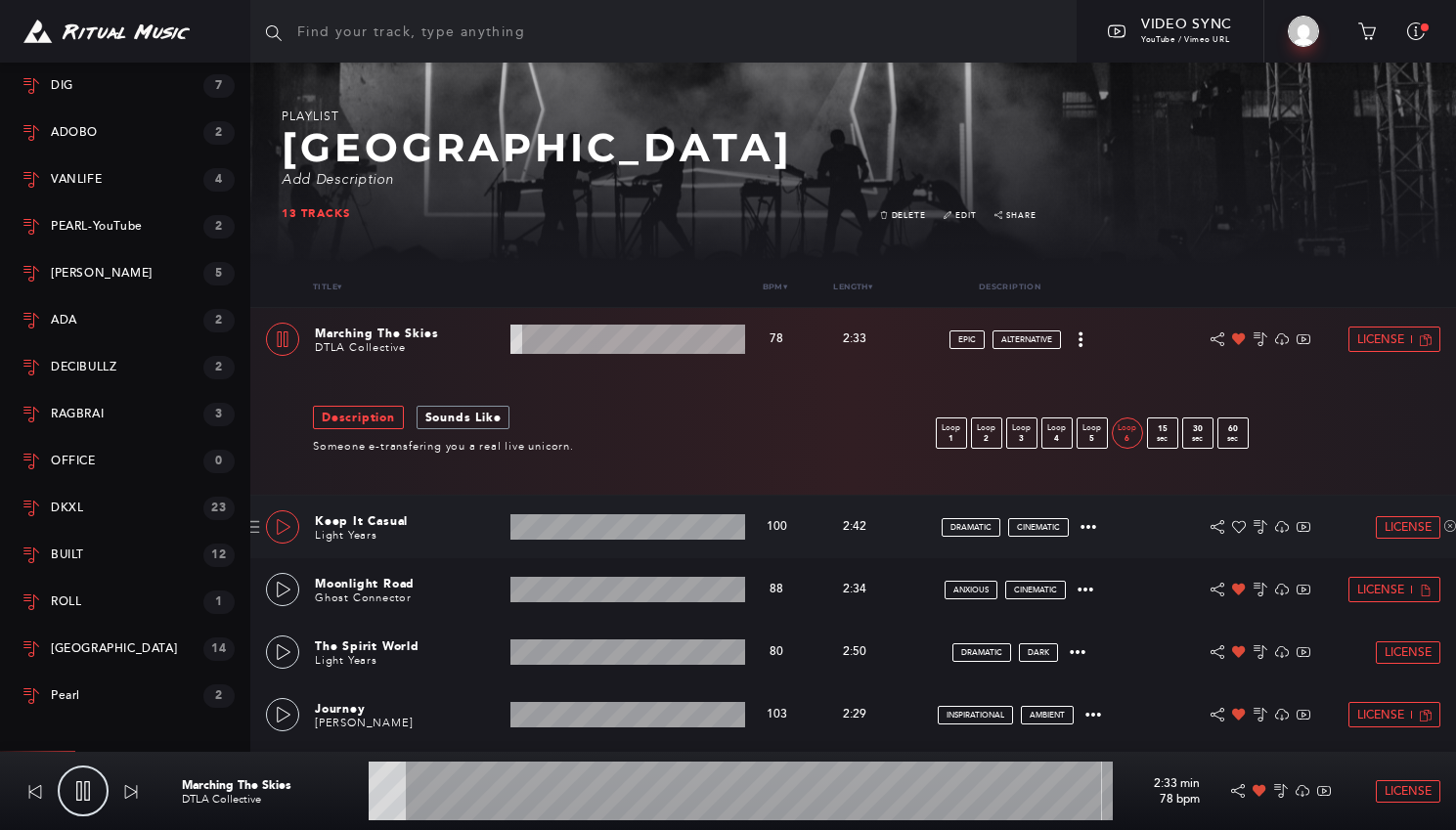
click at [279, 526] on icon at bounding box center [284, 527] width 16 height 16
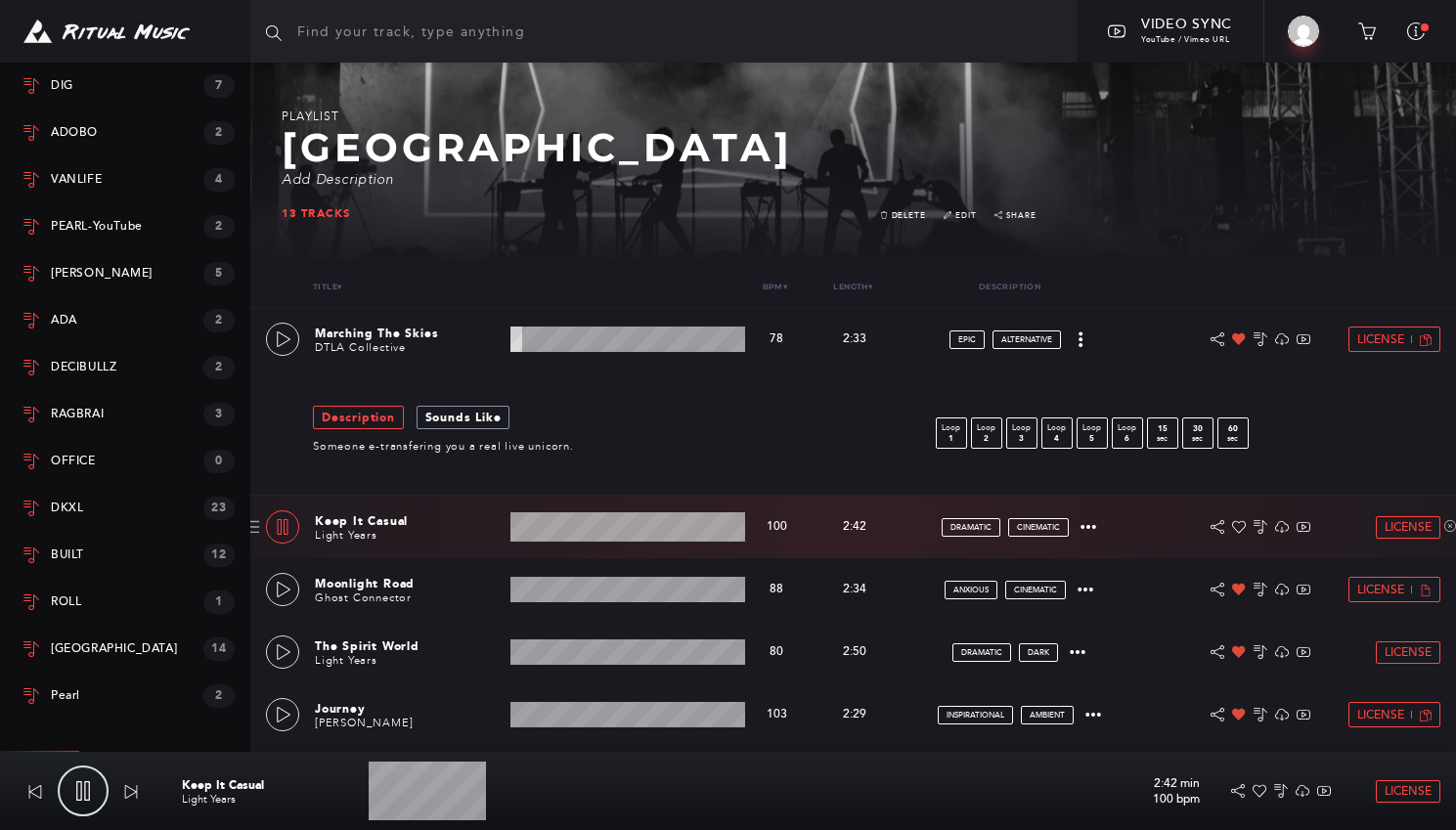
scroll to position [305, 0]
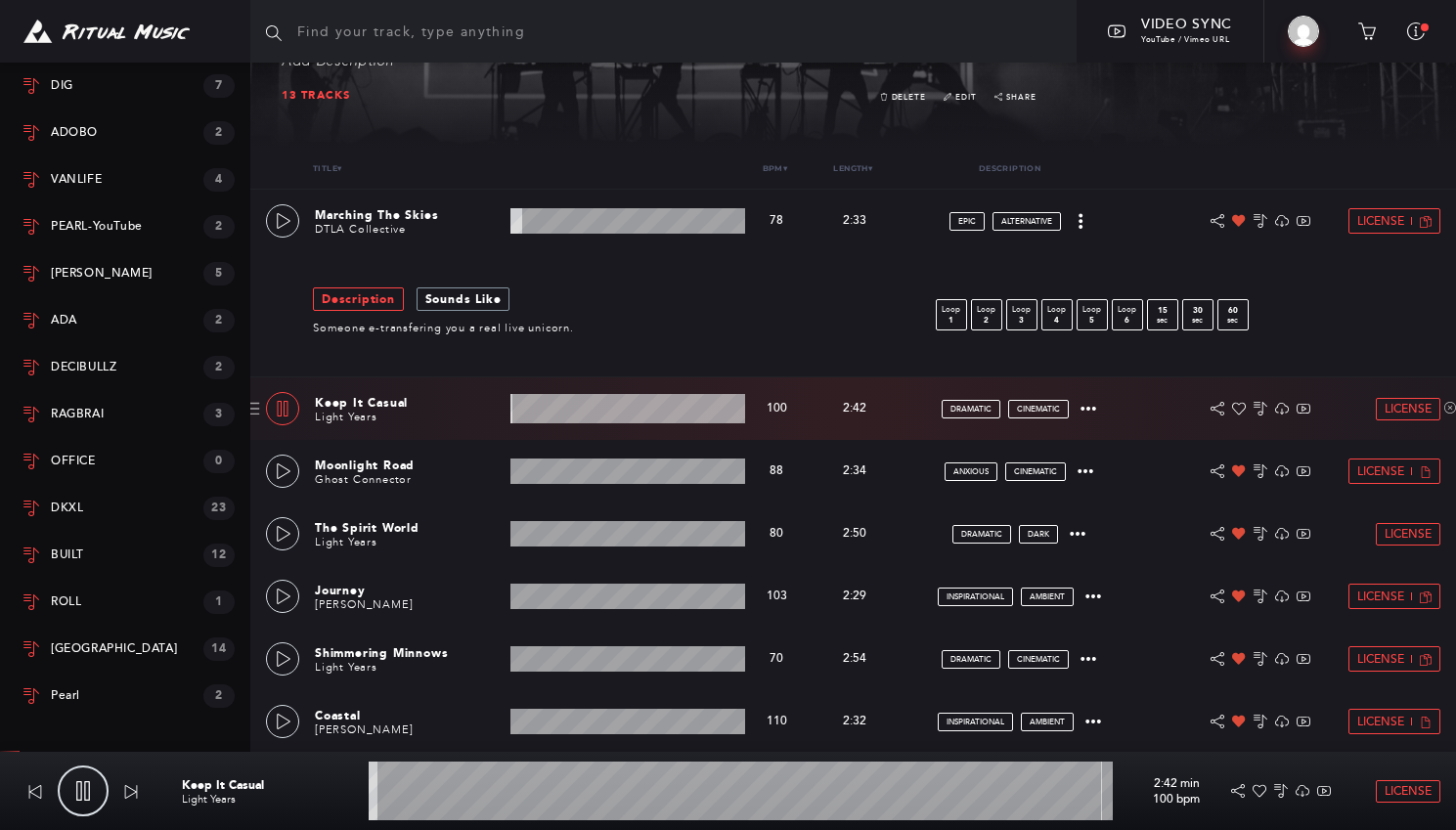
click at [679, 402] on wave at bounding box center [628, 409] width 234 height 30
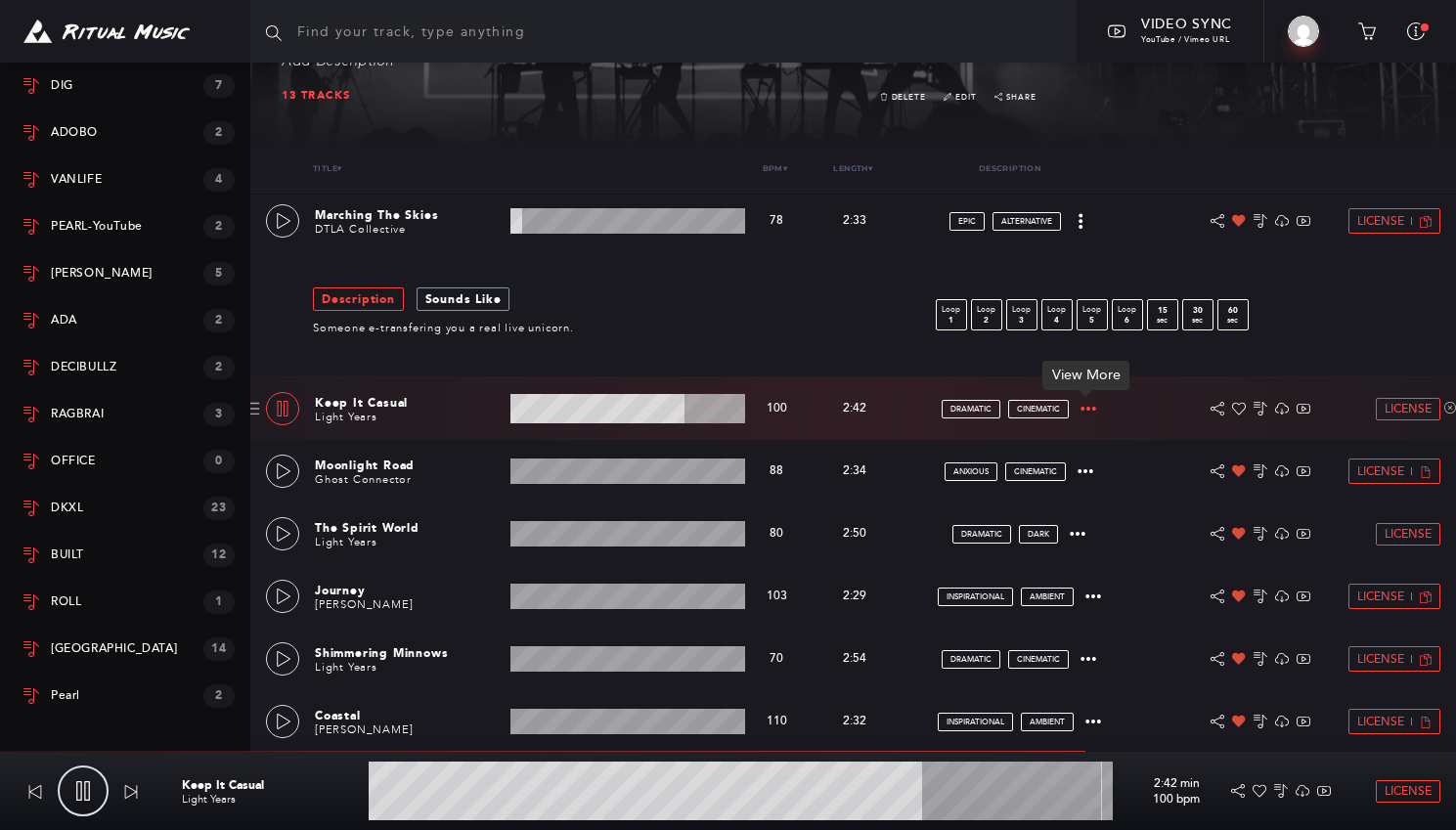
click at [1092, 410] on icon at bounding box center [1089, 409] width 16 height 16
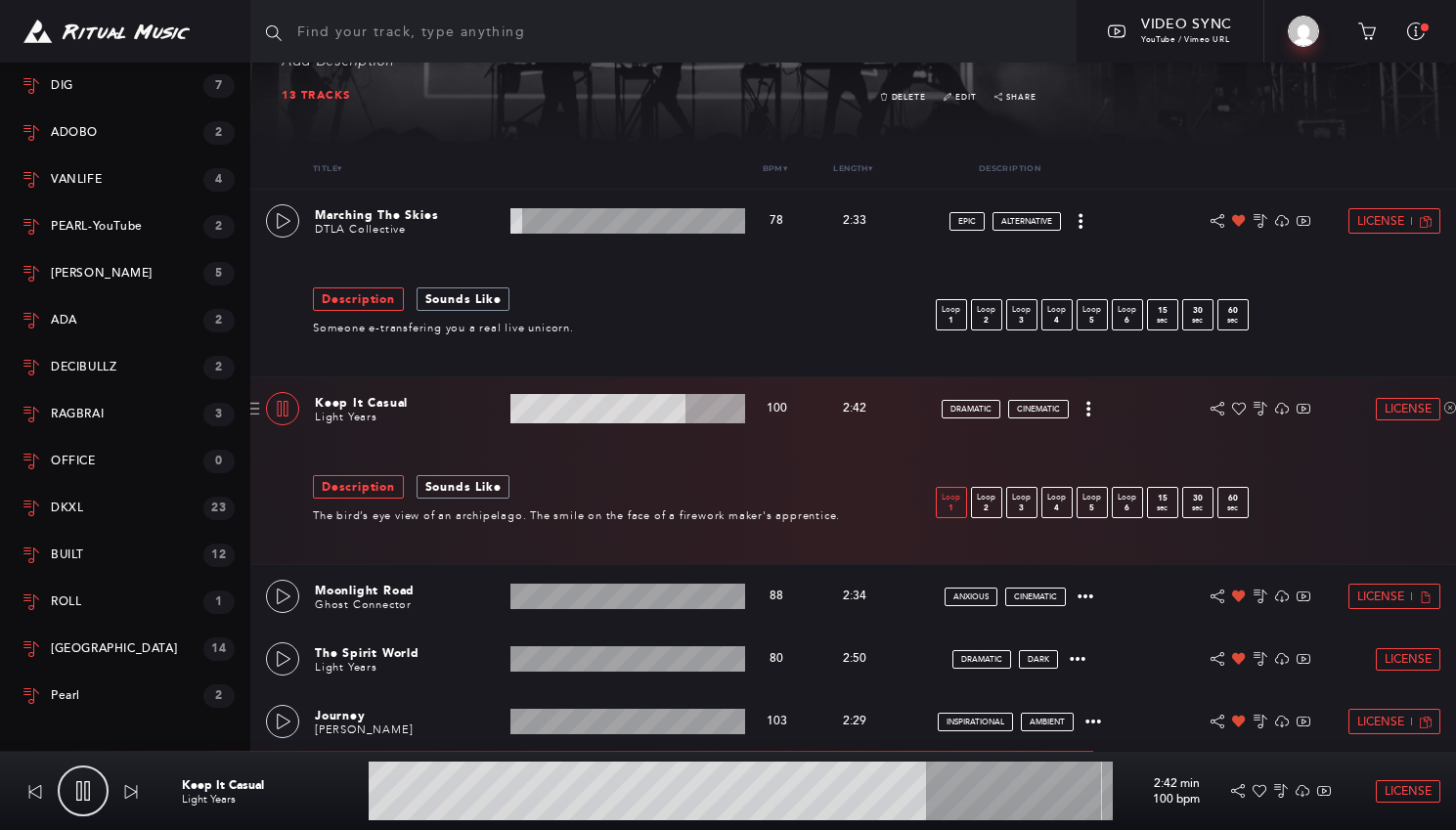
click at [952, 517] on link "Loop 1" at bounding box center [952, 503] width 32 height 32
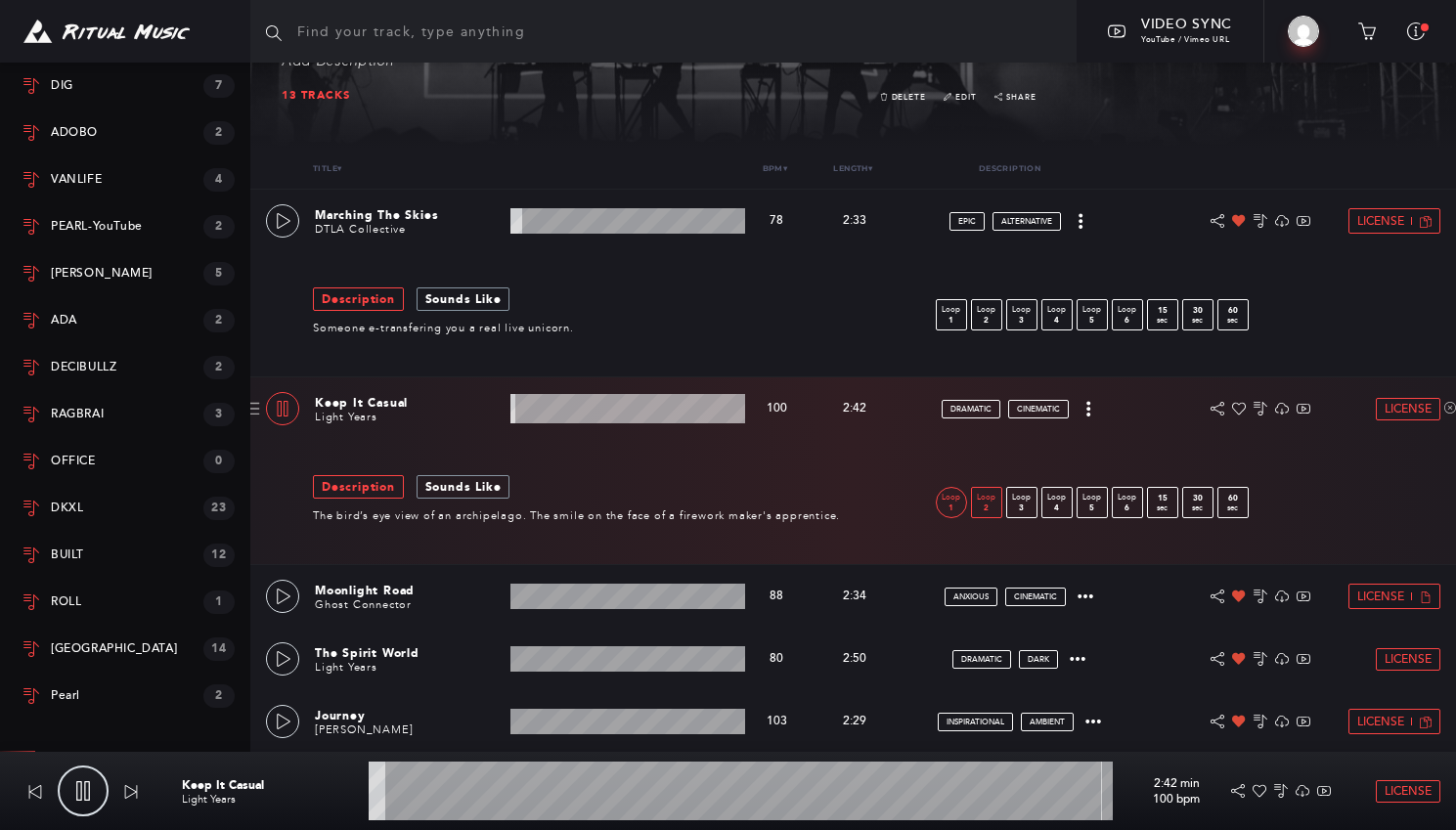
click at [987, 509] on p "2" at bounding box center [986, 508] width 30 height 9
click at [1021, 505] on p "3" at bounding box center [1022, 508] width 30 height 9
click at [1057, 507] on p "4" at bounding box center [1057, 508] width 30 height 9
click at [1243, 407] on icon at bounding box center [1239, 409] width 14 height 14
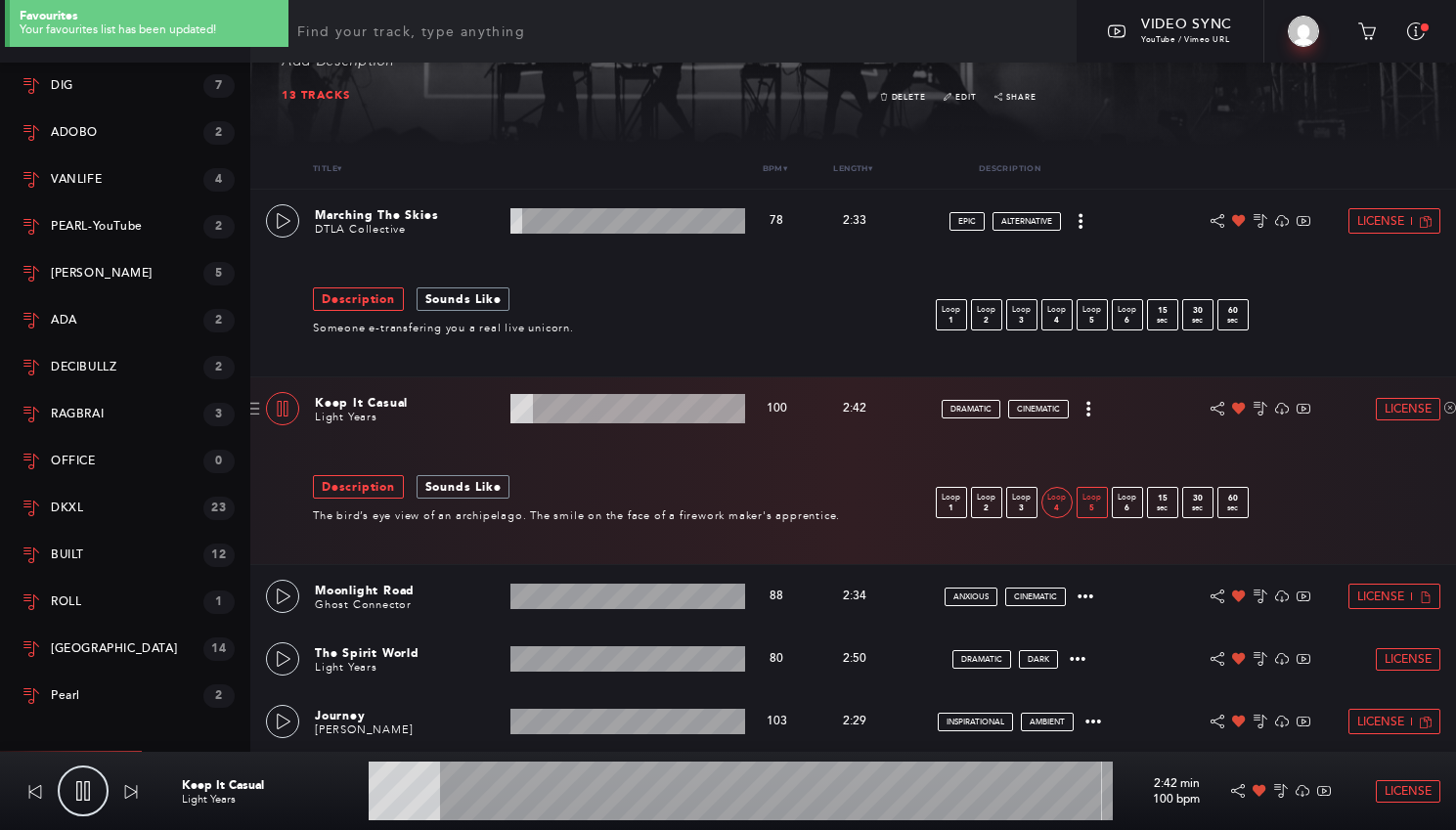
click at [1099, 500] on p "Loop" at bounding box center [1093, 498] width 30 height 12
click at [295, 591] on link at bounding box center [283, 597] width 33 height 33
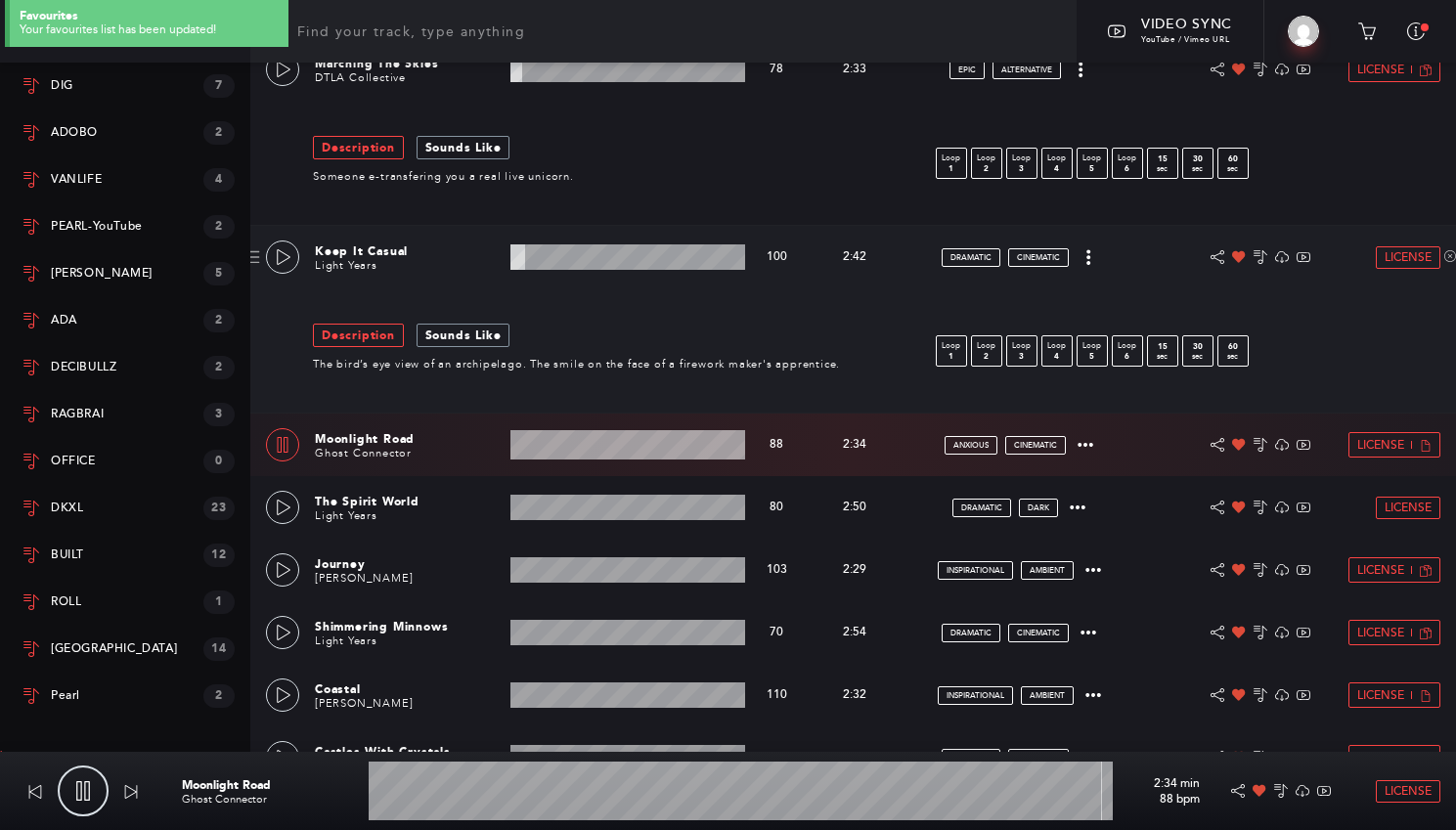
scroll to position [459, 0]
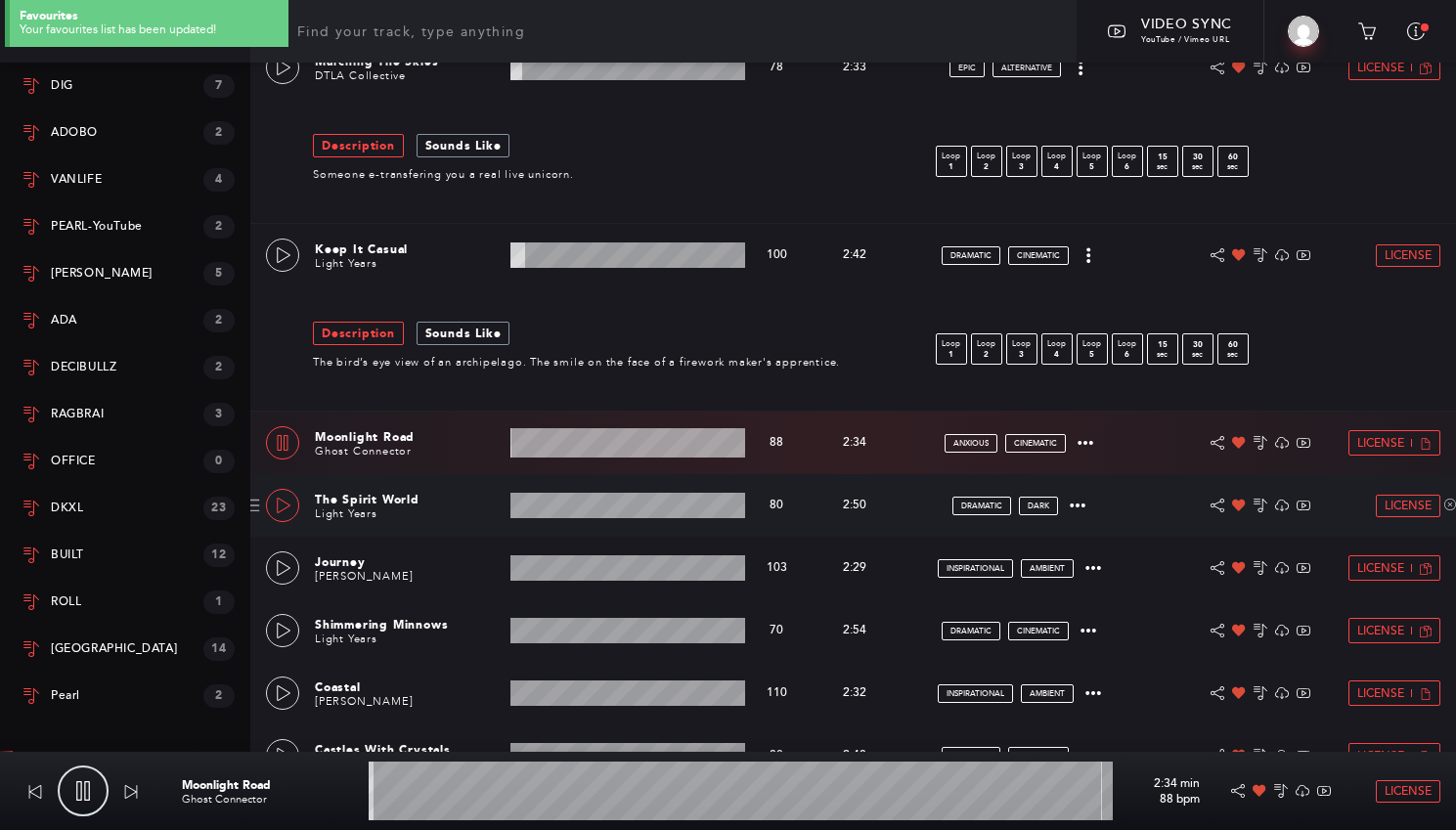
click at [283, 509] on icon at bounding box center [284, 506] width 16 height 16
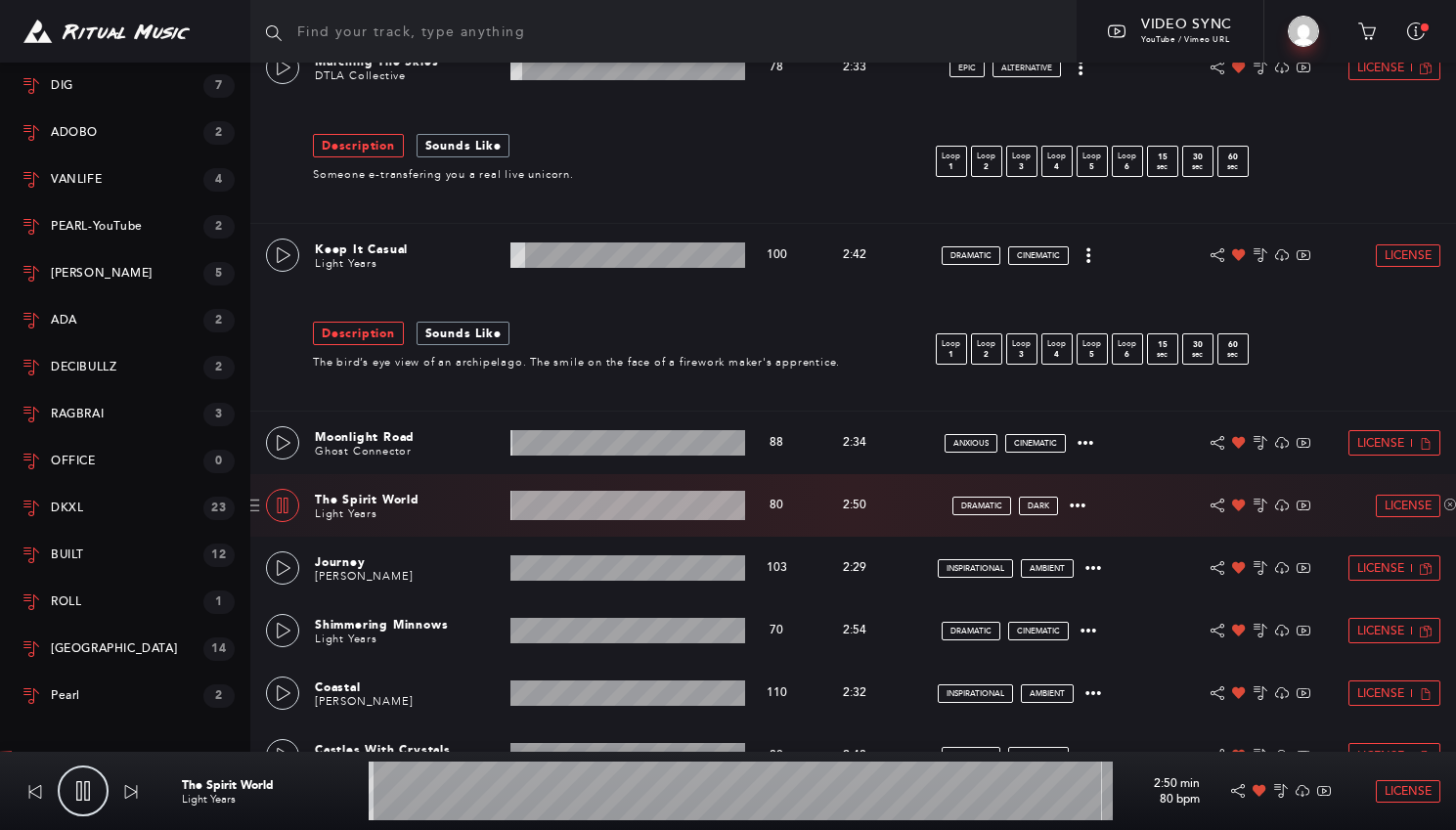
click at [592, 500] on wave at bounding box center [628, 506] width 234 height 30
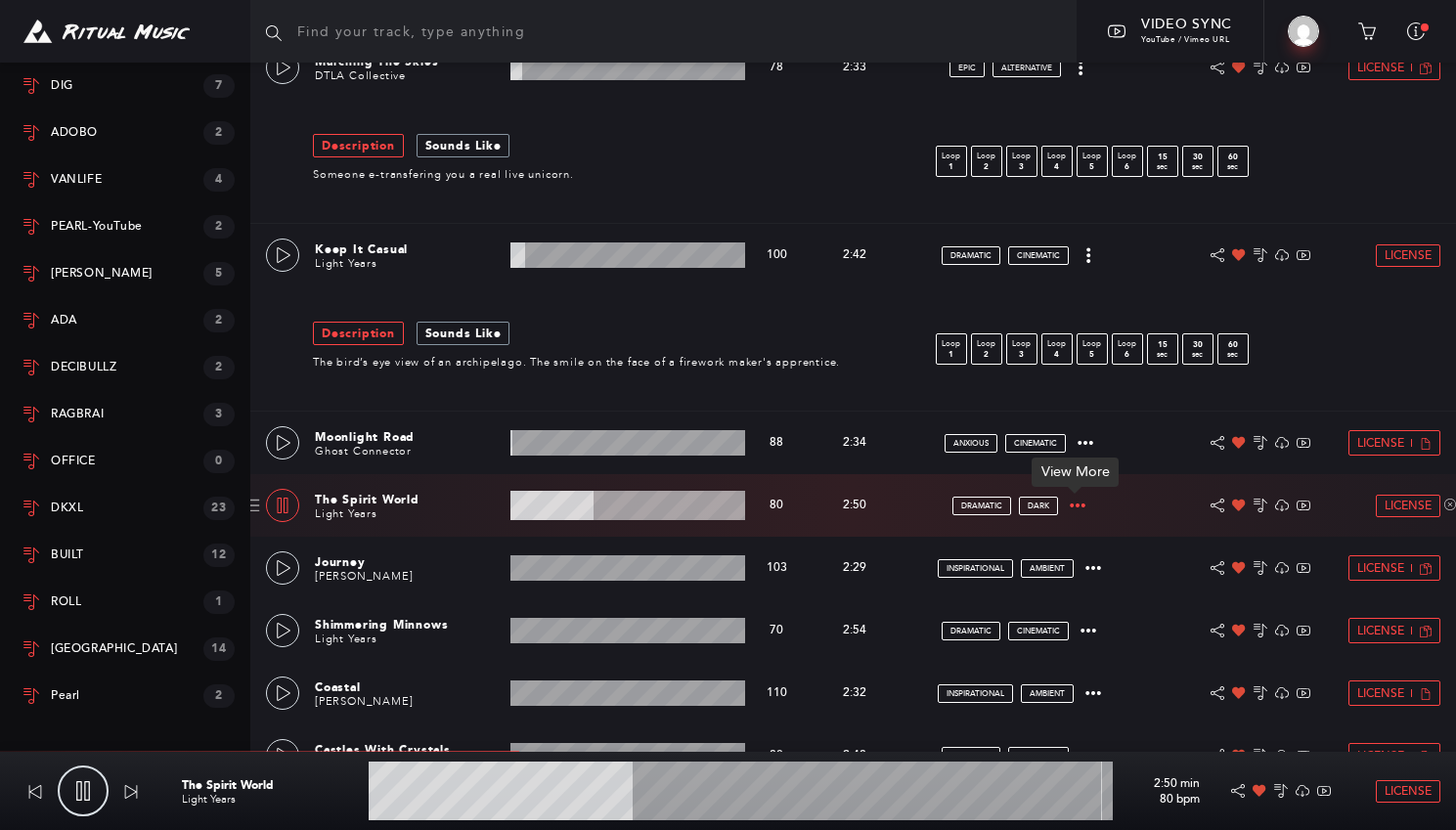
click at [1079, 505] on icon at bounding box center [1079, 506] width 16 height 4
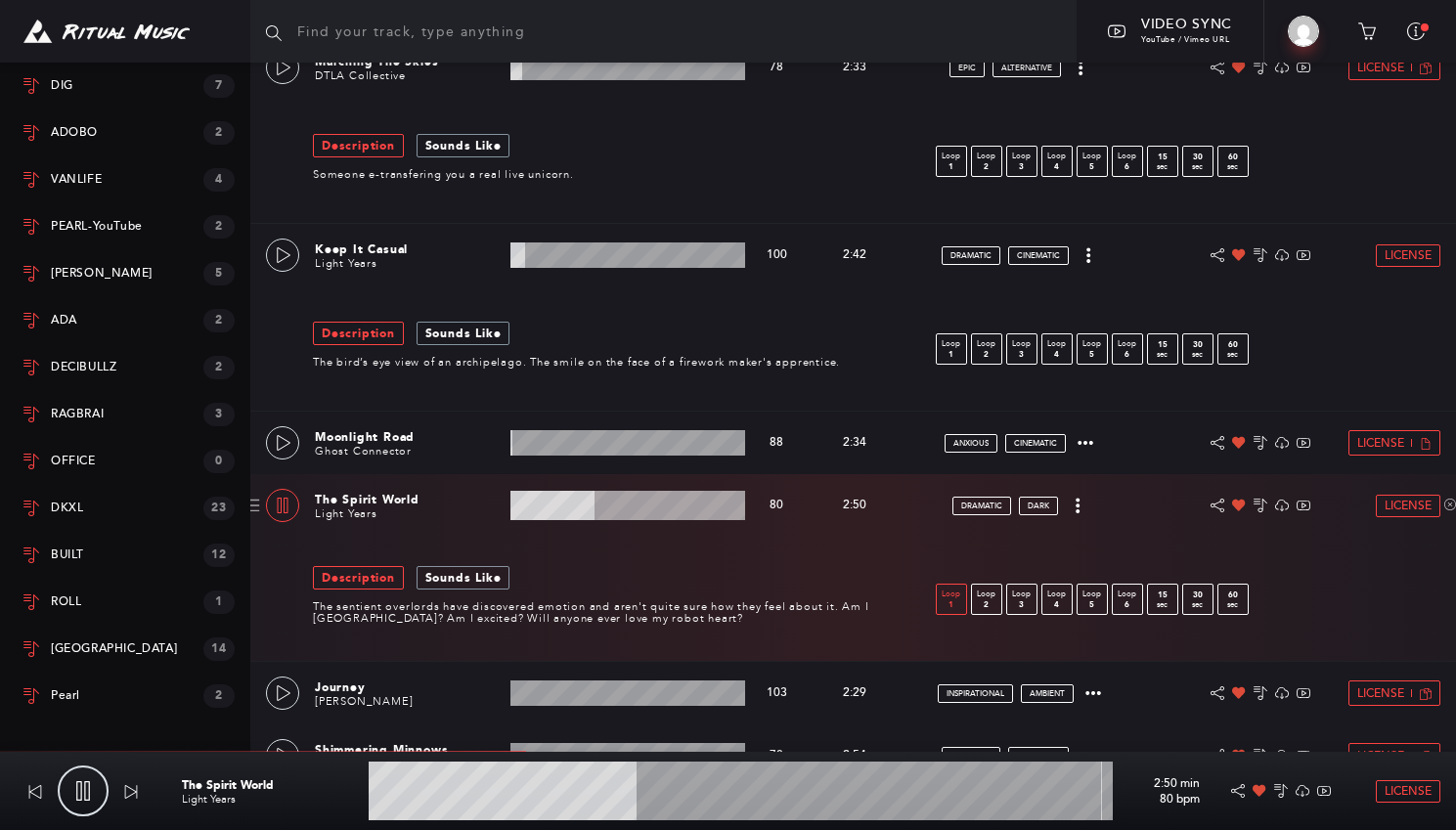
click at [955, 603] on p "1" at bounding box center [952, 605] width 30 height 9
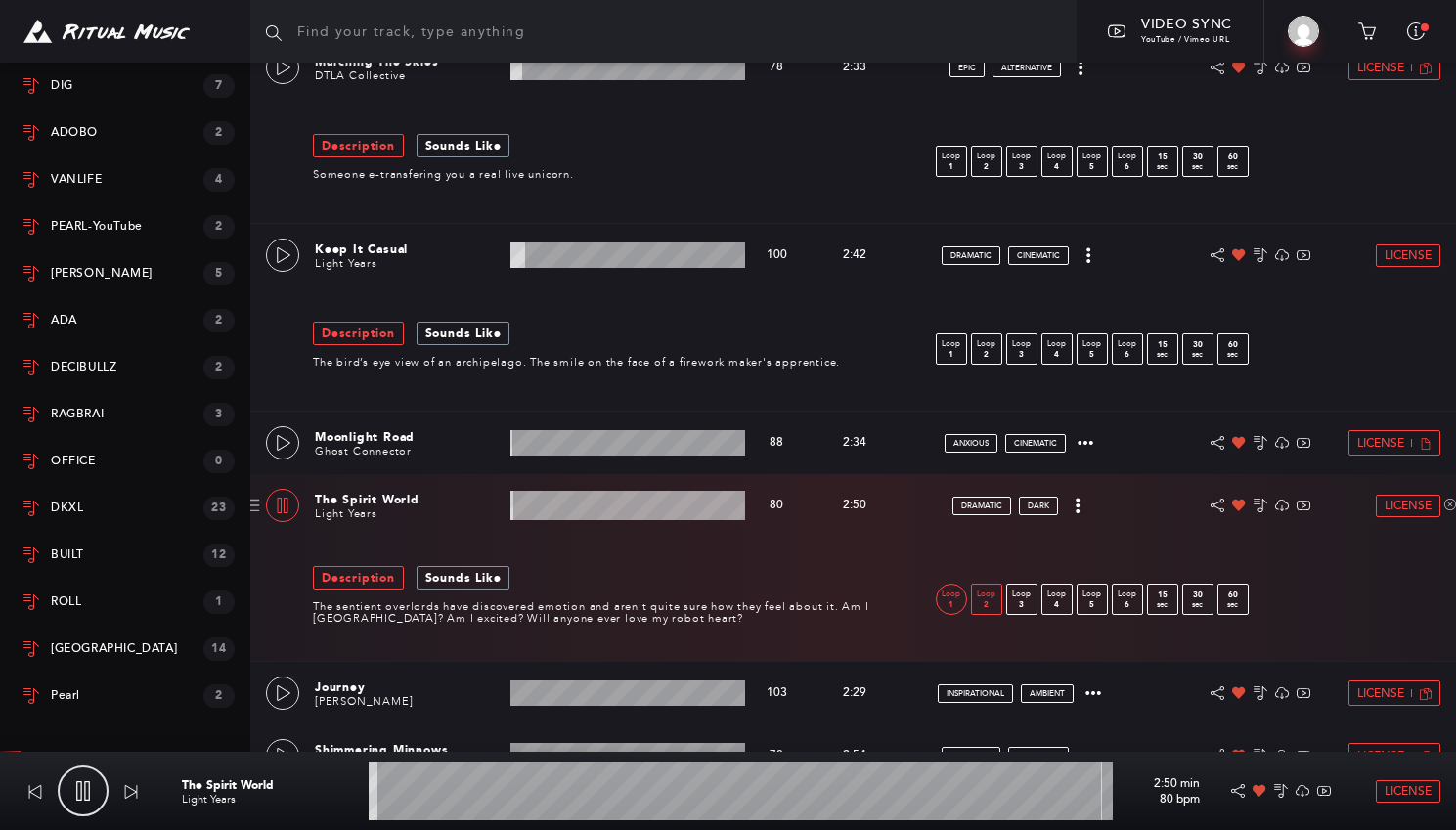
click at [990, 606] on p "2" at bounding box center [986, 605] width 30 height 9
click at [1018, 601] on p "3" at bounding box center [1022, 605] width 30 height 9
click at [1059, 599] on p "Loop" at bounding box center [1057, 595] width 30 height 12
click at [1097, 598] on p "Loop" at bounding box center [1093, 595] width 30 height 12
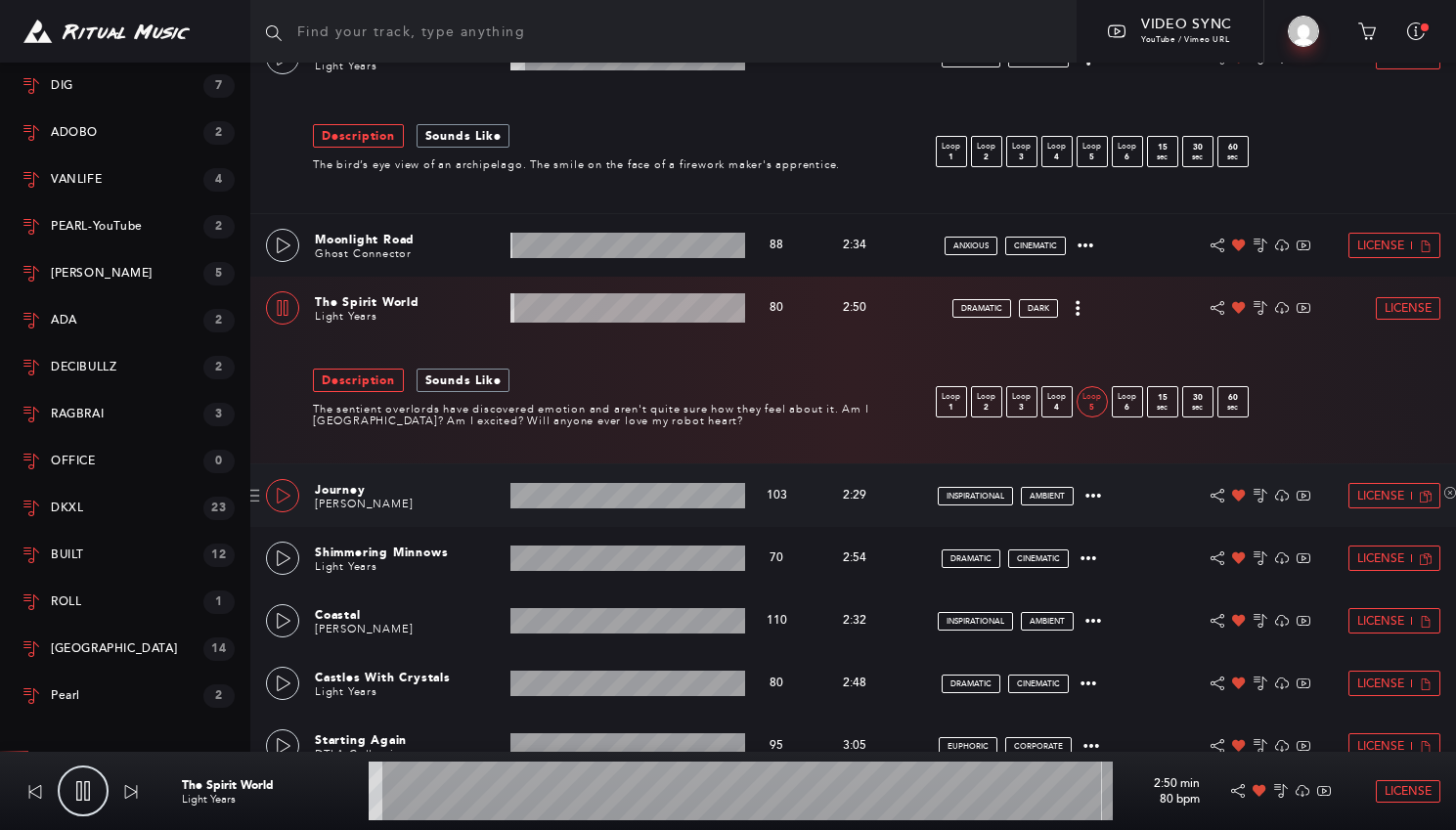
click at [278, 489] on icon at bounding box center [284, 496] width 14 height 16
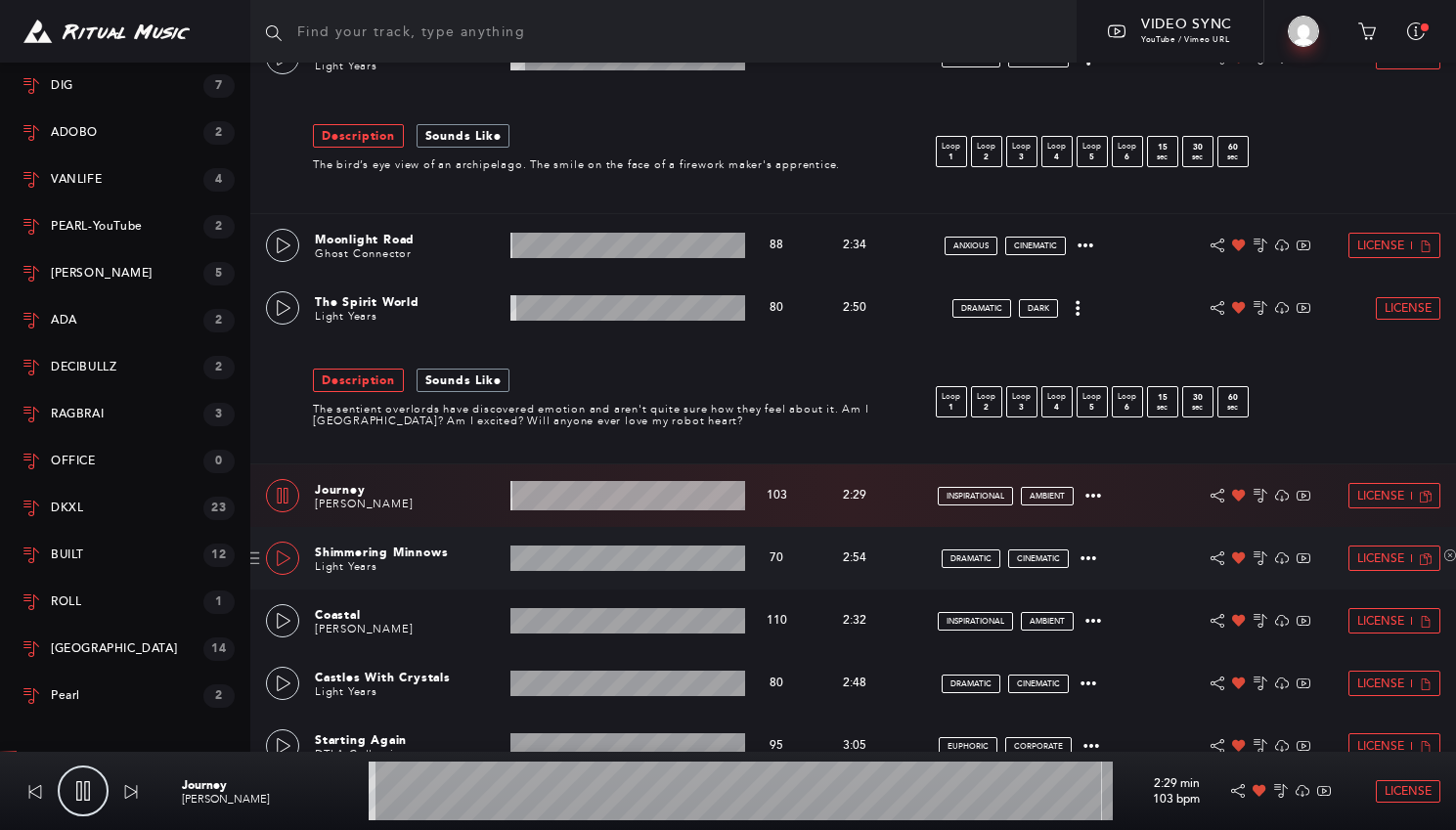
click at [289, 544] on link at bounding box center [283, 558] width 33 height 33
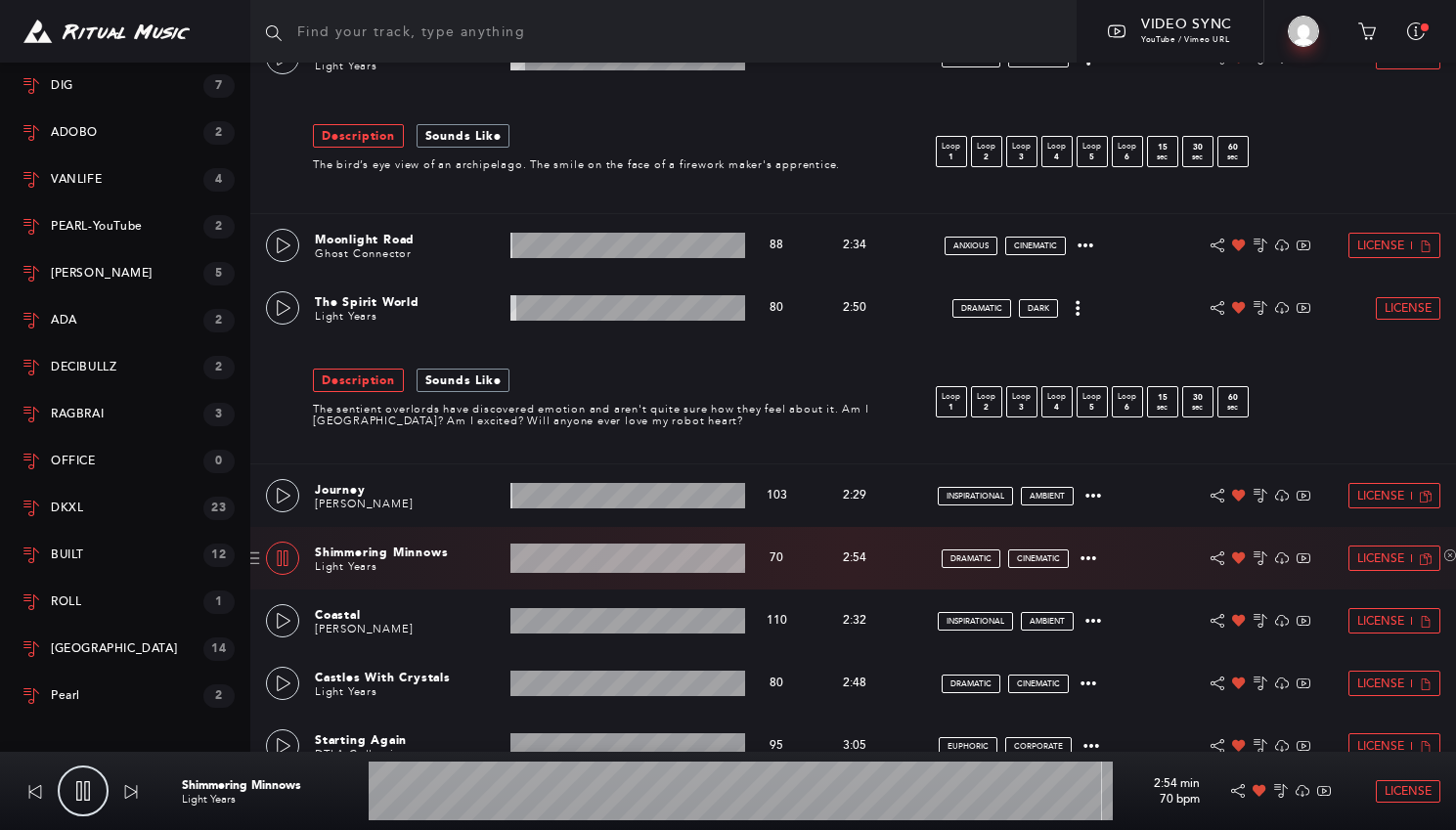
scroll to position [785, 0]
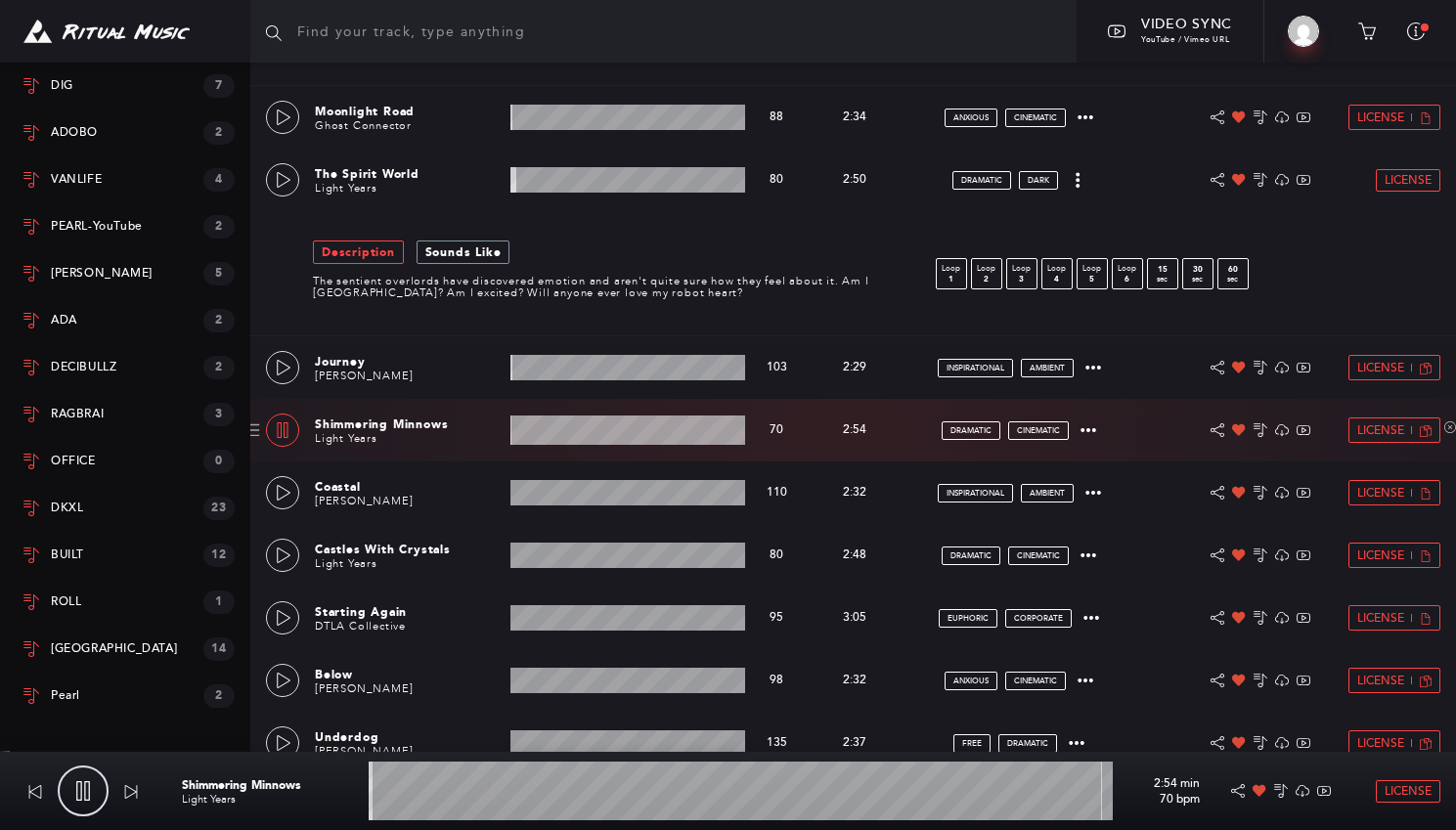
click at [586, 439] on wave at bounding box center [628, 430] width 234 height 30
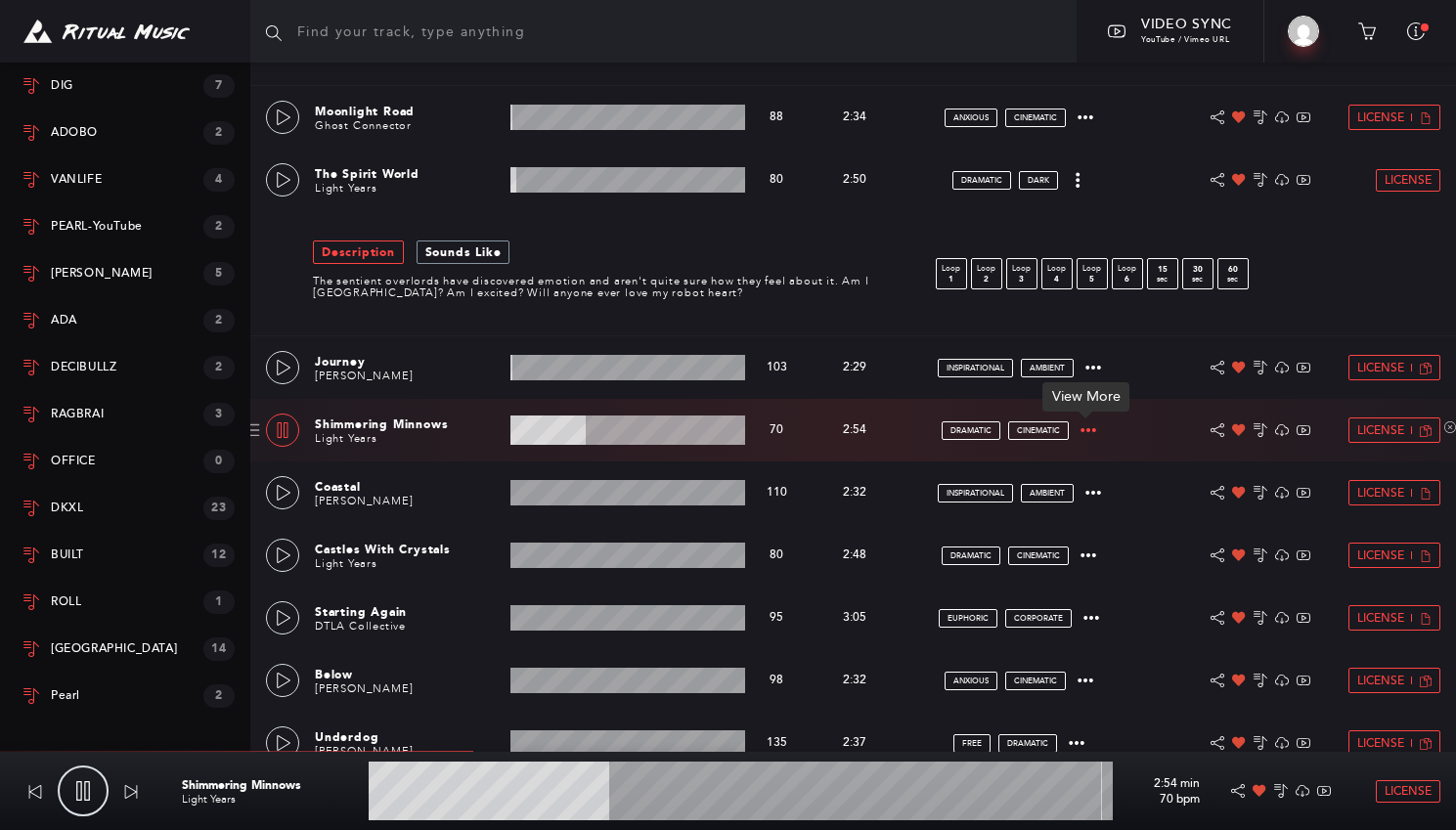
click at [1089, 423] on icon at bounding box center [1089, 430] width 16 height 16
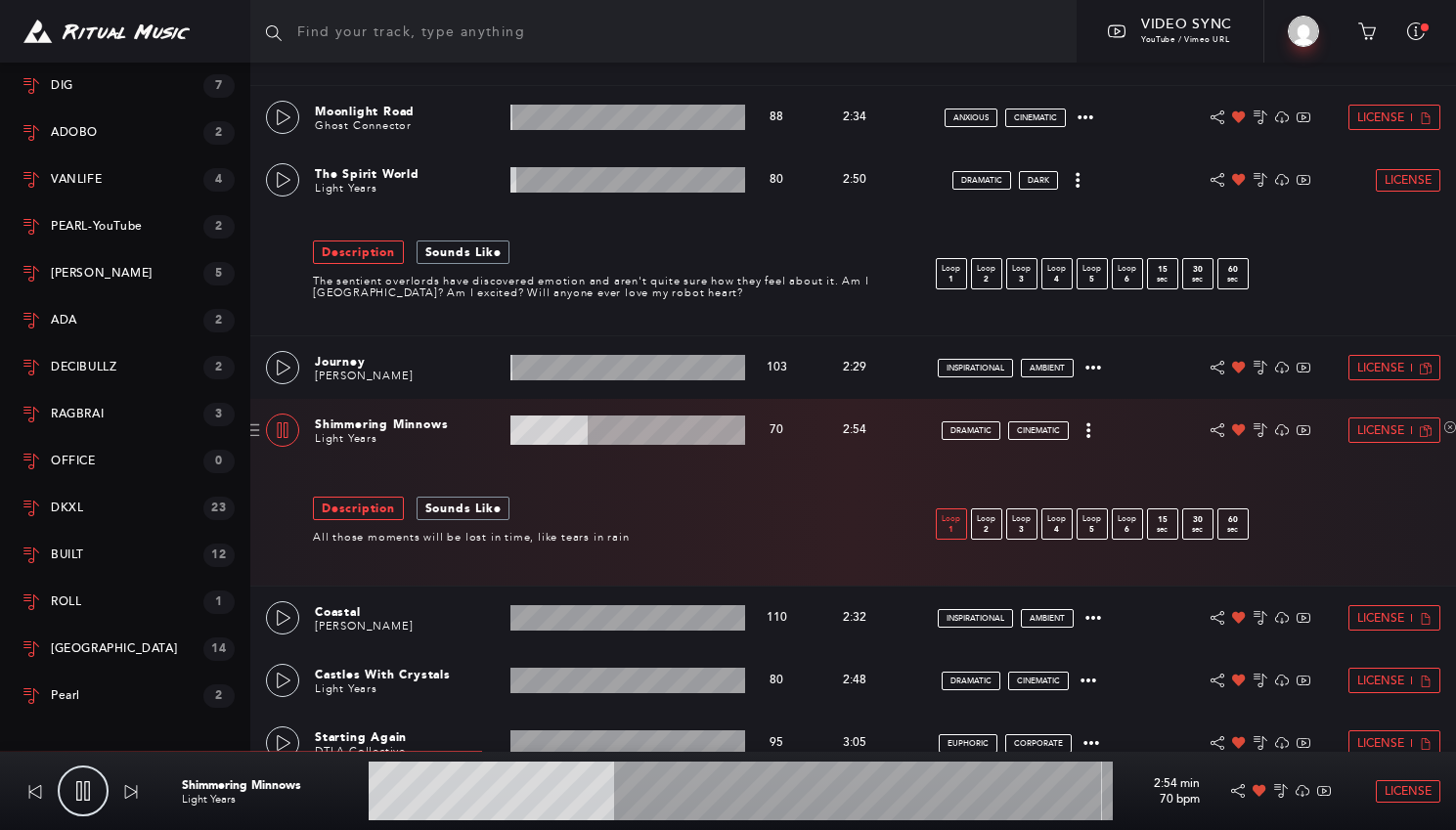
click at [948, 514] on p "Loop" at bounding box center [952, 520] width 30 height 12
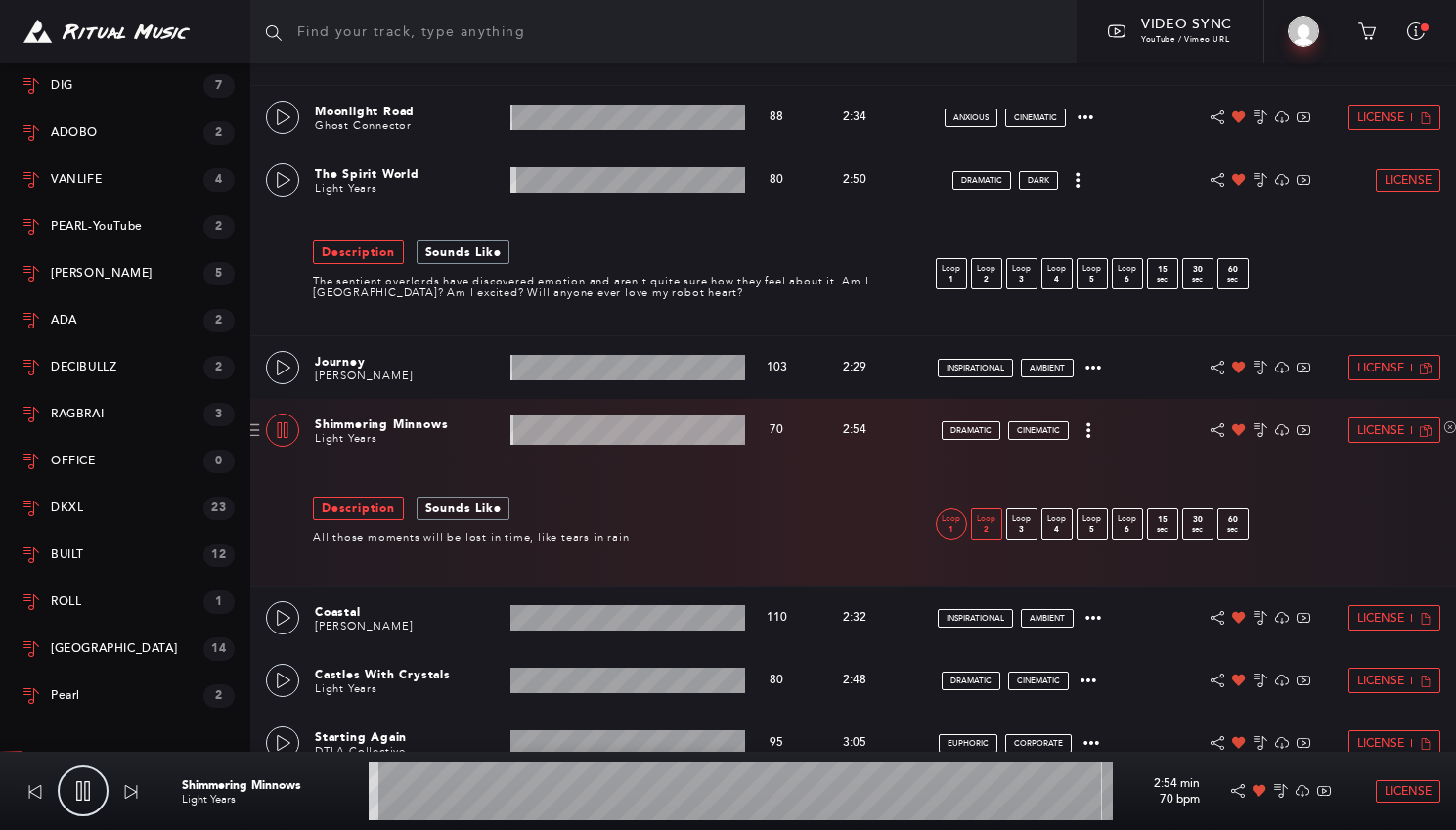
click at [998, 525] on p "2" at bounding box center [986, 529] width 30 height 9
click at [1017, 525] on p "3" at bounding box center [1022, 529] width 30 height 9
click at [1056, 525] on p "4" at bounding box center [1057, 529] width 30 height 9
click at [1089, 520] on p "Loop" at bounding box center [1093, 520] width 30 height 12
click at [1121, 527] on p "6" at bounding box center [1127, 529] width 30 height 9
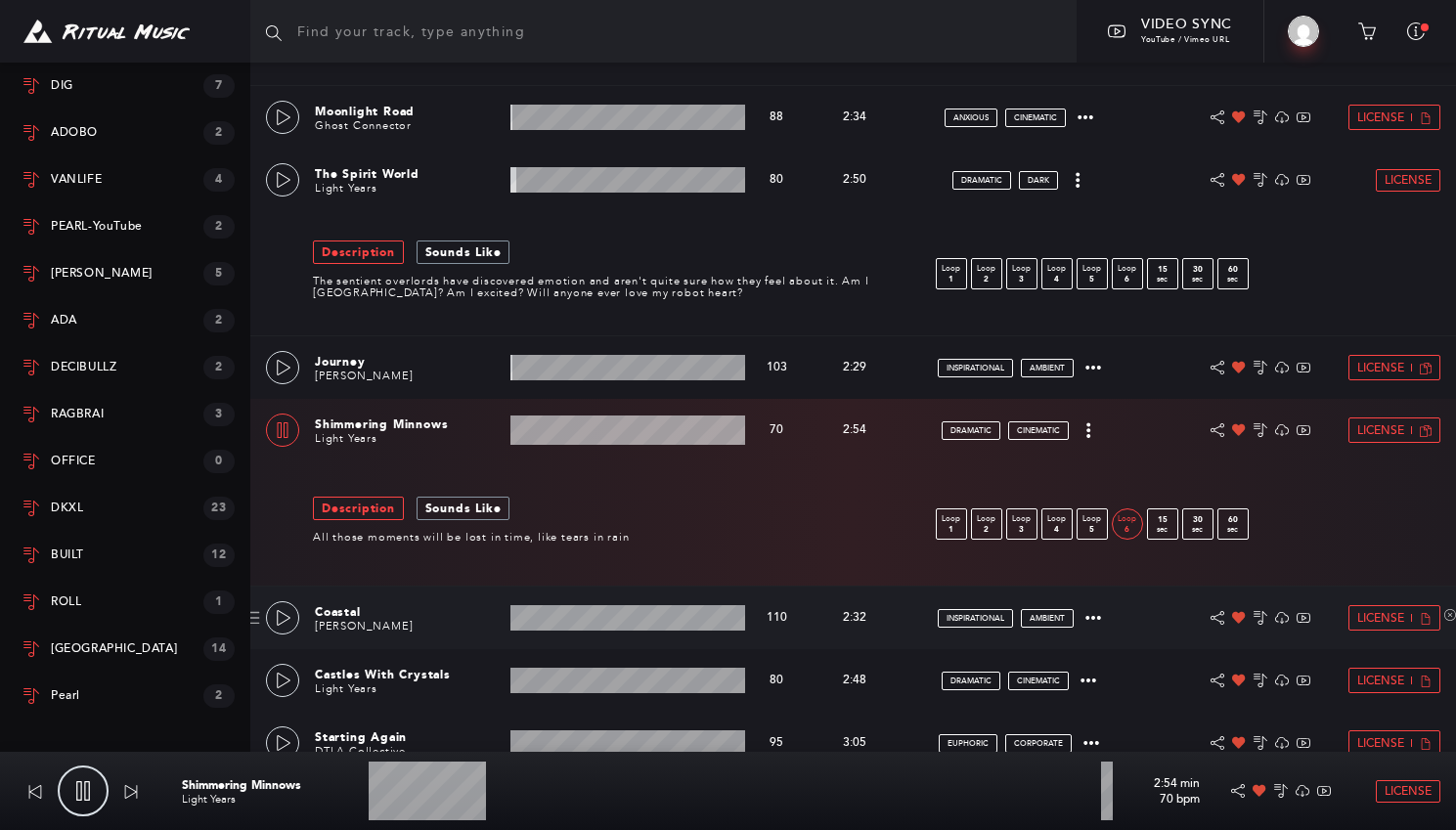
scroll to position [979, 0]
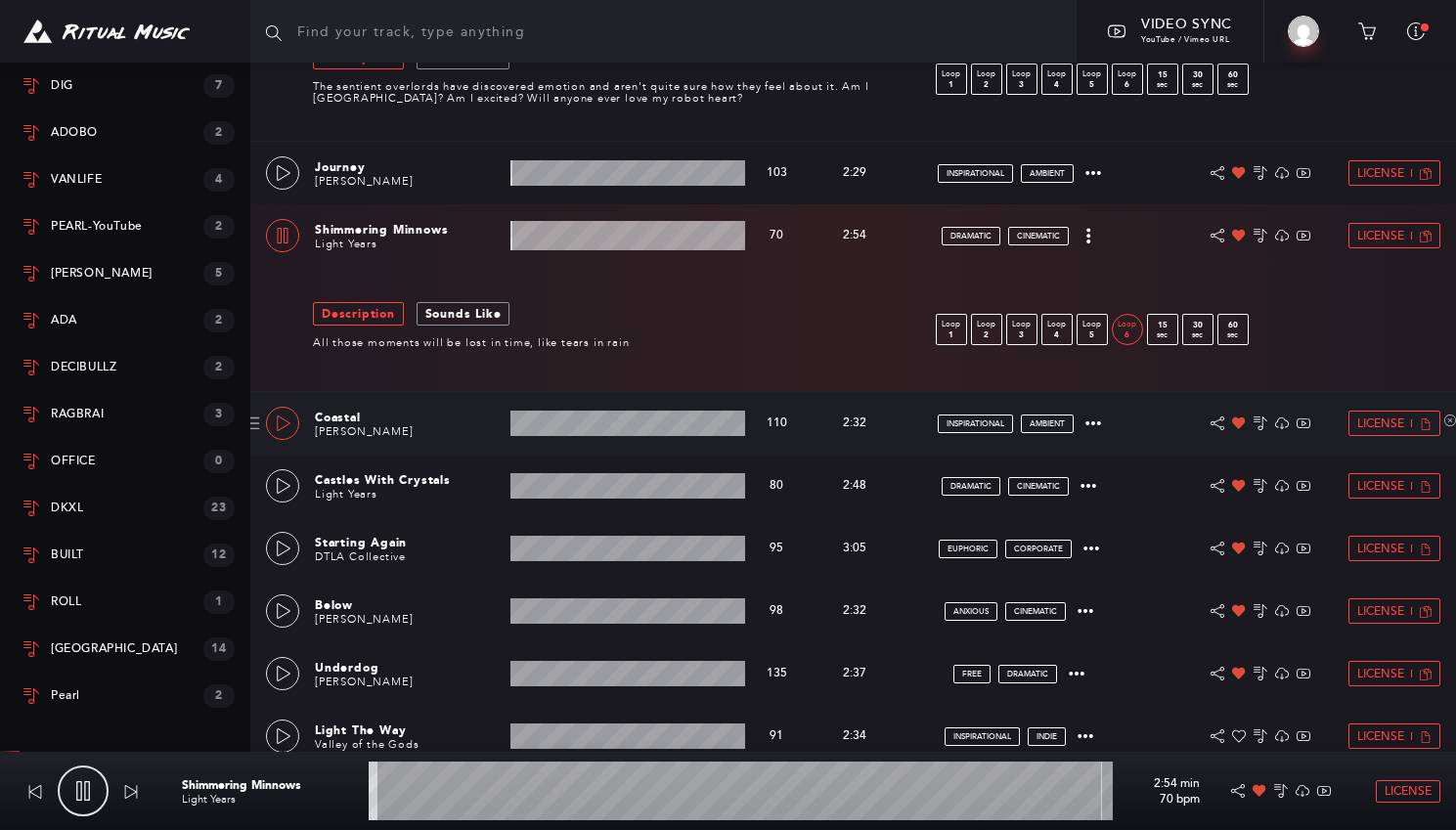
click at [268, 418] on link at bounding box center [283, 423] width 33 height 33
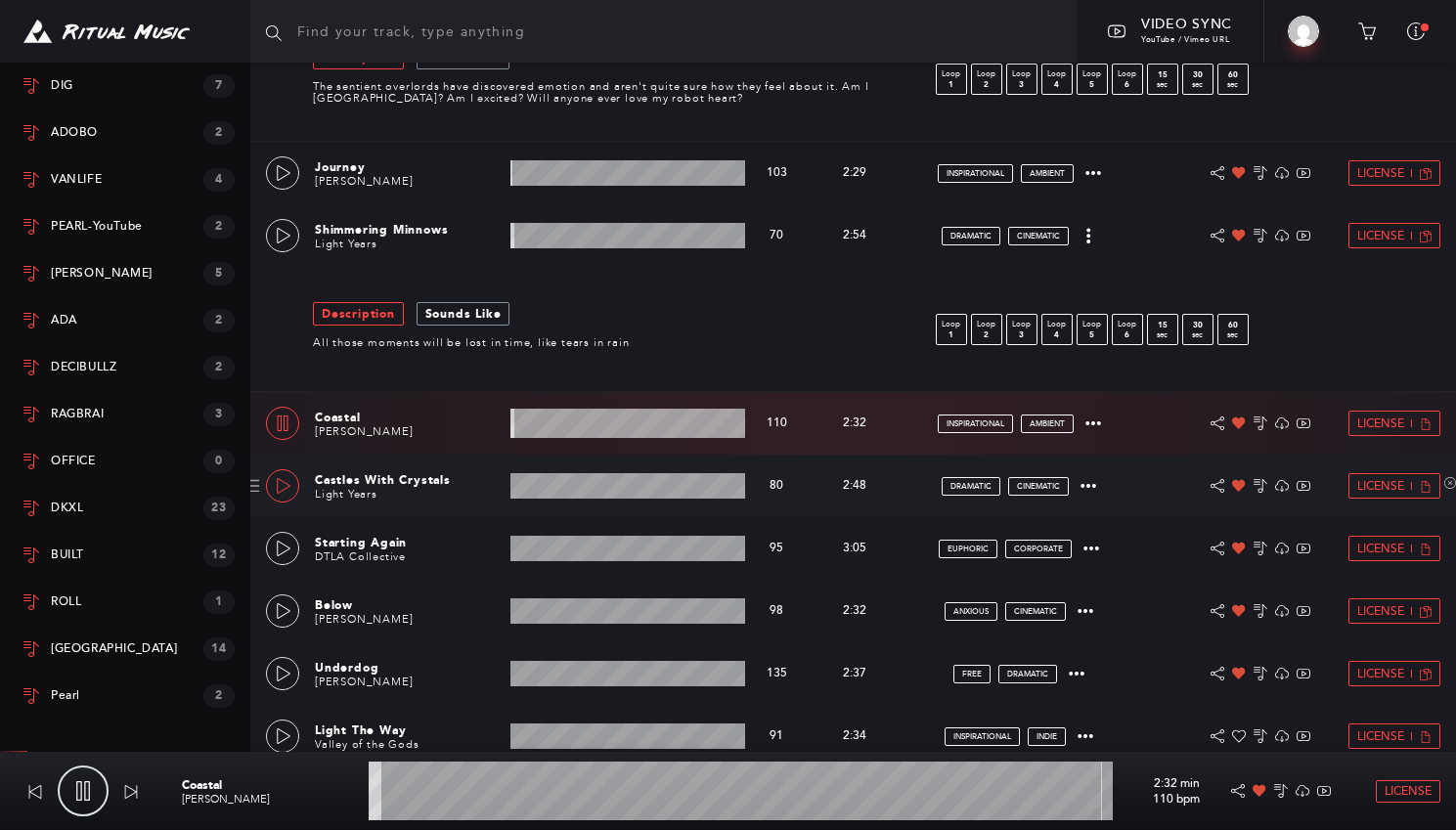
click at [284, 484] on icon at bounding box center [284, 486] width 16 height 16
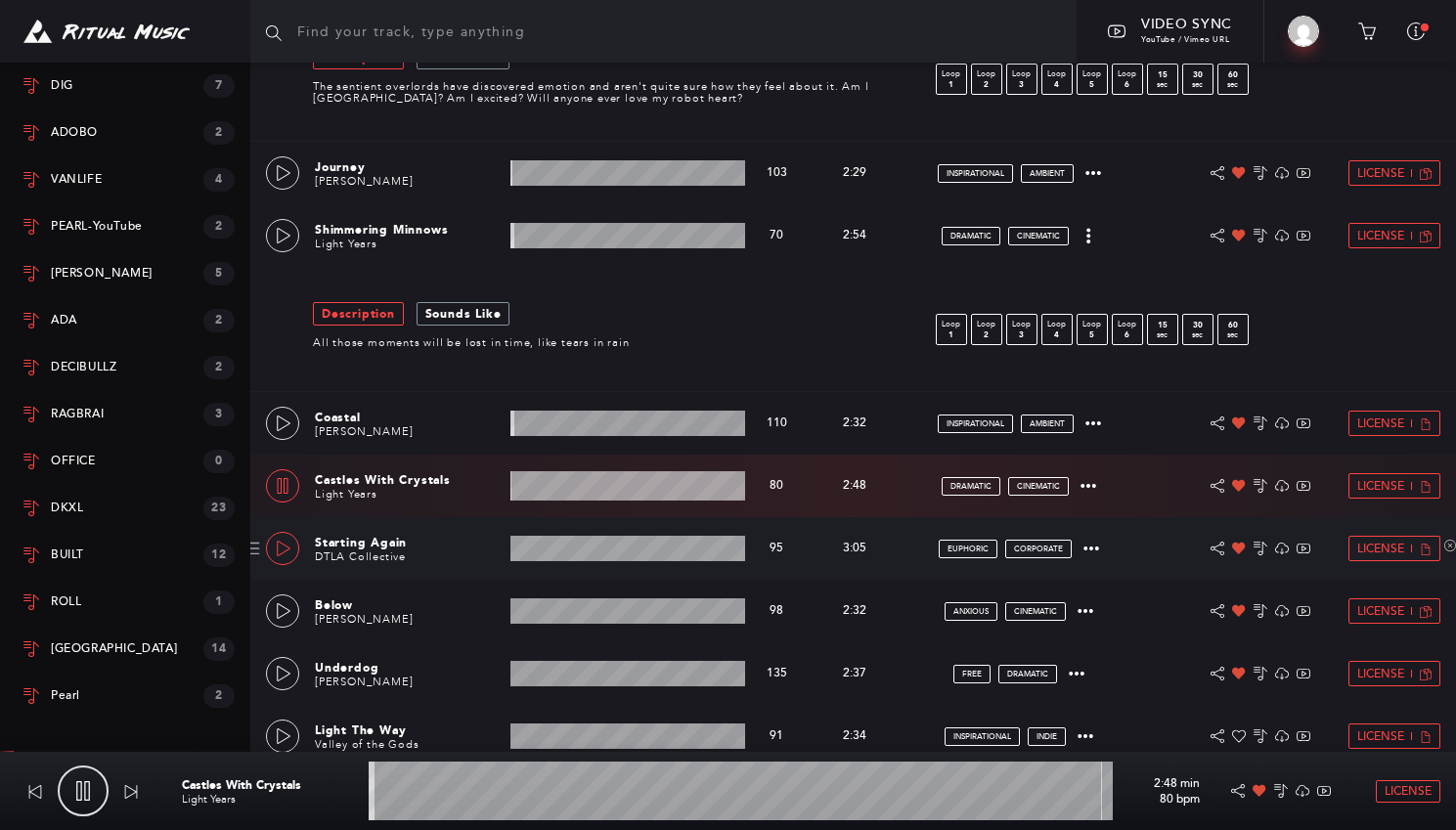
click at [287, 553] on icon at bounding box center [284, 548] width 16 height 16
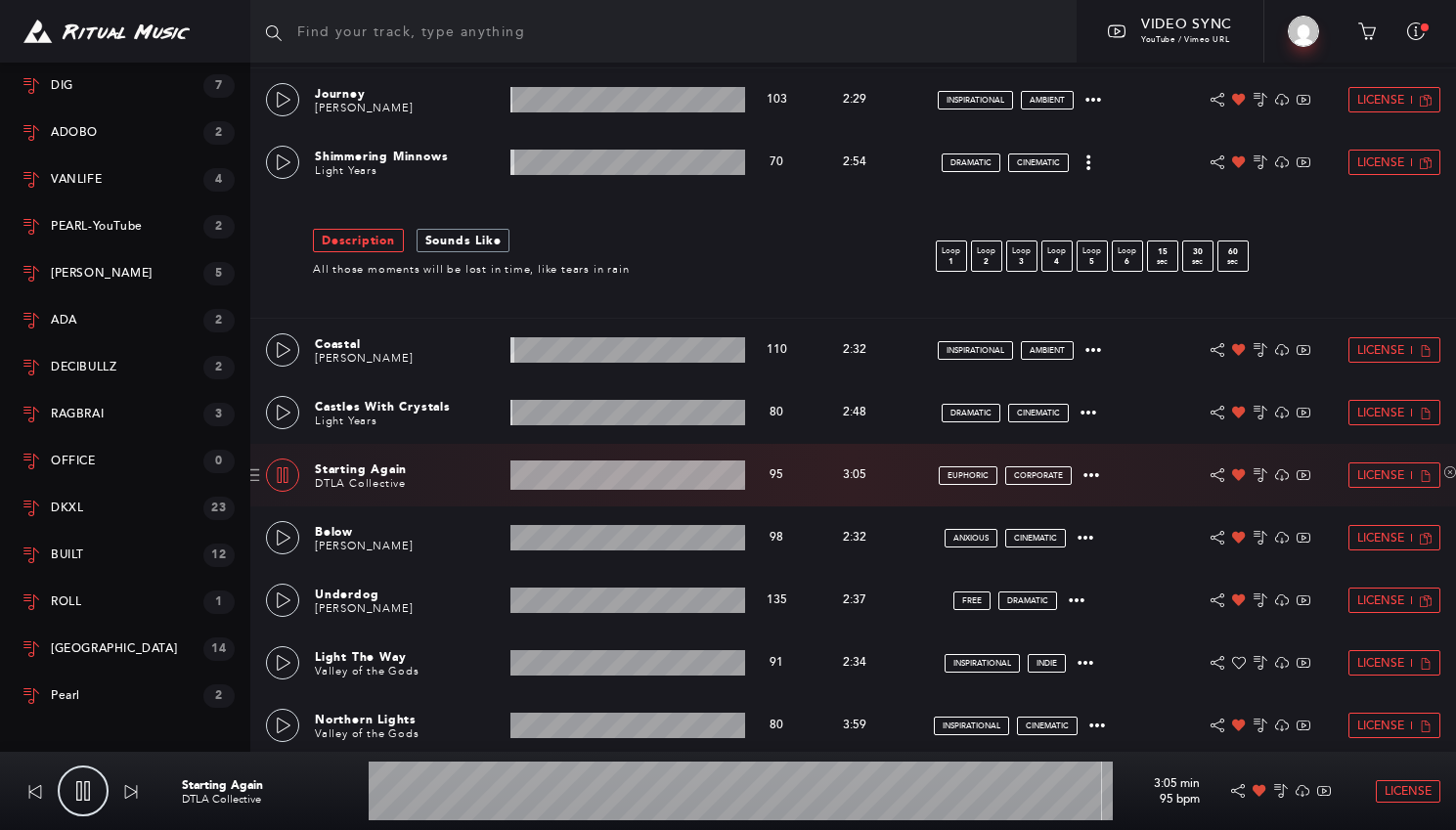
scroll to position [1057, 0]
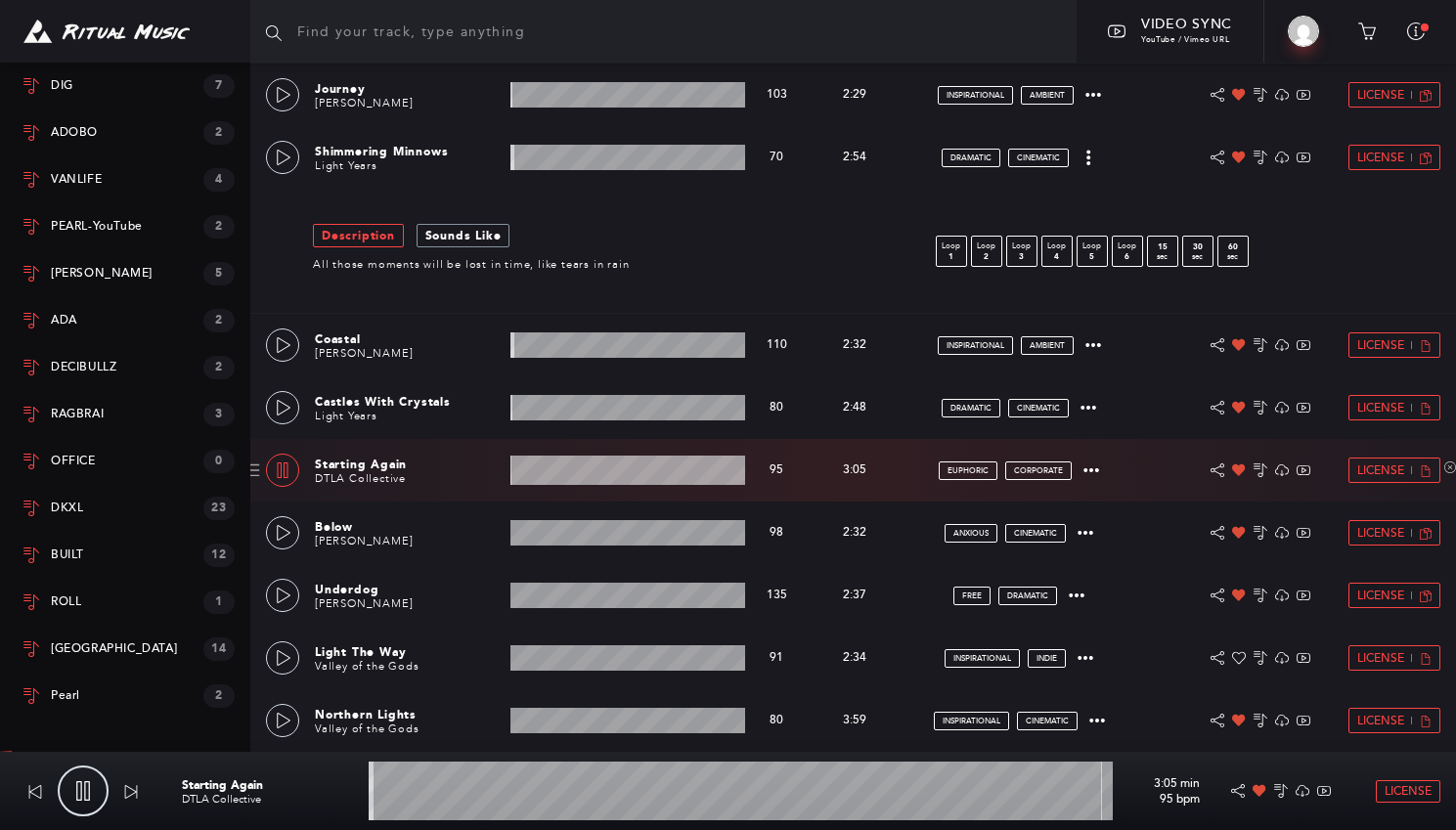
click at [568, 475] on wave at bounding box center [628, 471] width 234 height 30
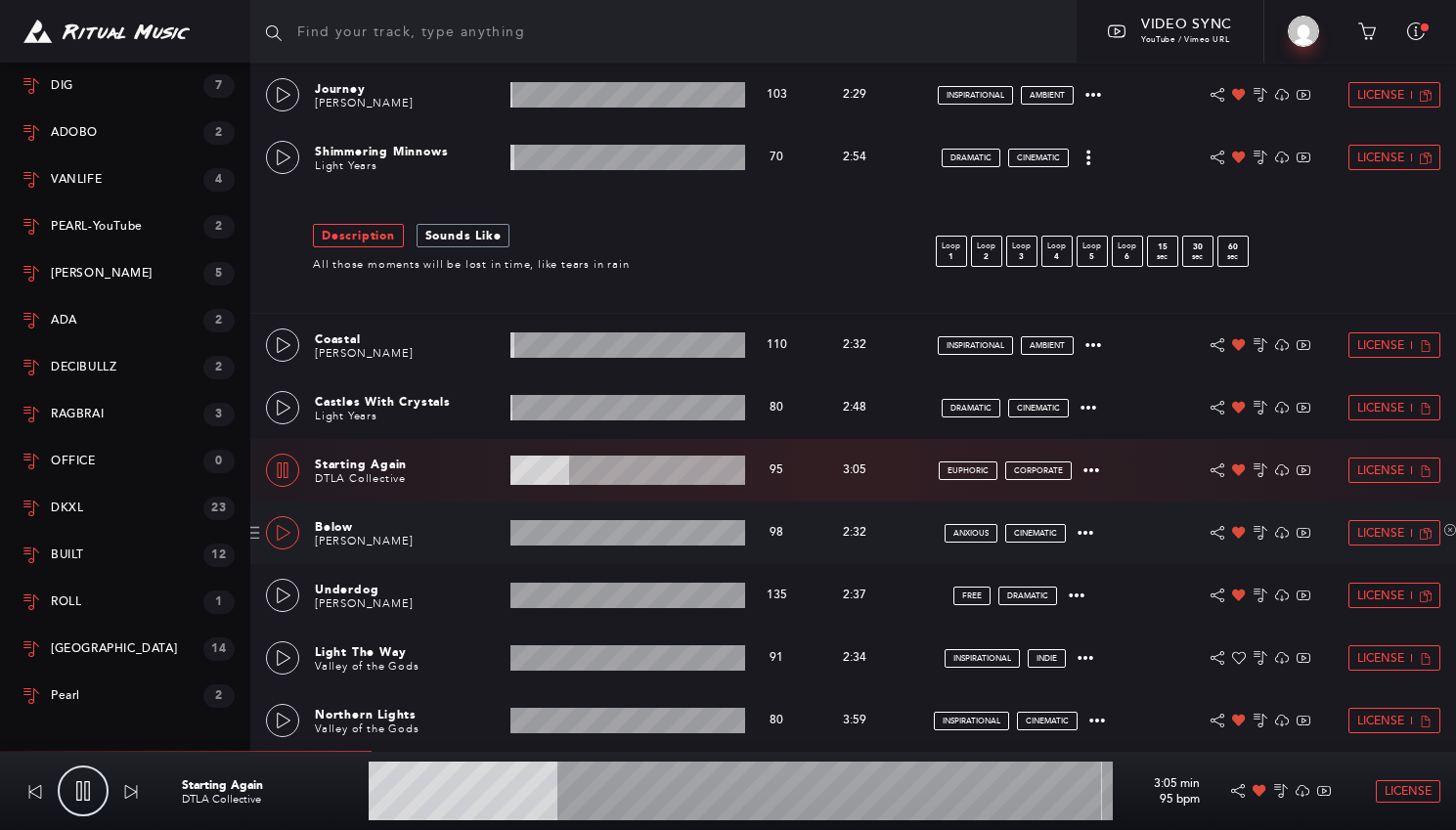
click at [294, 534] on link at bounding box center [283, 533] width 33 height 33
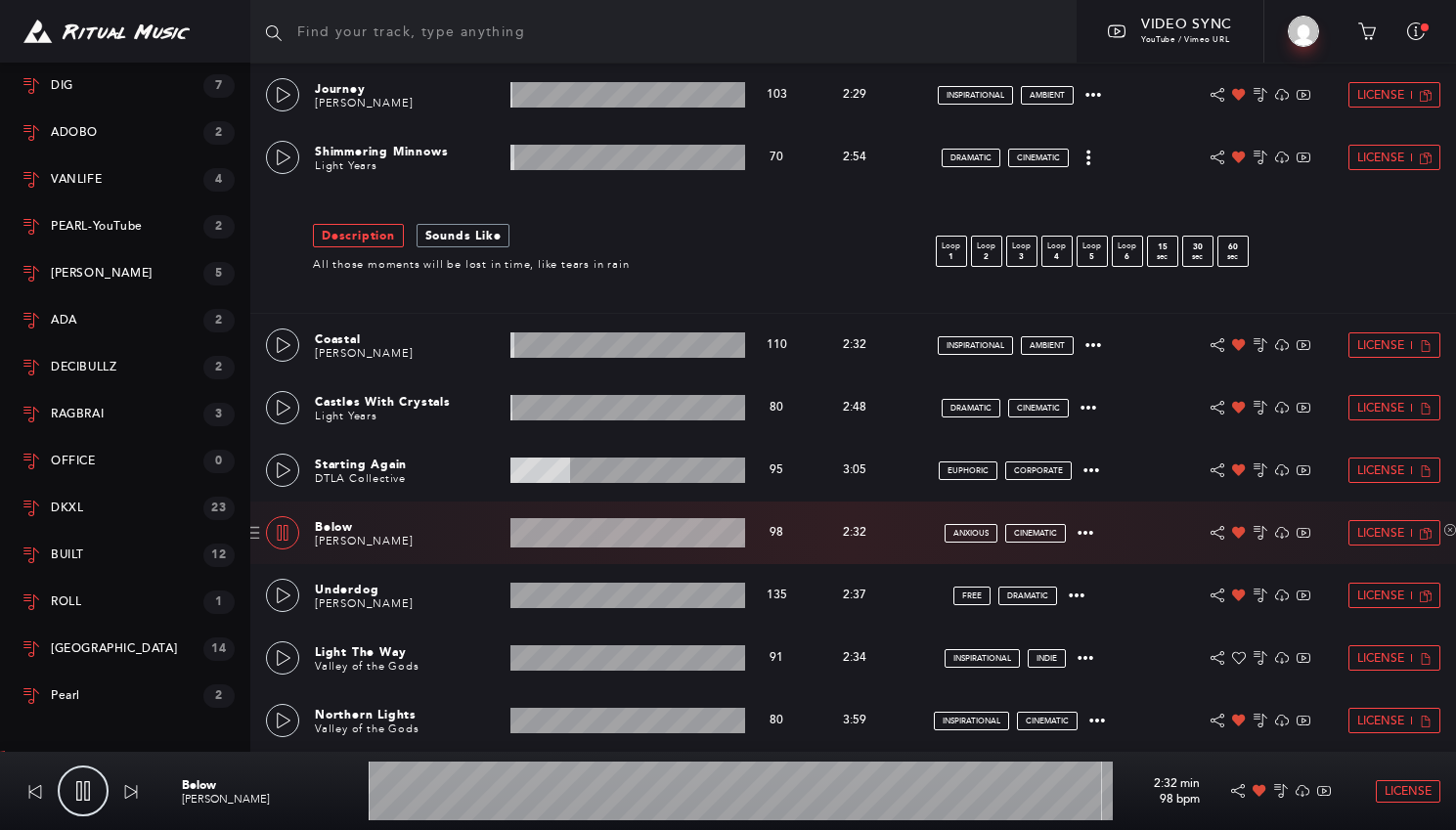
click at [556, 532] on wave at bounding box center [628, 533] width 234 height 30
click at [285, 600] on icon at bounding box center [284, 596] width 16 height 16
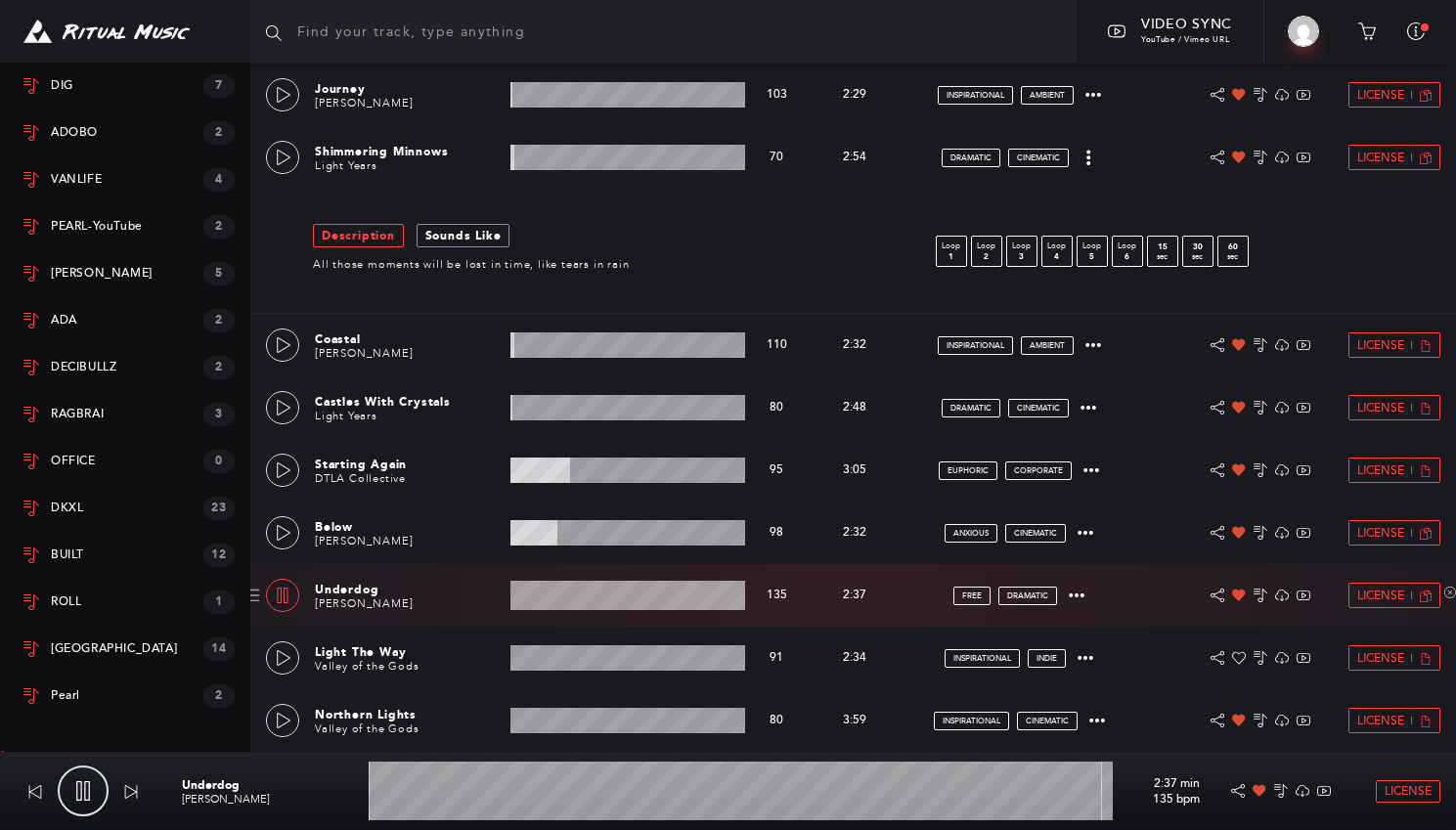
click at [583, 600] on wave at bounding box center [628, 596] width 234 height 30
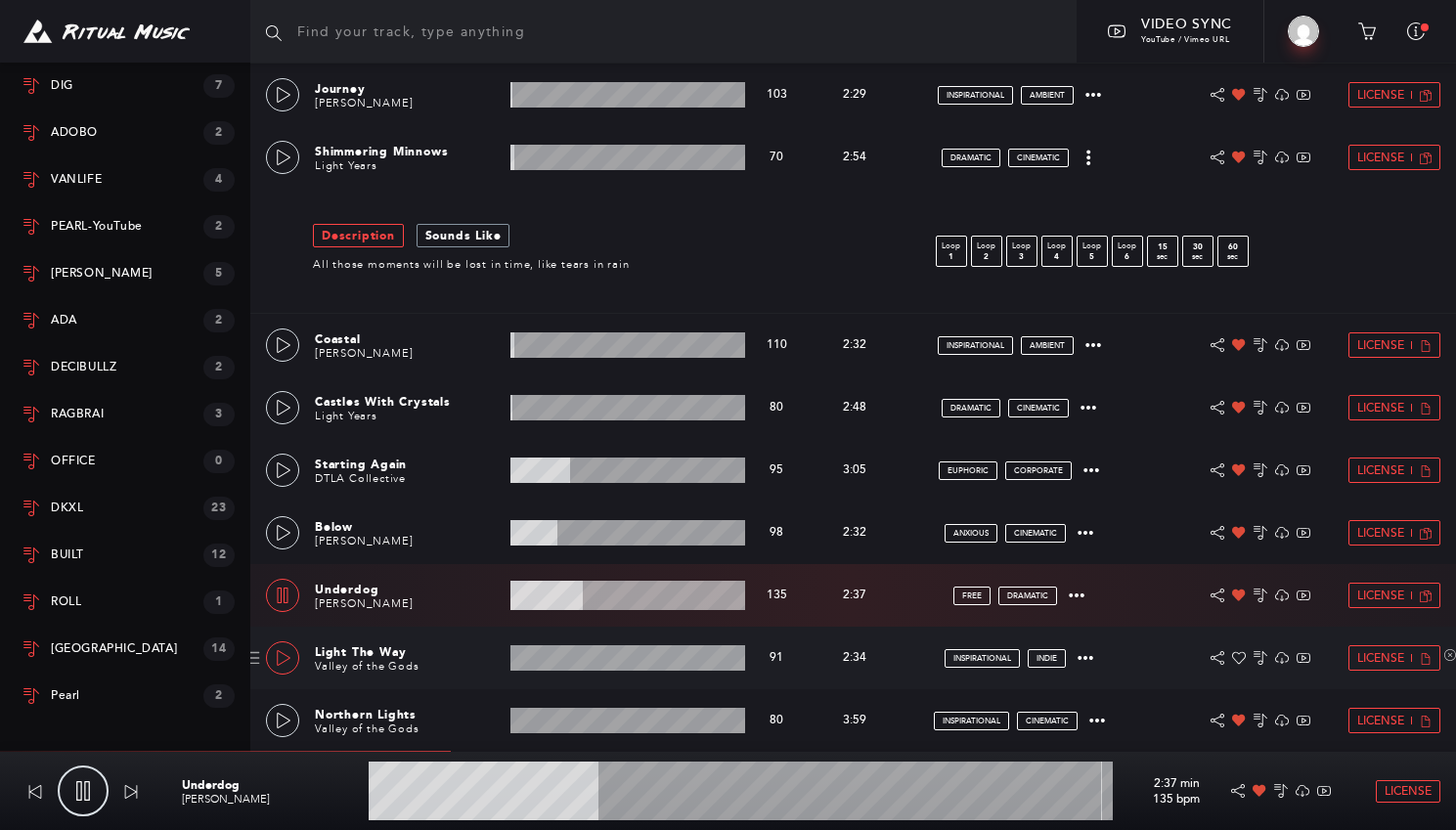
click at [284, 656] on icon at bounding box center [284, 659] width 16 height 16
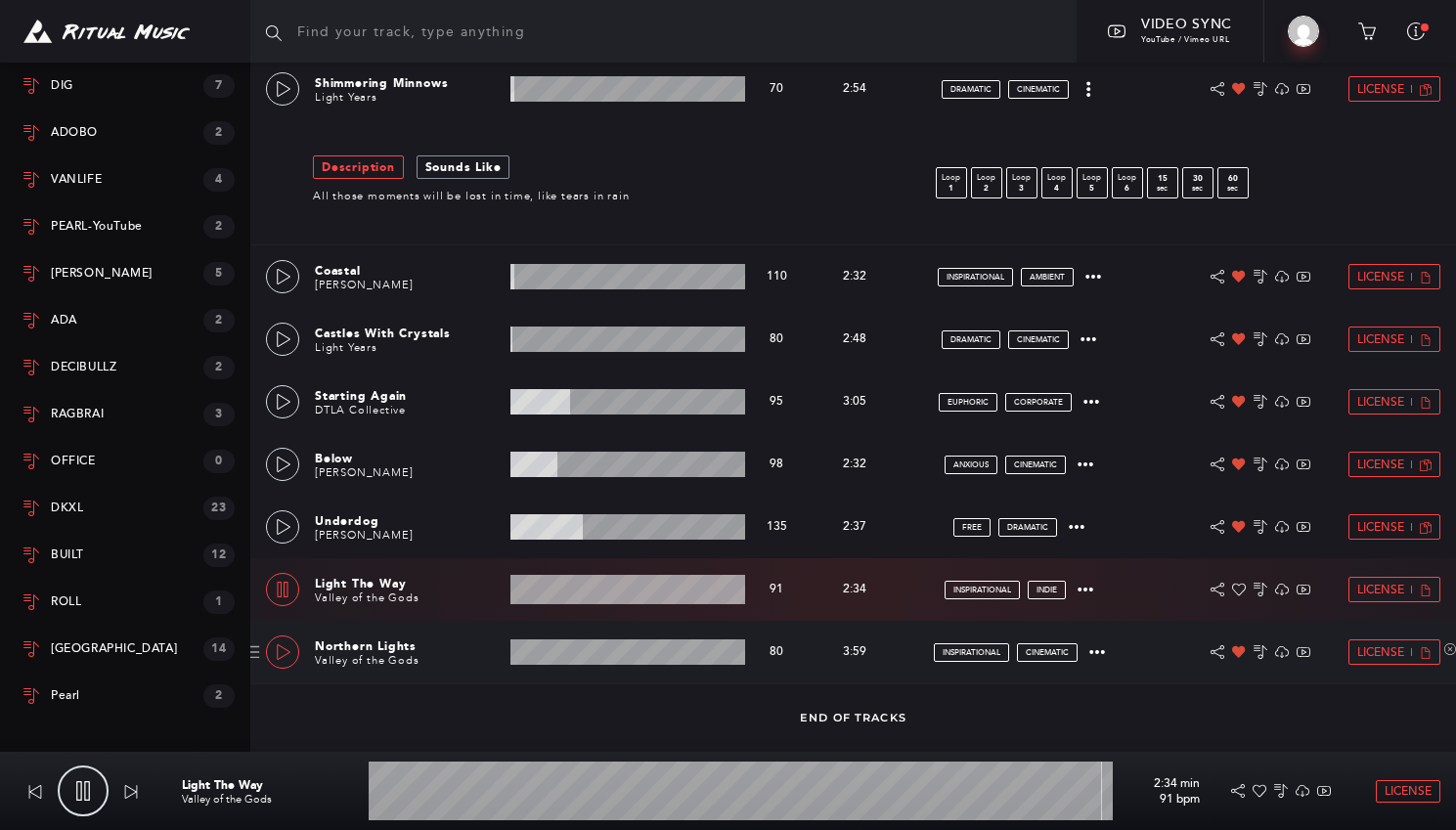
scroll to position [1124, 0]
click at [573, 598] on wave at bounding box center [628, 591] width 234 height 30
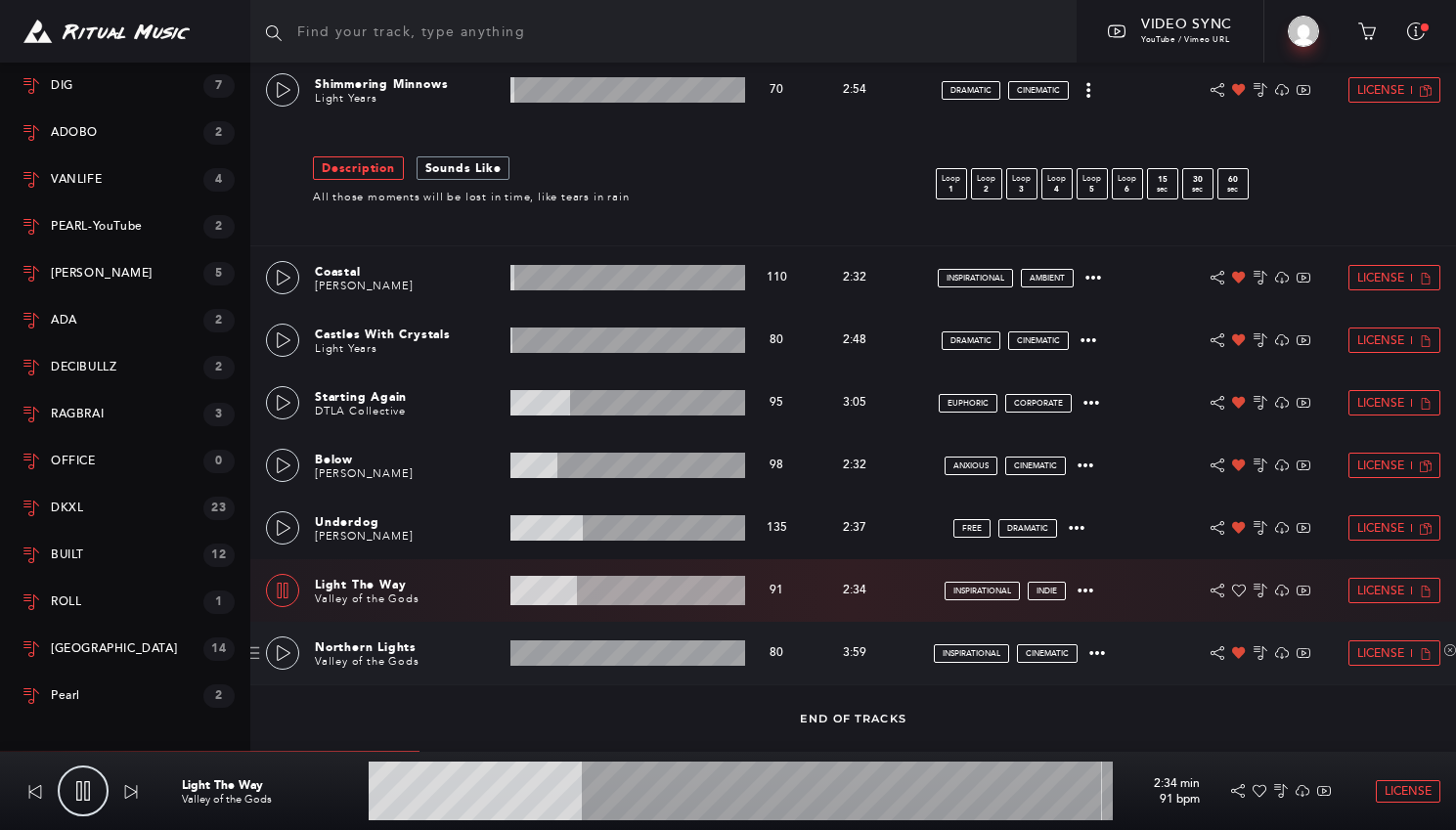
click at [1106, 648] on div "inspirational cinematic" at bounding box center [1019, 654] width 220 height 19
click at [1099, 652] on icon at bounding box center [1098, 654] width 16 height 16
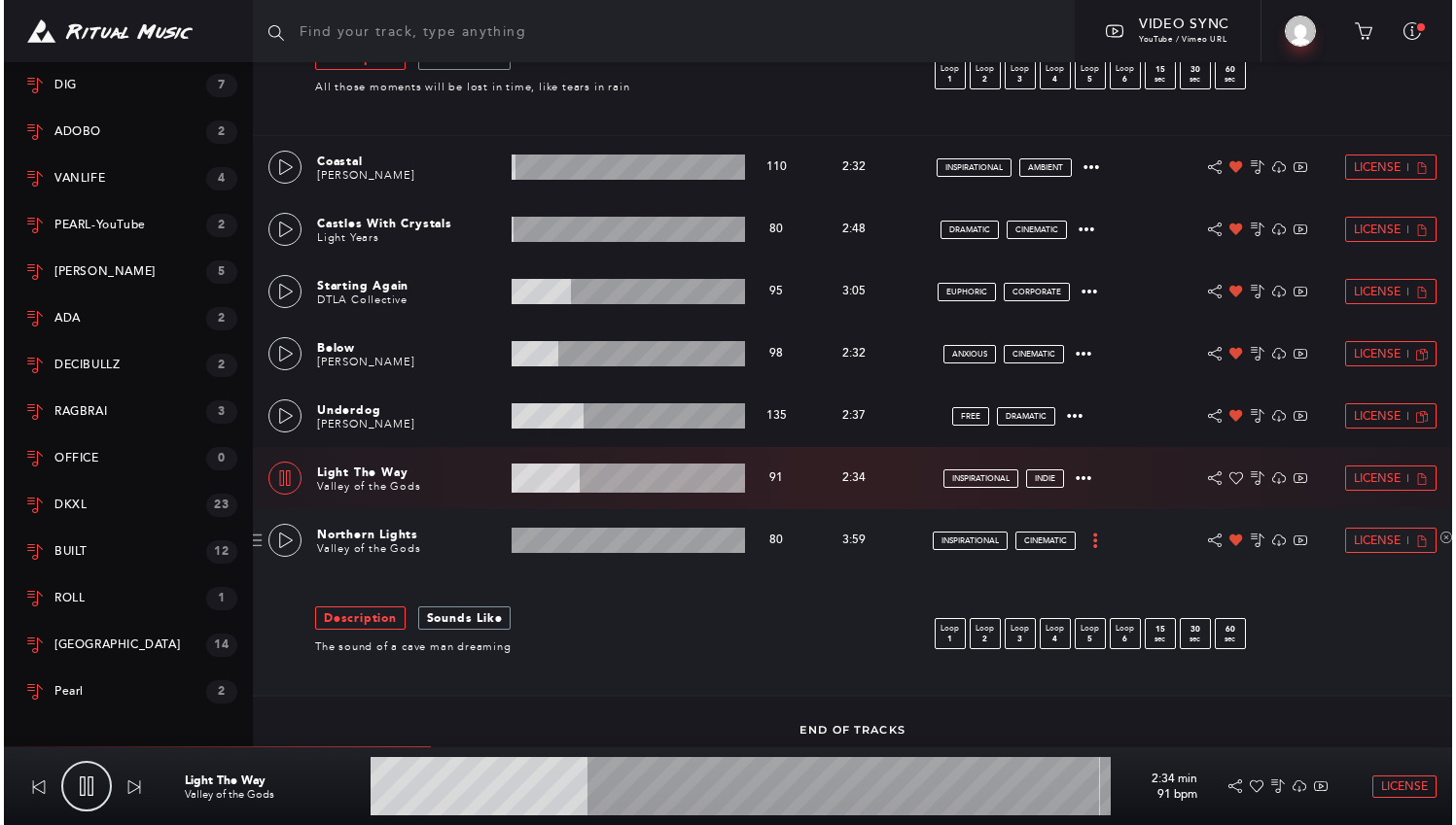
scroll to position [1230, 0]
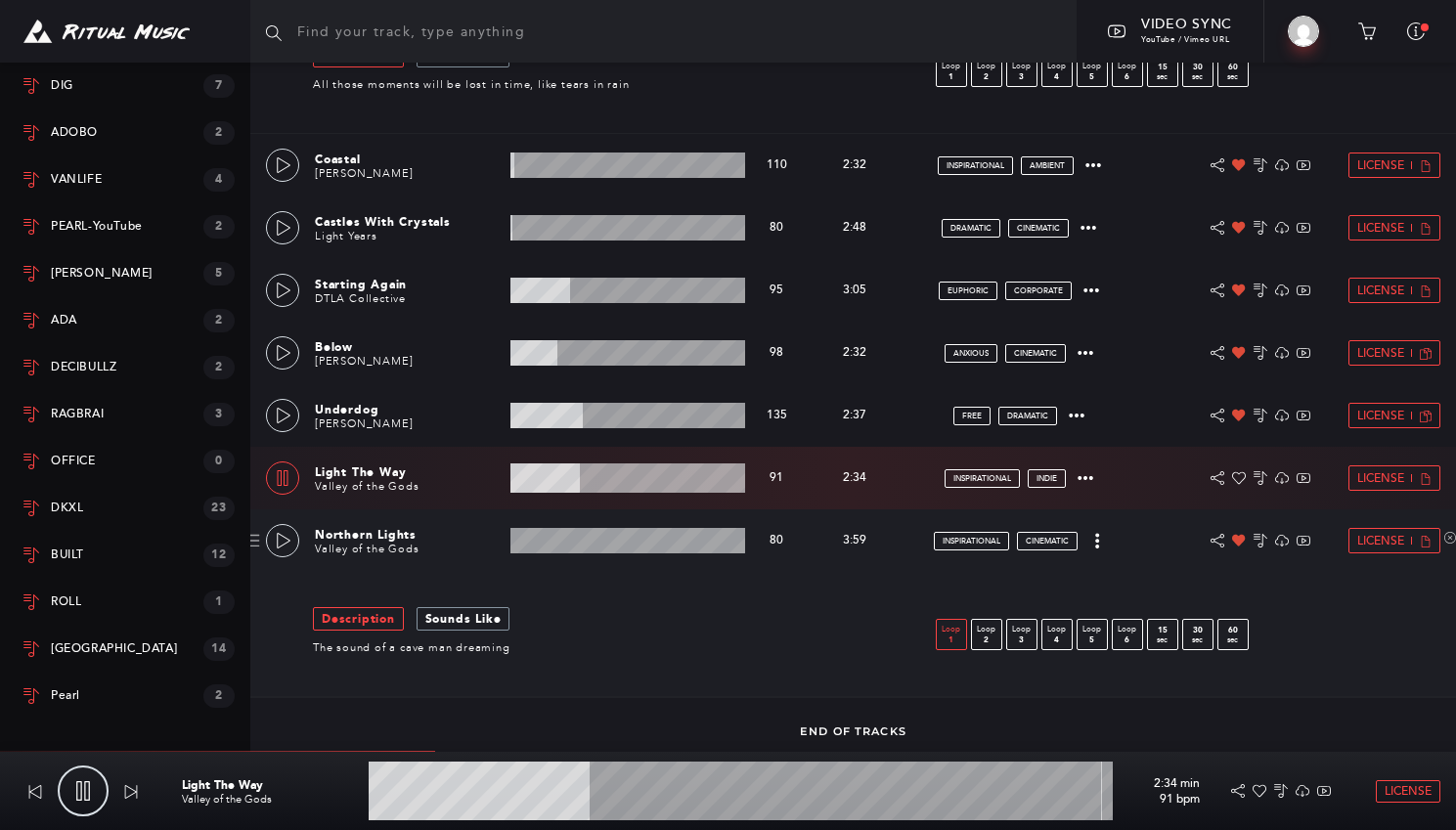
click at [960, 633] on p "Loop" at bounding box center [952, 630] width 30 height 12
click at [939, 643] on p "1" at bounding box center [952, 640] width 30 height 9
click at [288, 535] on icon at bounding box center [284, 541] width 16 height 16
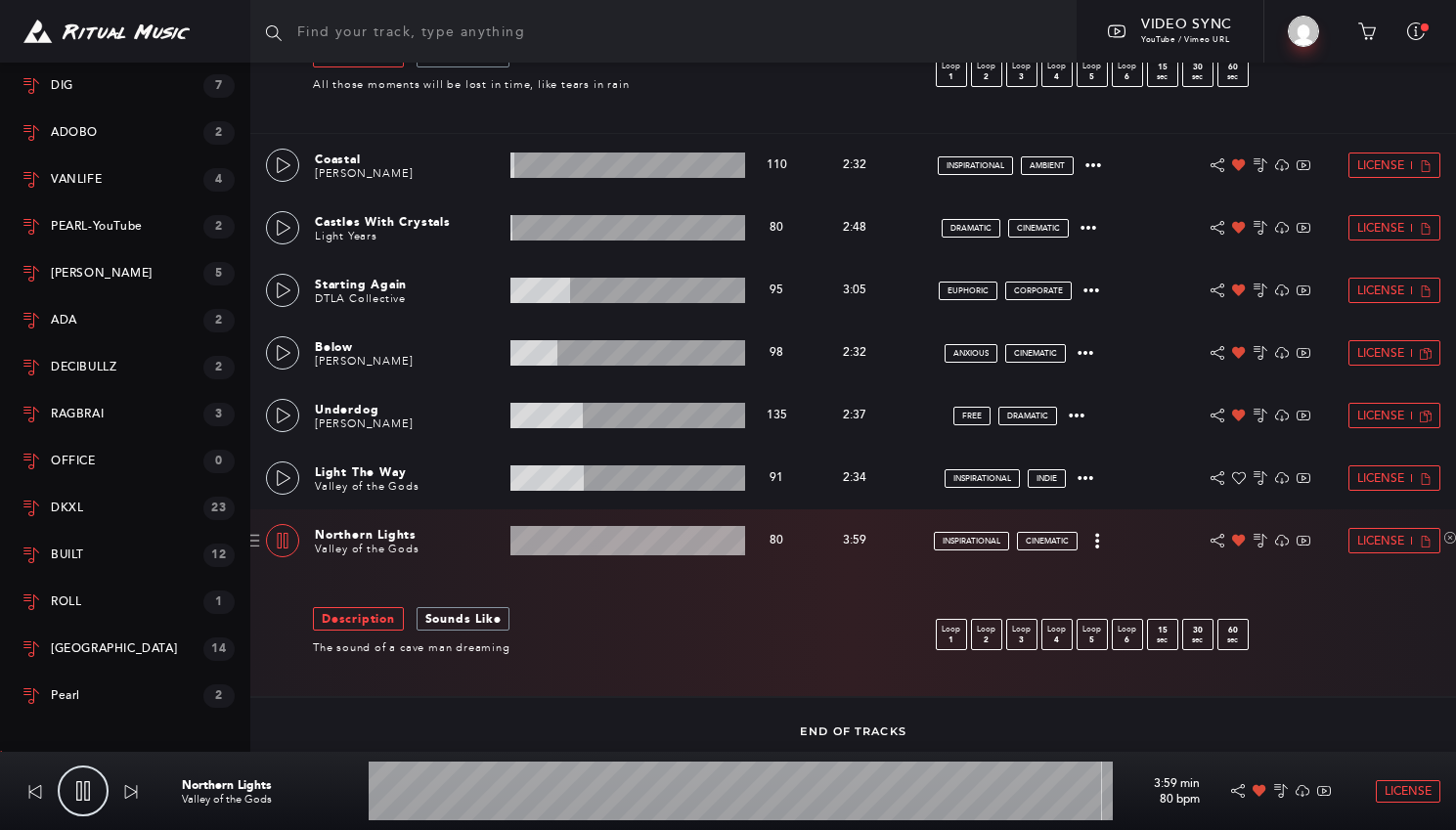
click at [588, 541] on wave at bounding box center [628, 541] width 234 height 30
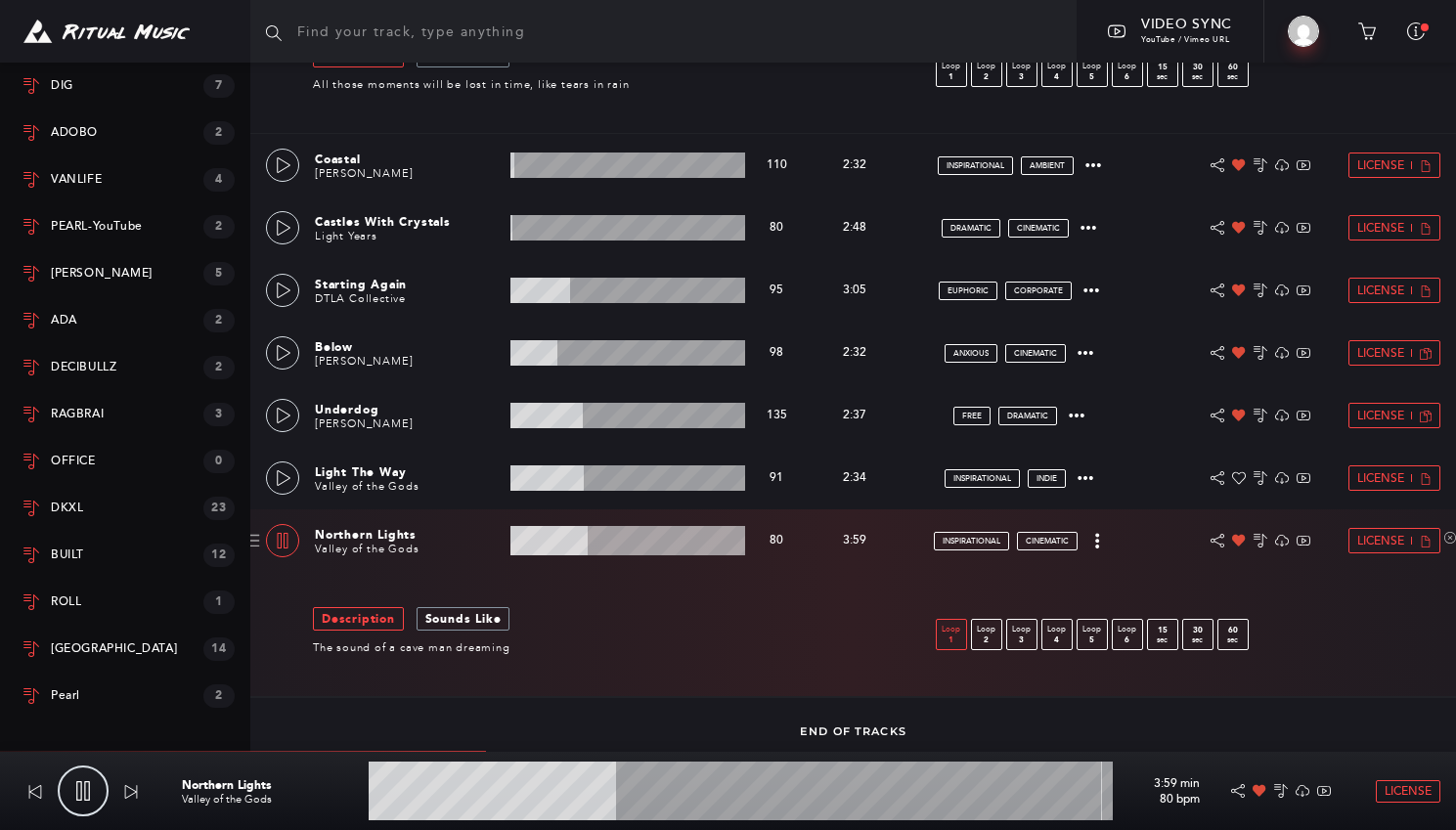
click at [947, 642] on p "1" at bounding box center [952, 640] width 30 height 9
click at [988, 636] on p "2" at bounding box center [986, 640] width 30 height 9
click at [1033, 630] on p "Loop" at bounding box center [1022, 630] width 30 height 12
click at [1061, 630] on p "Loop" at bounding box center [1057, 630] width 30 height 12
click at [1083, 630] on p "Loop" at bounding box center [1093, 630] width 30 height 12
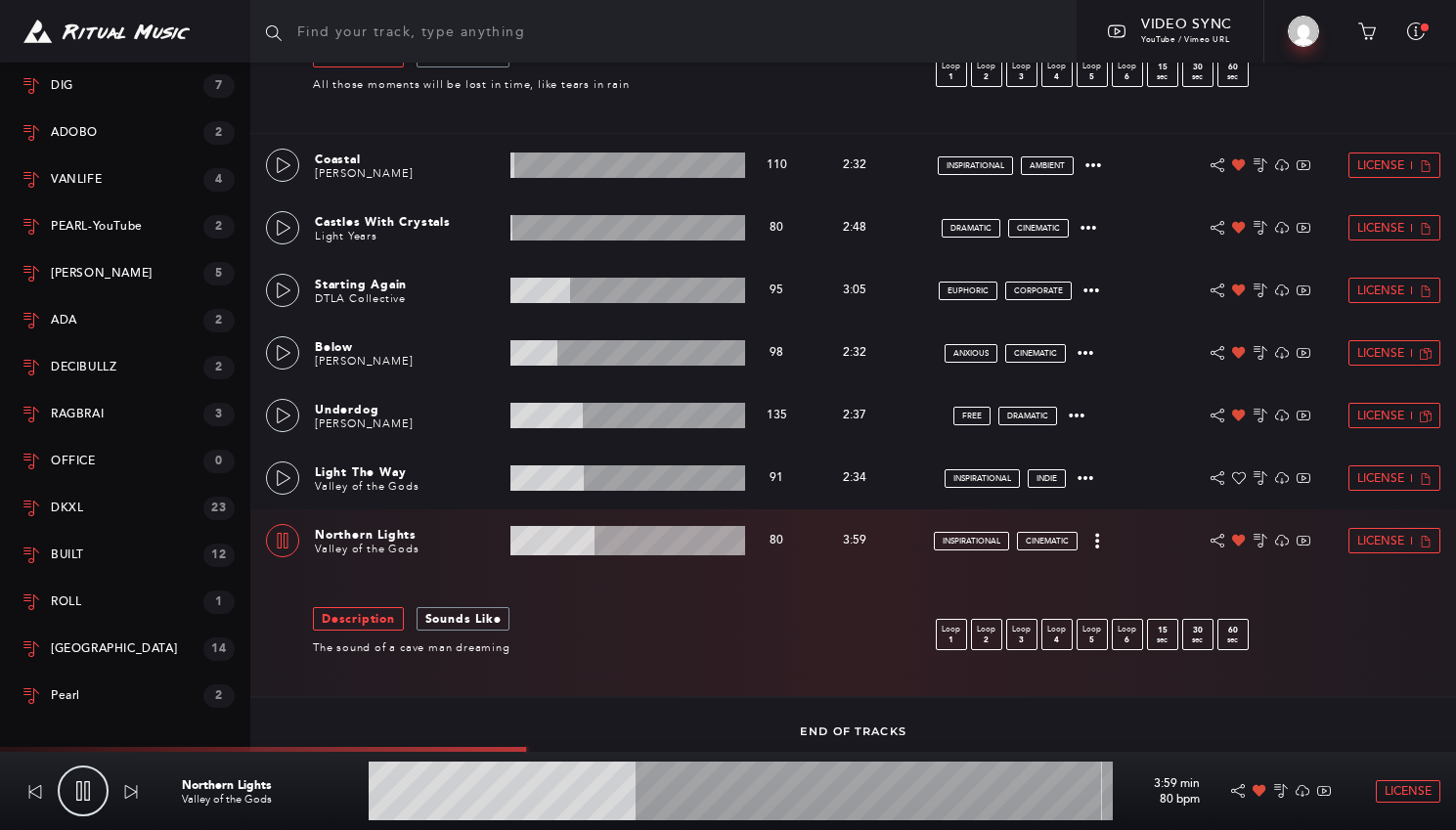
click at [428, 802] on wave at bounding box center [740, 792] width 744 height 59
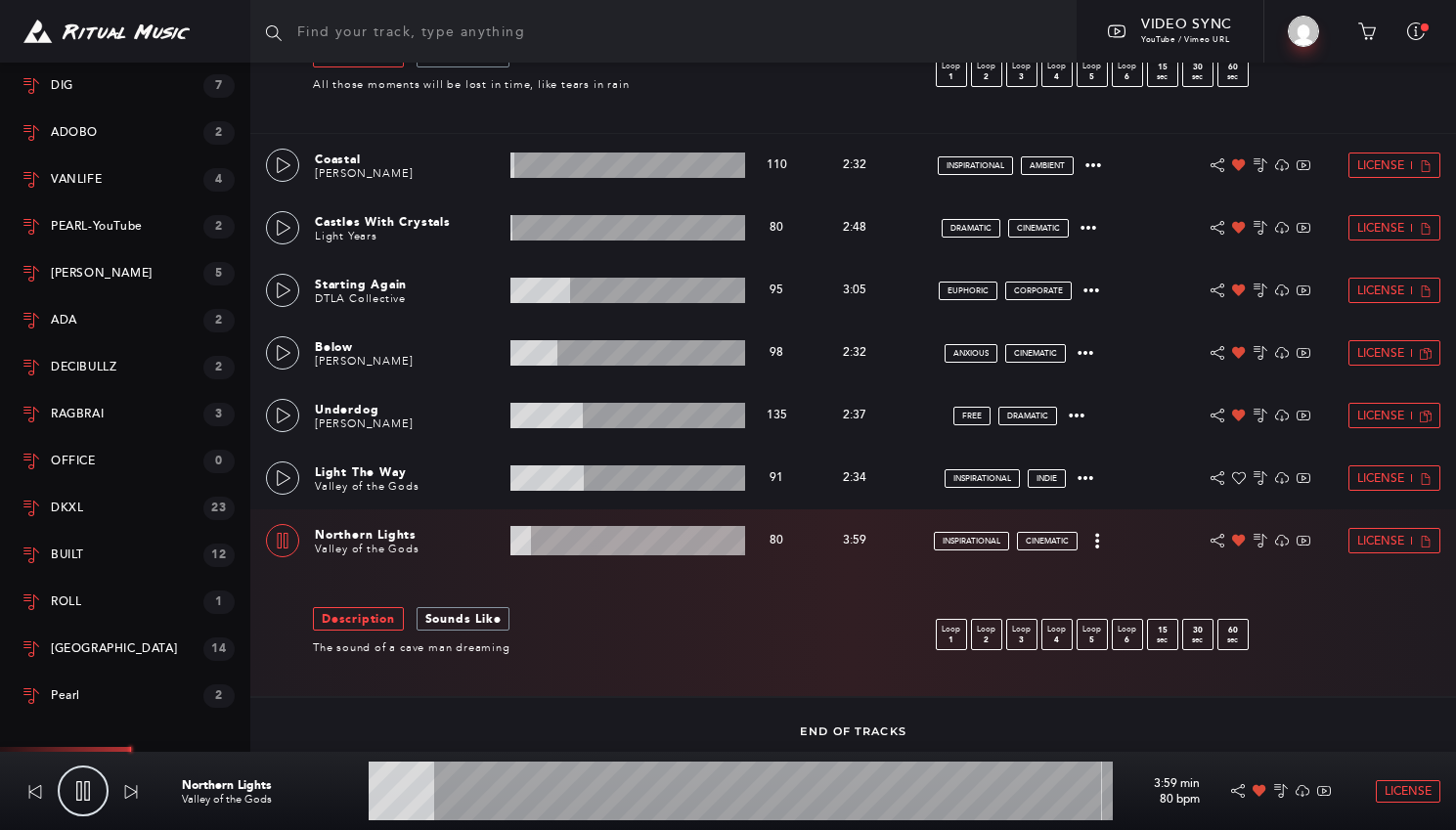
click at [905, 793] on wave at bounding box center [740, 792] width 744 height 59
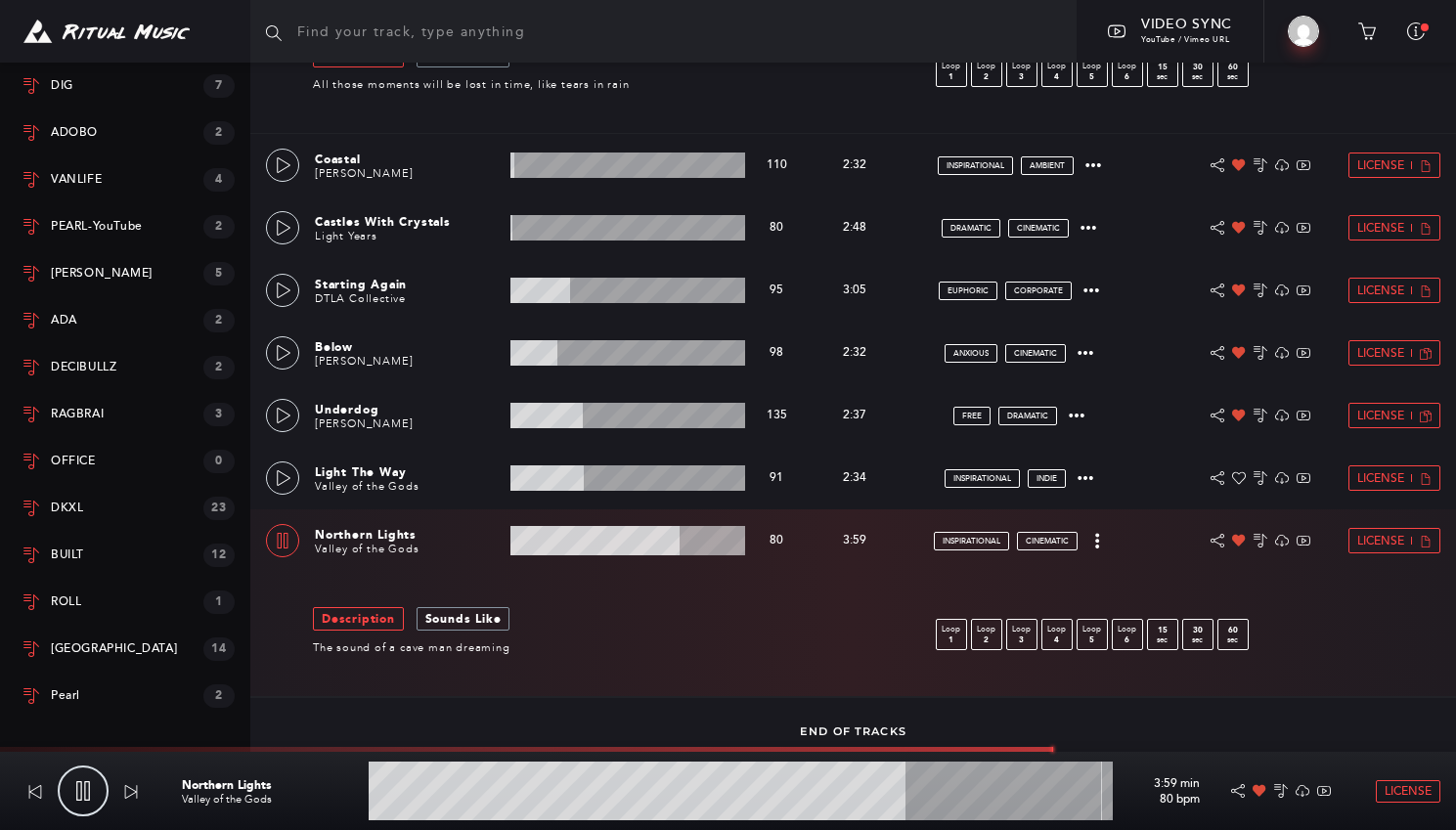
click at [957, 794] on wave at bounding box center [740, 792] width 744 height 59
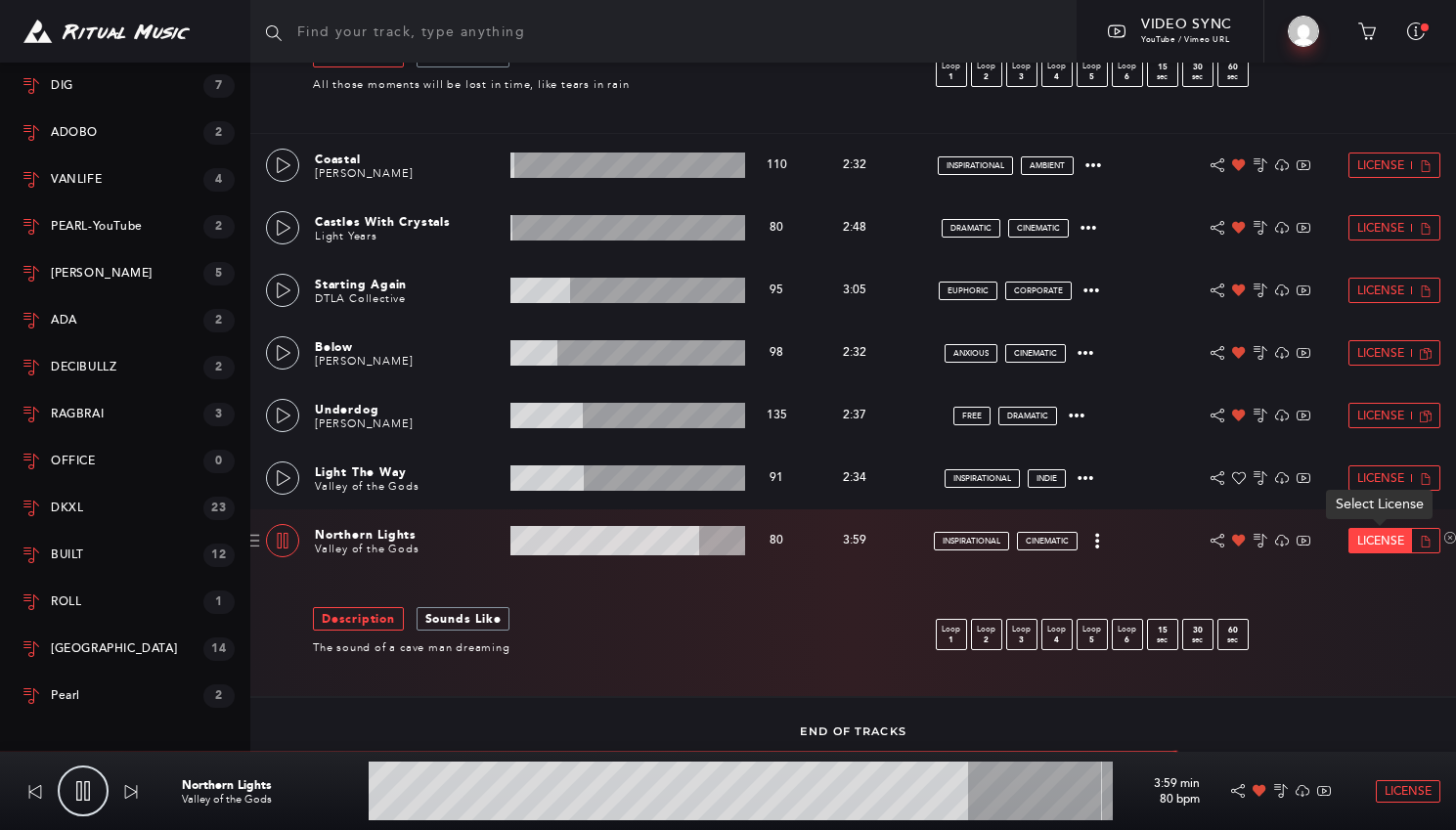
click at [1373, 538] on span "License" at bounding box center [1381, 541] width 47 height 13
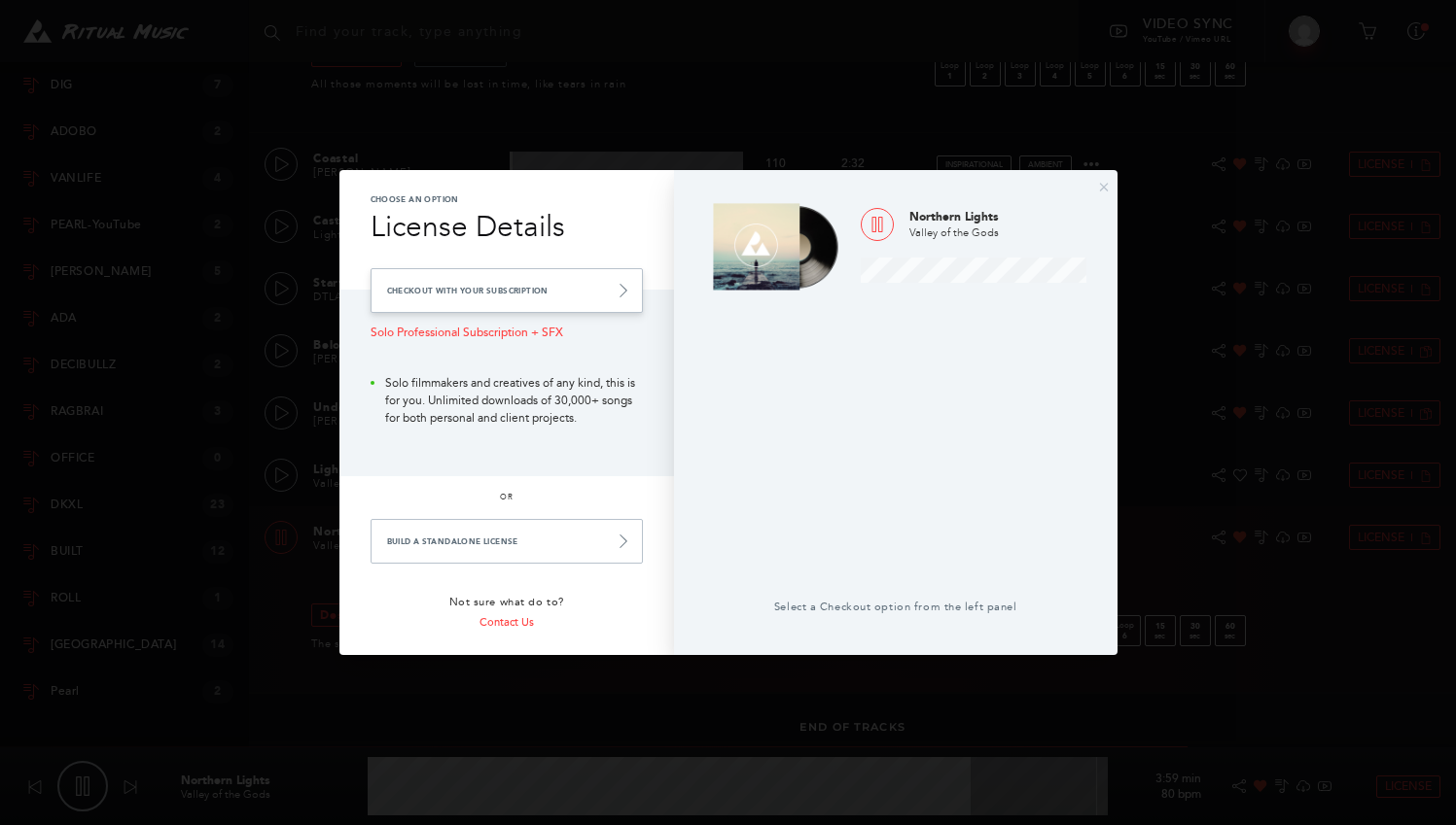
click at [516, 295] on link "Checkout with your Subscription" at bounding box center [506, 291] width 272 height 45
type input "85.84"
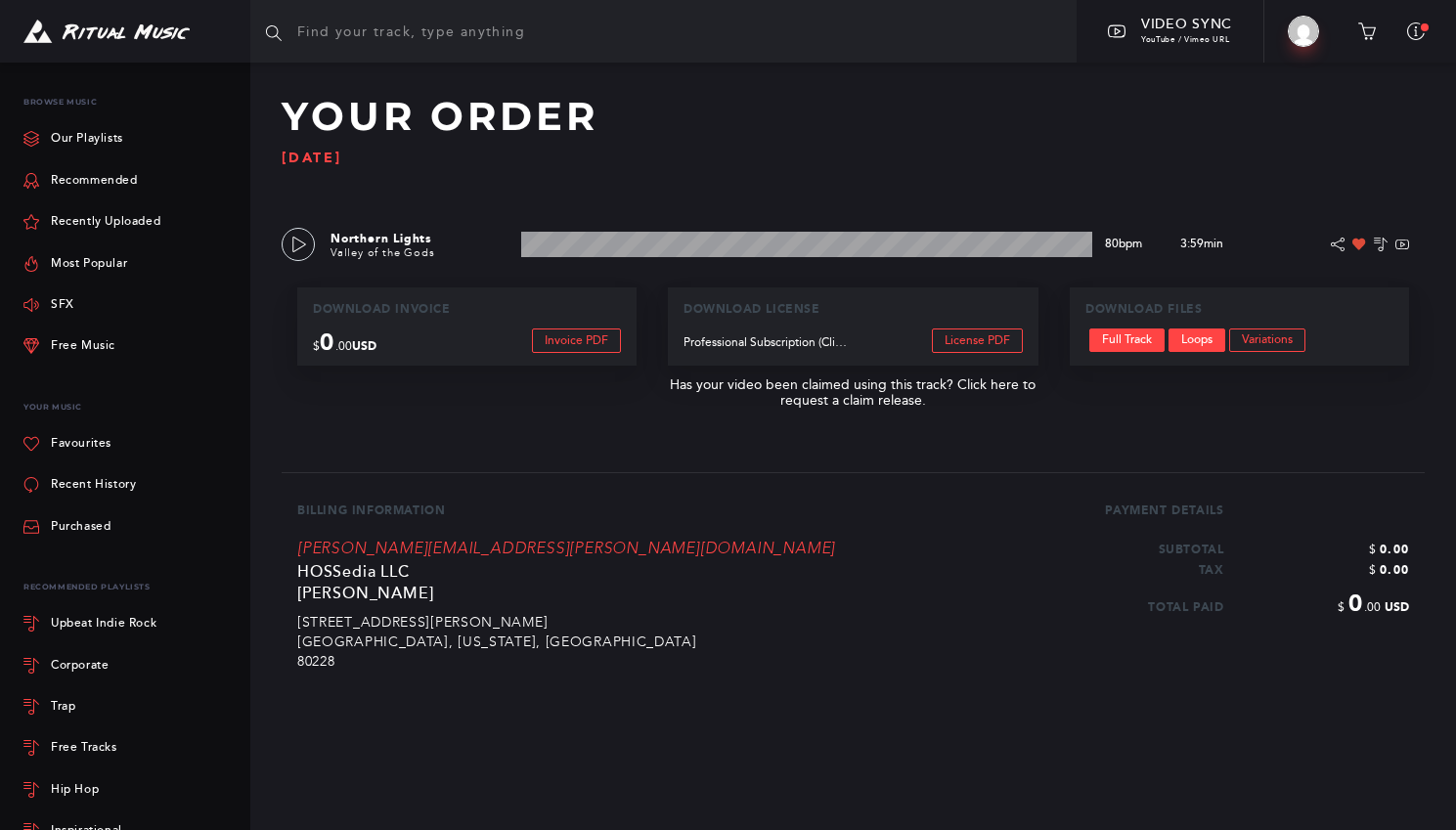
click at [1190, 337] on link "Loops" at bounding box center [1197, 341] width 57 height 24
